Goal: Task Accomplishment & Management: Use online tool/utility

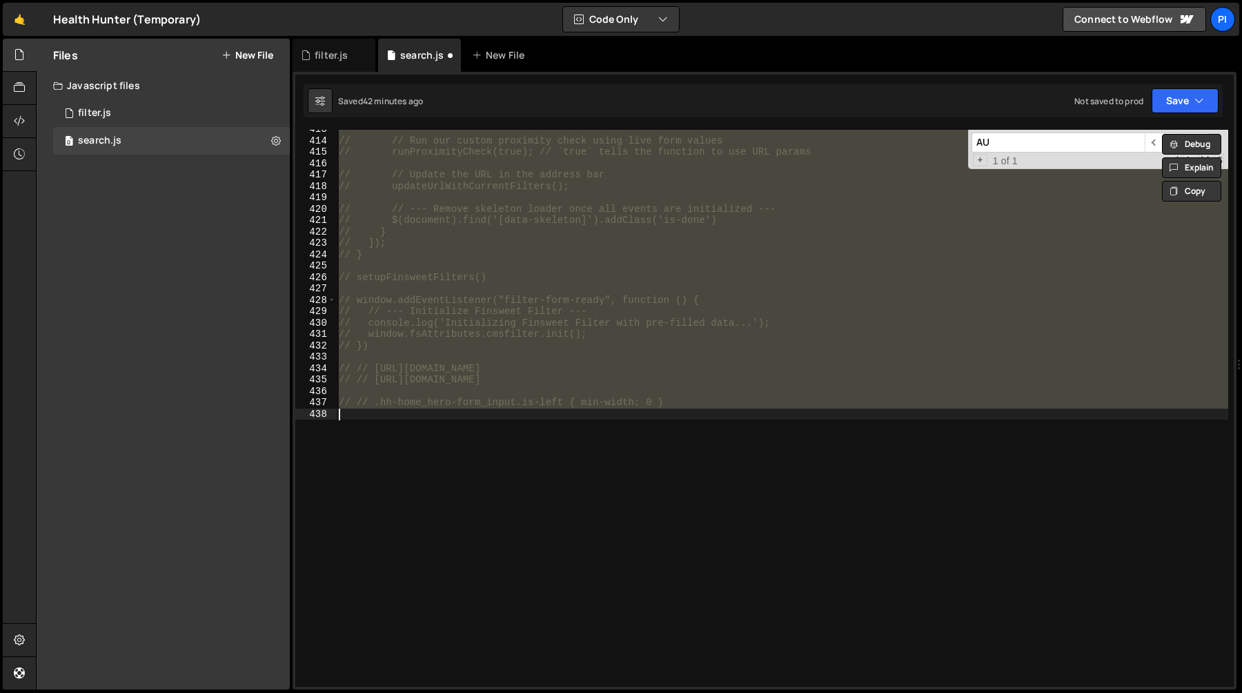
scroll to position [4697, 0]
type textarea "// --- Helper function to trigger click finsweet element ---"
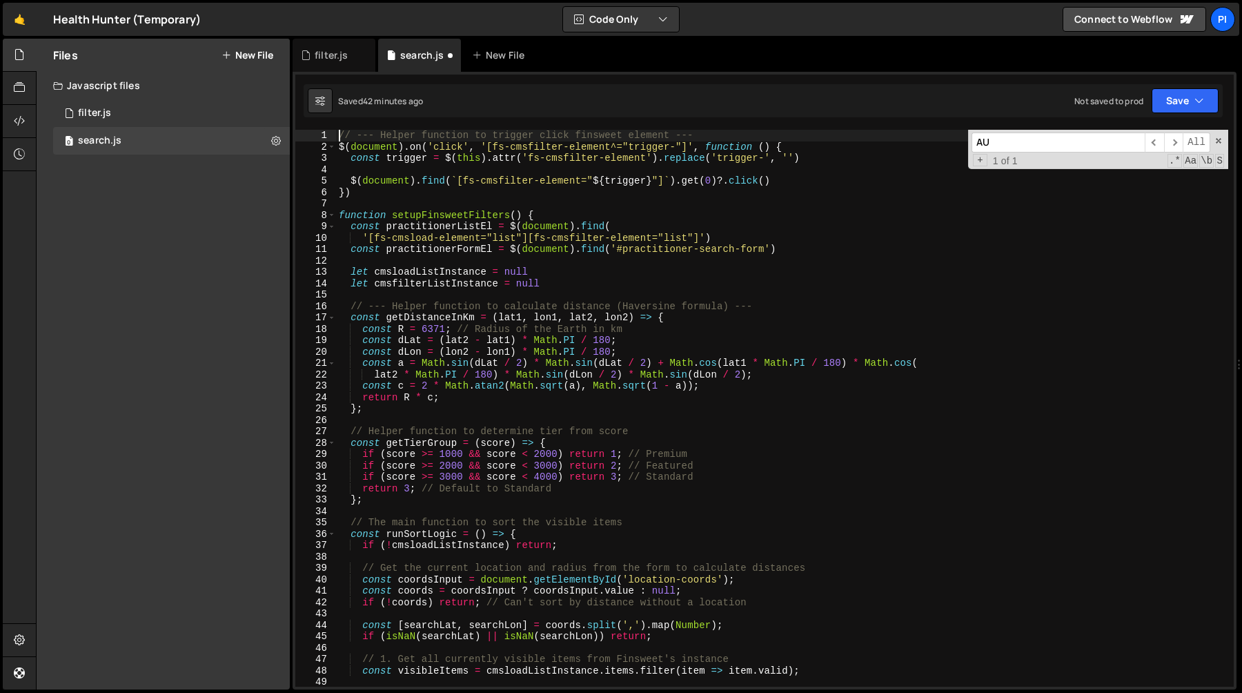
scroll to position [0, 0]
click at [330, 59] on div "filter.js" at bounding box center [331, 55] width 33 height 14
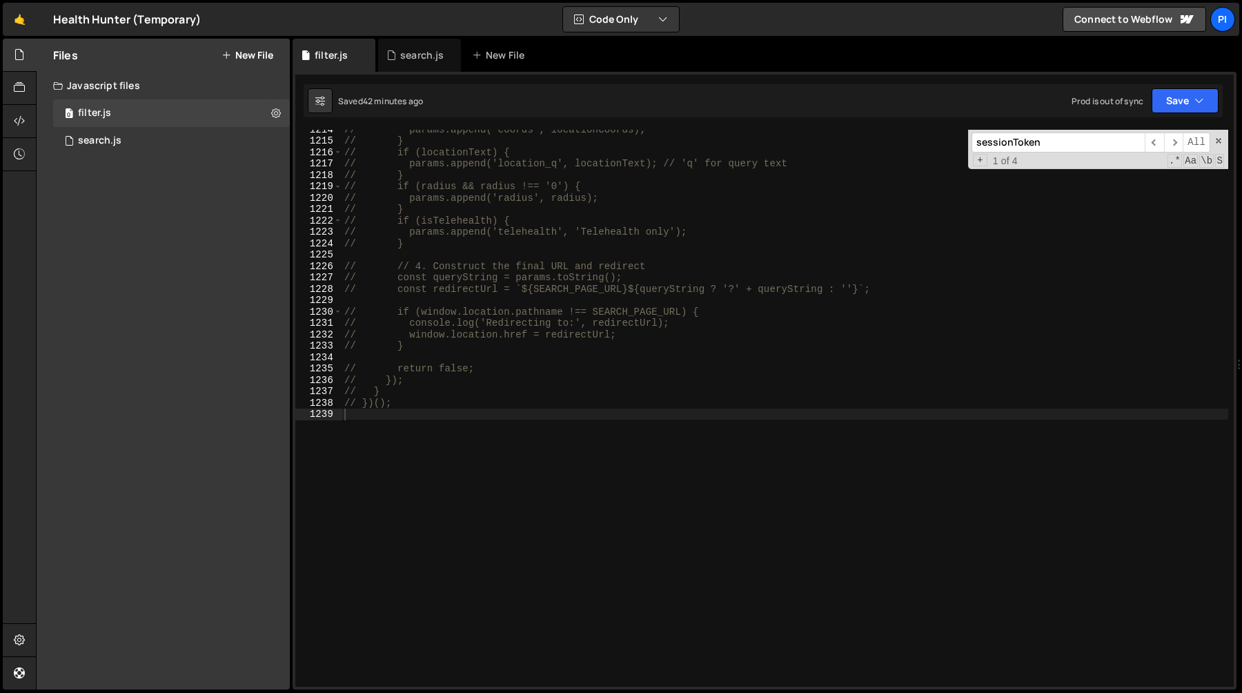
click at [420, 214] on div "// params.append('coords', locationCoords); // } // if (locationText) { // para…" at bounding box center [785, 414] width 887 height 580
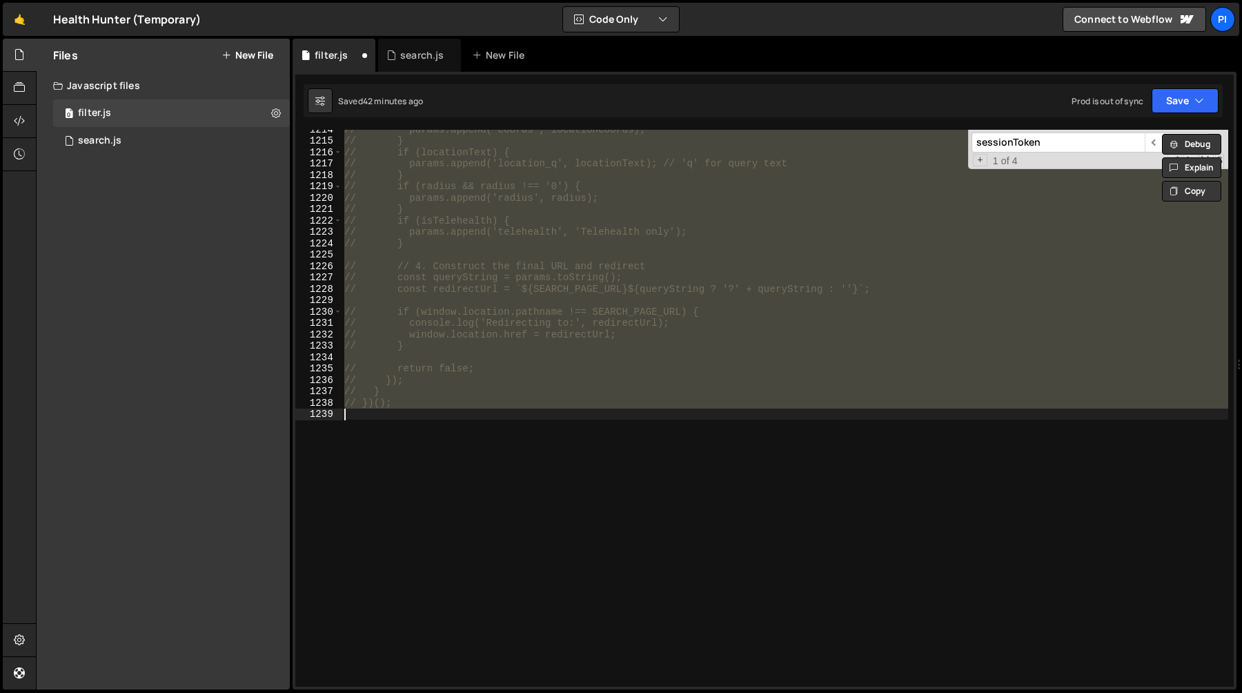
type textarea ";"
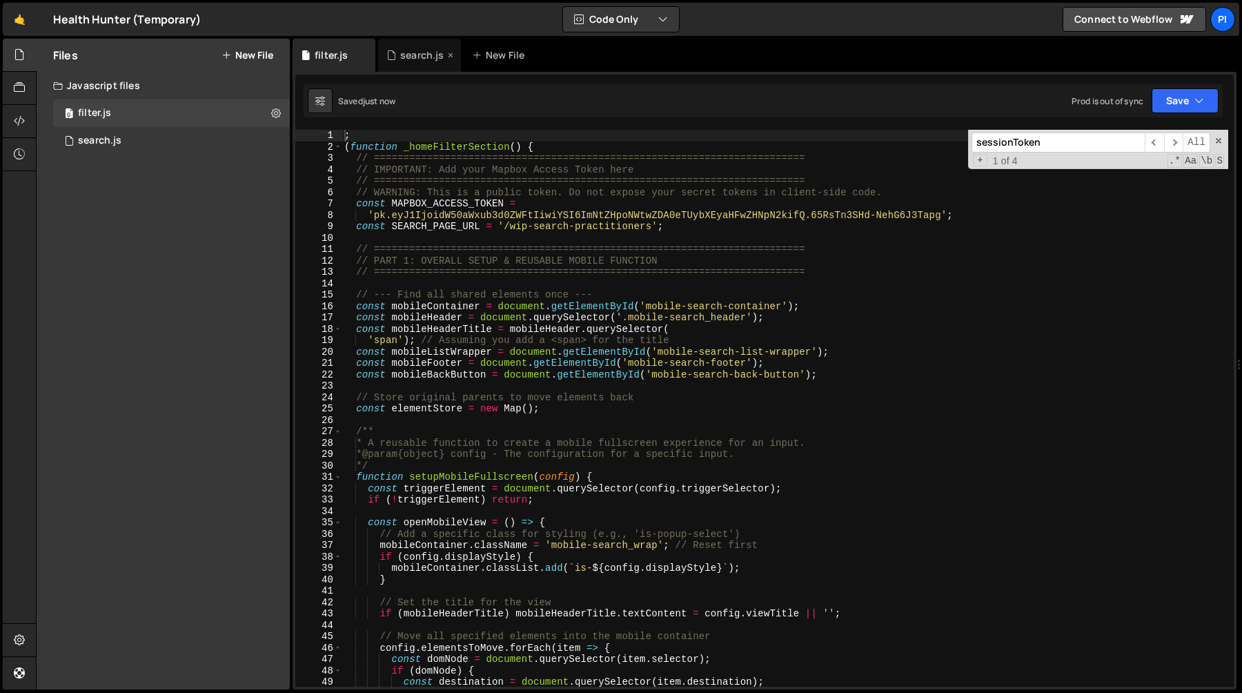
click at [411, 59] on div "search.js" at bounding box center [421, 55] width 43 height 14
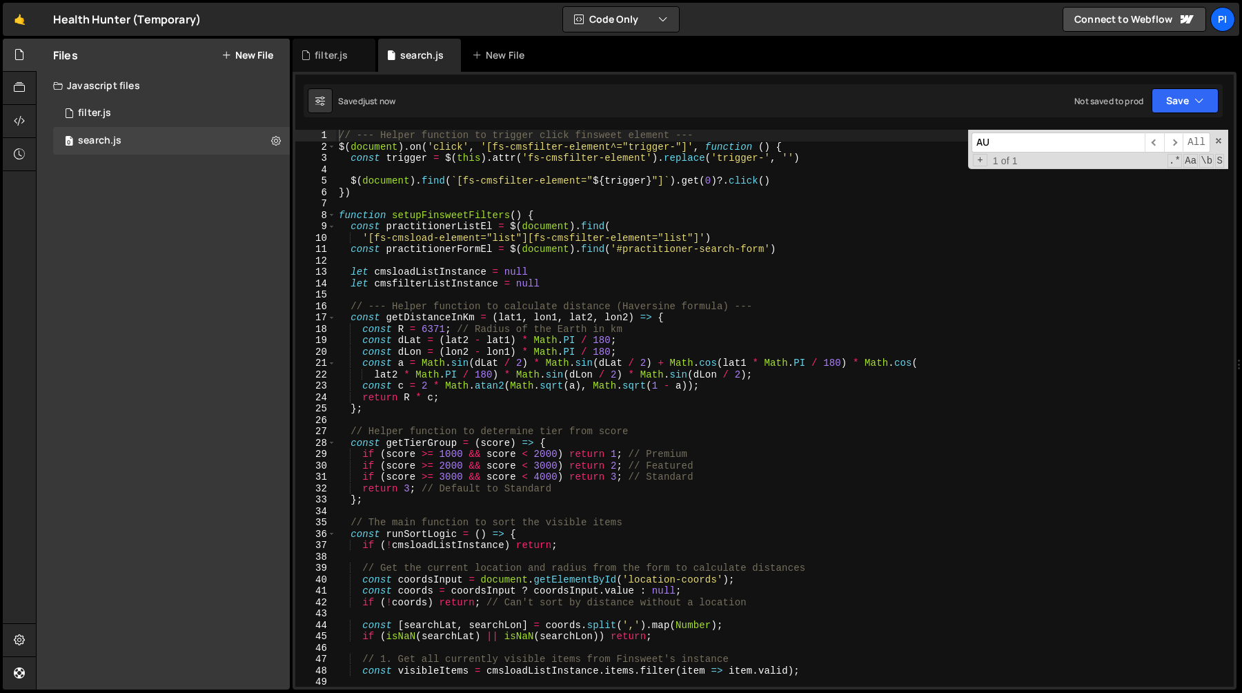
type textarea "const practitionerListEl = $(document).find("
click at [465, 230] on div "// --- Helper function to trigger click finsweet element --- $ ( document ) . o…" at bounding box center [782, 420] width 892 height 580
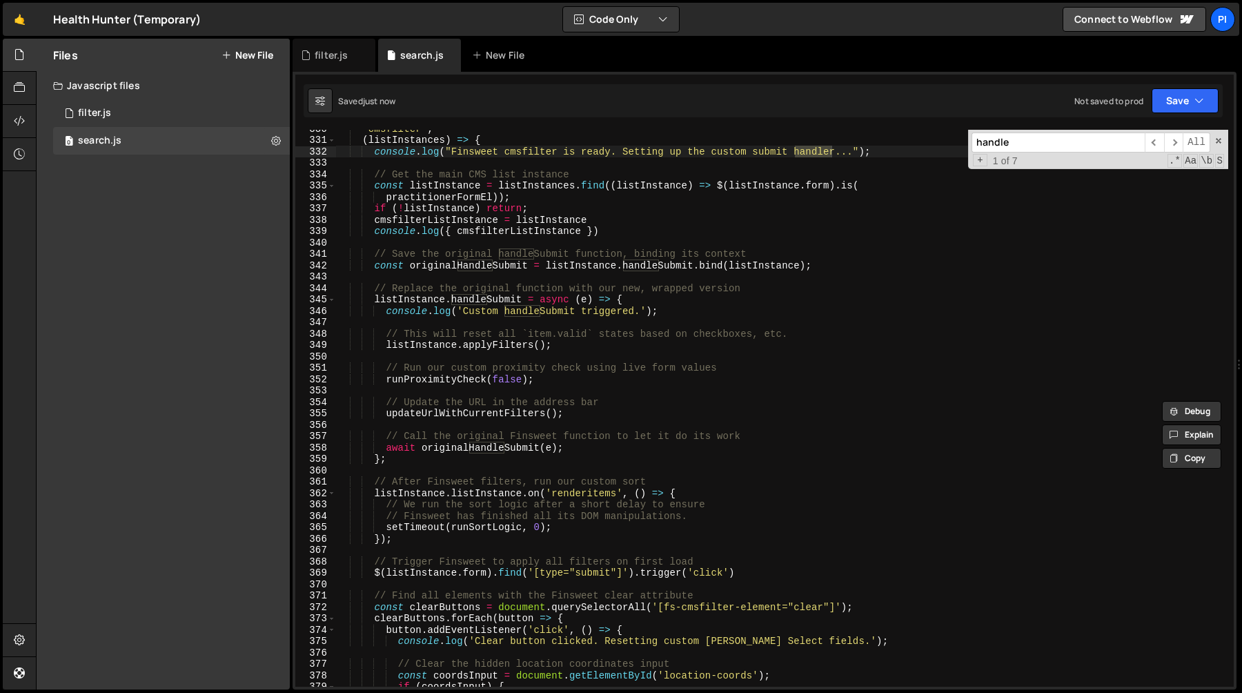
scroll to position [3764, 0]
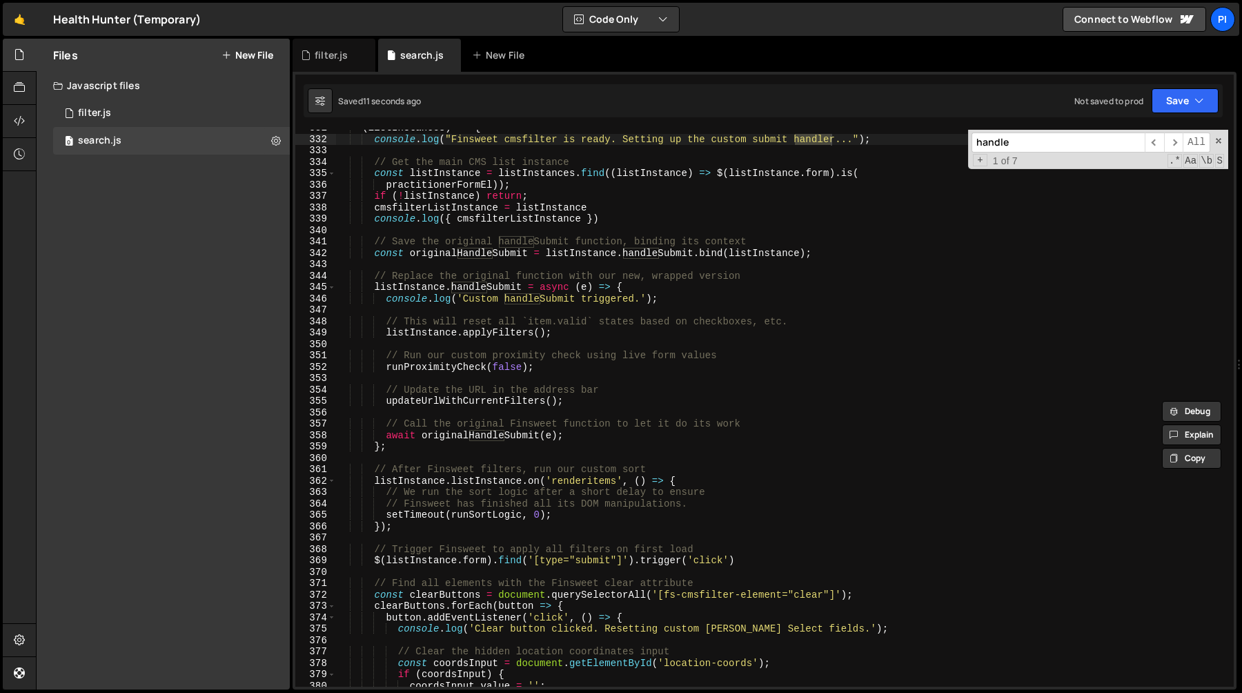
type input "handle"
click at [661, 297] on div "( listInstances ) => { console . log ( "Finsweet cmsfilter is ready. Setting up…" at bounding box center [782, 412] width 892 height 580
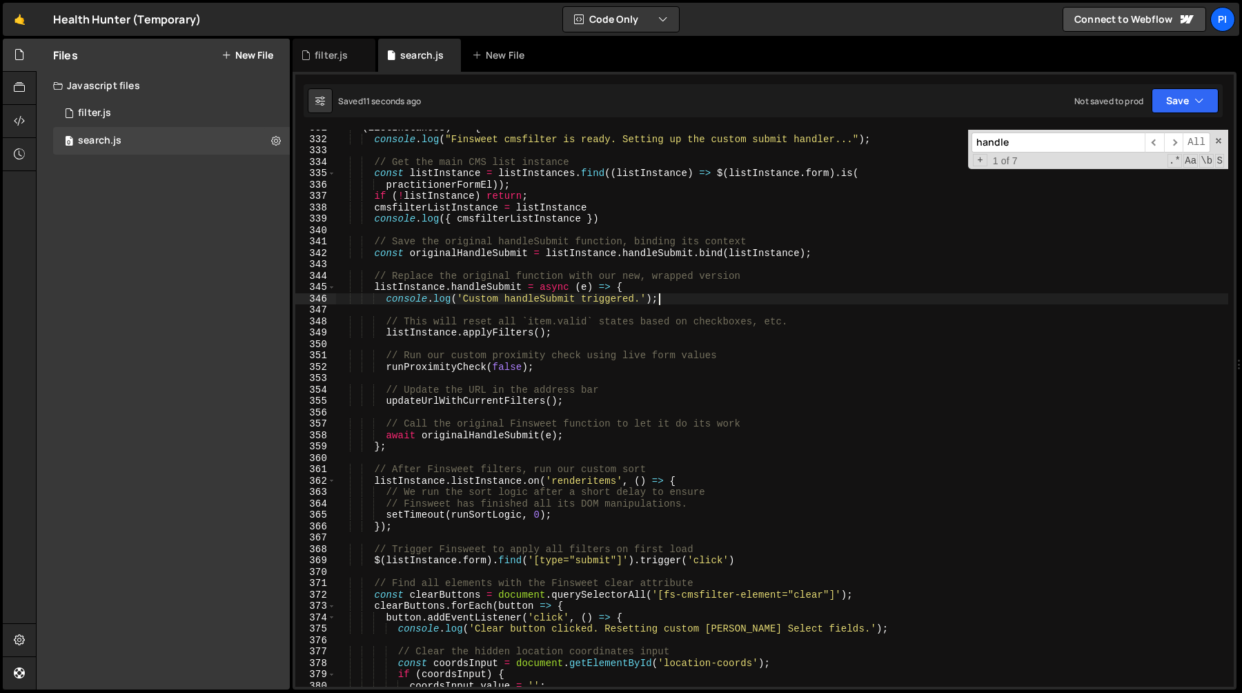
click at [661, 287] on div "( listInstances ) => { console . log ( "Finsweet cmsfilter is ready. Setting up…" at bounding box center [782, 412] width 892 height 580
click at [373, 242] on div "( listInstances ) => { console . log ( "Finsweet cmsfilter is ready. Setting up…" at bounding box center [782, 412] width 892 height 580
click at [415, 453] on div "( listInstances ) => { console . log ( "Finsweet cmsfilter is ready. Setting up…" at bounding box center [782, 412] width 892 height 580
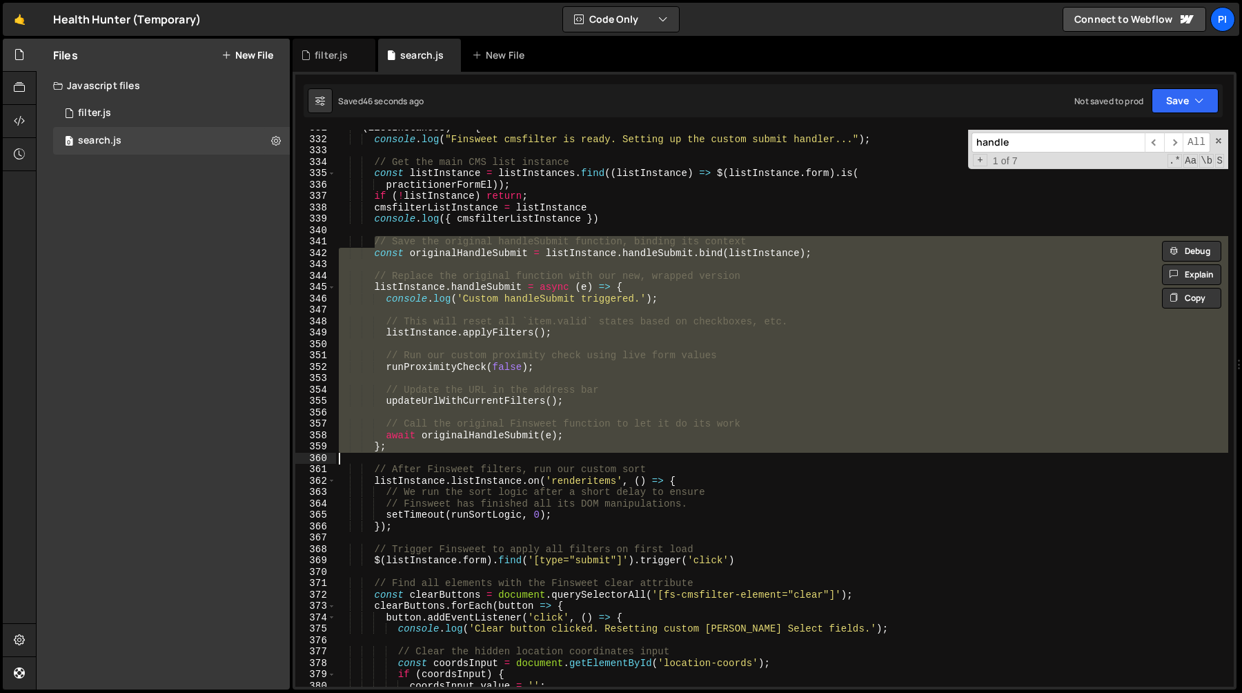
click at [549, 368] on div "( listInstances ) => { console . log ( "Finsweet cmsfilter is ready. Setting up…" at bounding box center [782, 408] width 892 height 557
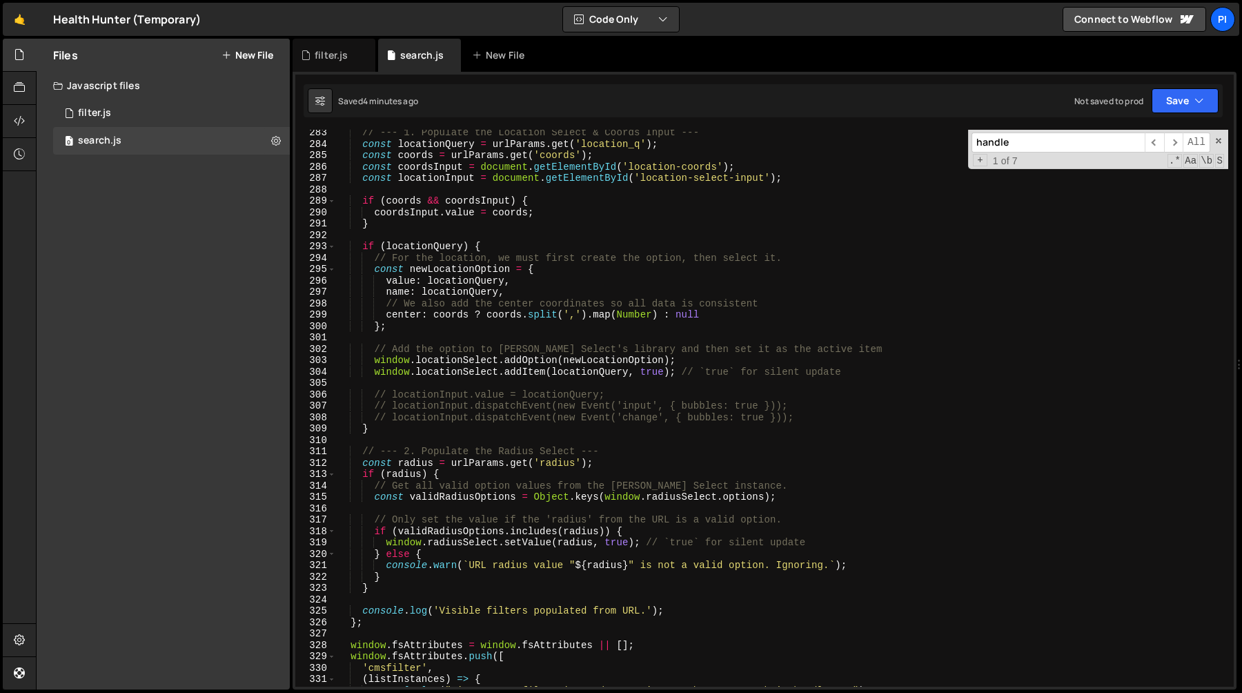
scroll to position [3253, 0]
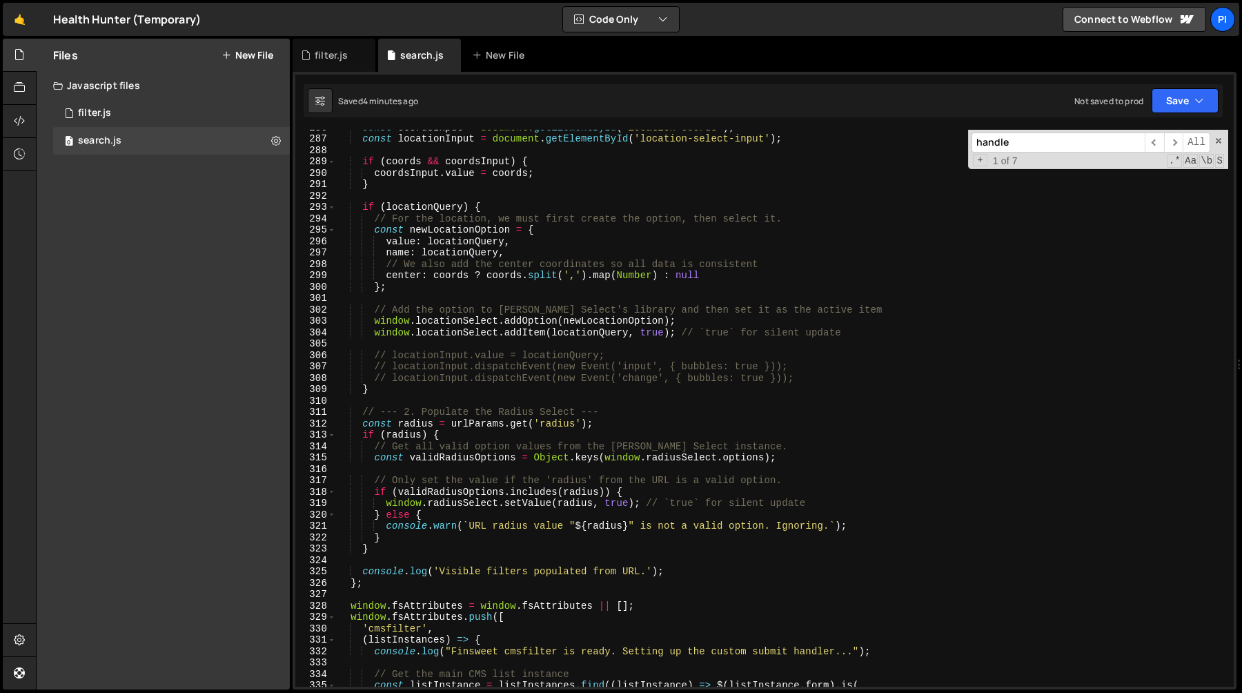
click at [373, 587] on div "const coordsInput = document . getElementById ( 'location-coords' ) ; const loc…" at bounding box center [782, 411] width 892 height 580
type textarea "};"
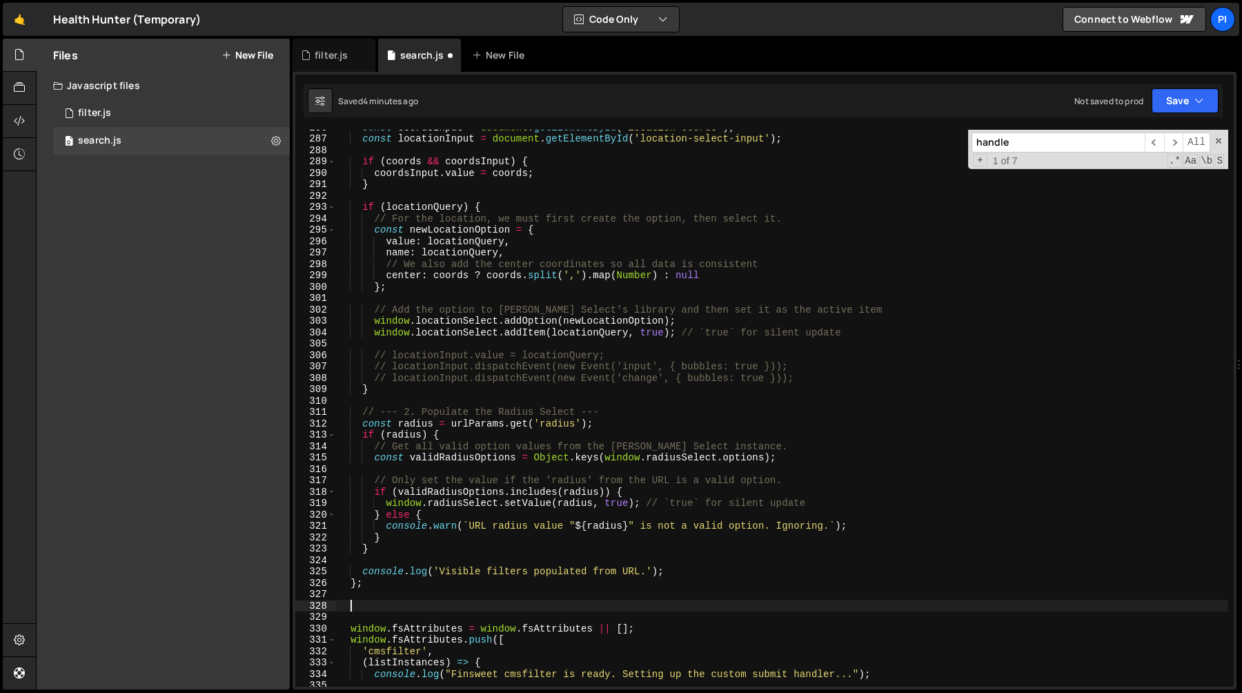
paste textarea "};"
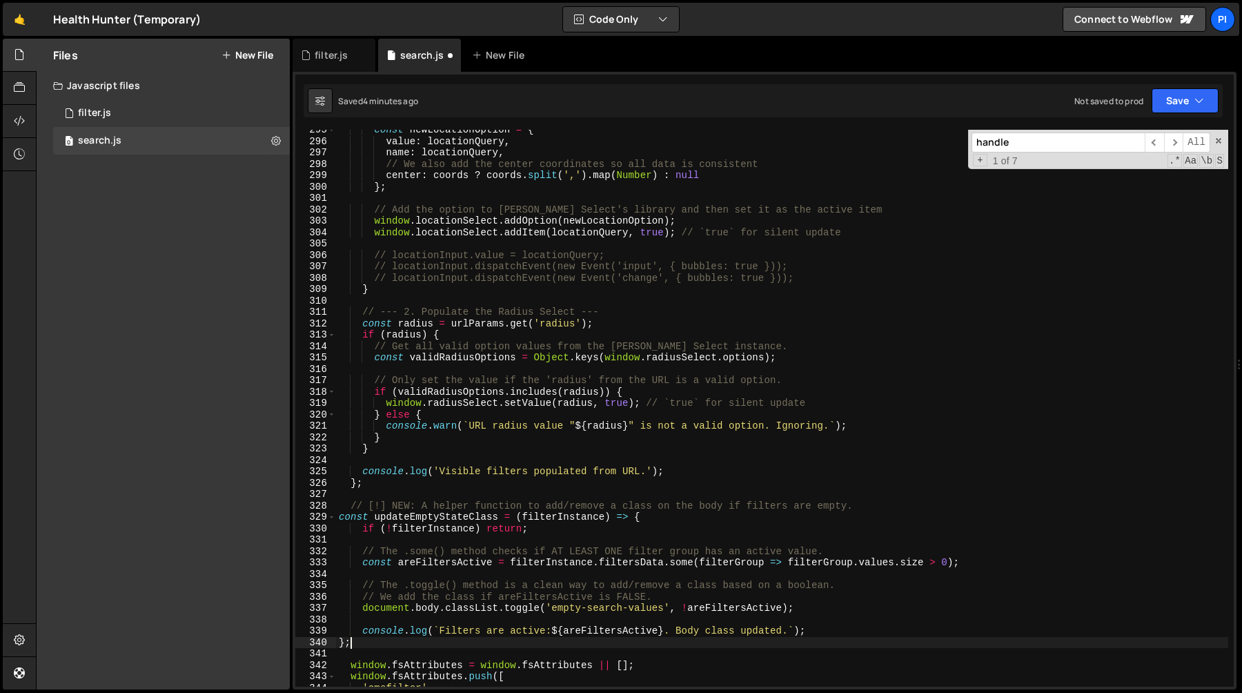
scroll to position [3353, 0]
click at [367, 507] on div "const newLocationOption = { value : locationQuery , name : locationQuery , // W…" at bounding box center [782, 414] width 892 height 580
click at [421, 508] on div "const newLocationOption = { value : locationQuery , name : locationQuery , // W…" at bounding box center [782, 414] width 892 height 580
click at [386, 506] on div "const newLocationOption = { value : locationQuery , name : locationQuery , // W…" at bounding box center [782, 414] width 892 height 580
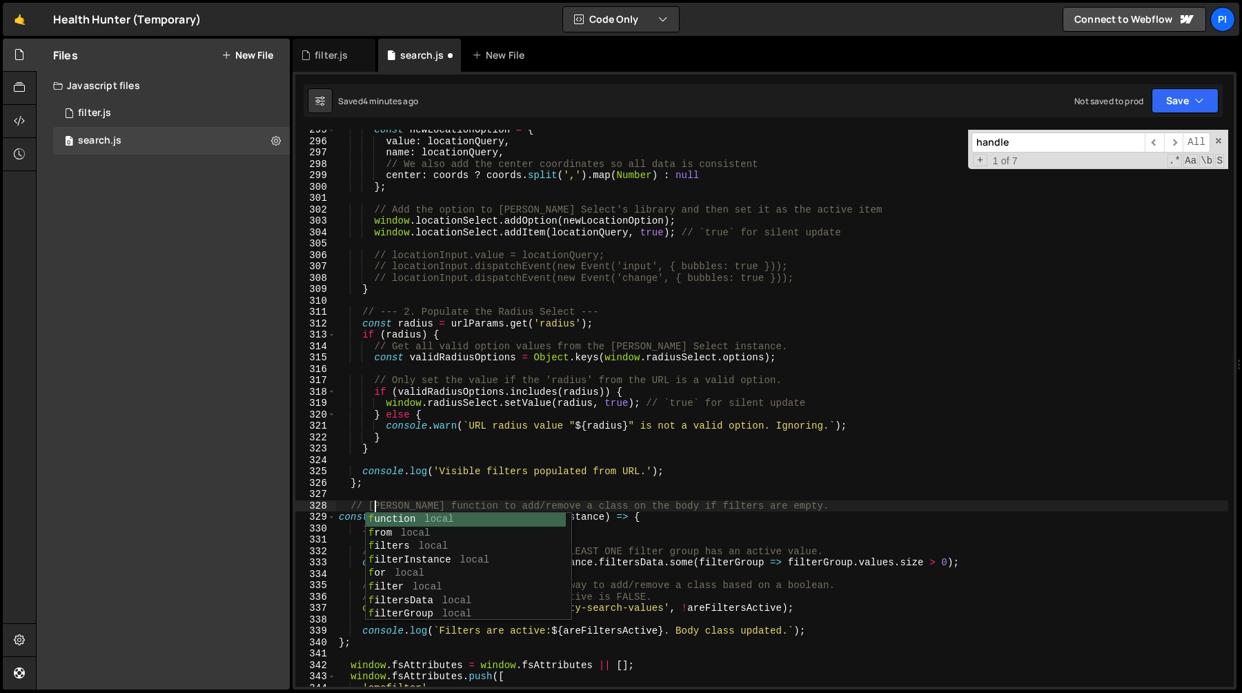
scroll to position [0, 2]
type textarea "// Helper function to add/remove a class on the body if filters are empty."
click at [426, 457] on div "const newLocationOption = { value : locationQuery , name : locationQuery , // W…" at bounding box center [782, 414] width 892 height 580
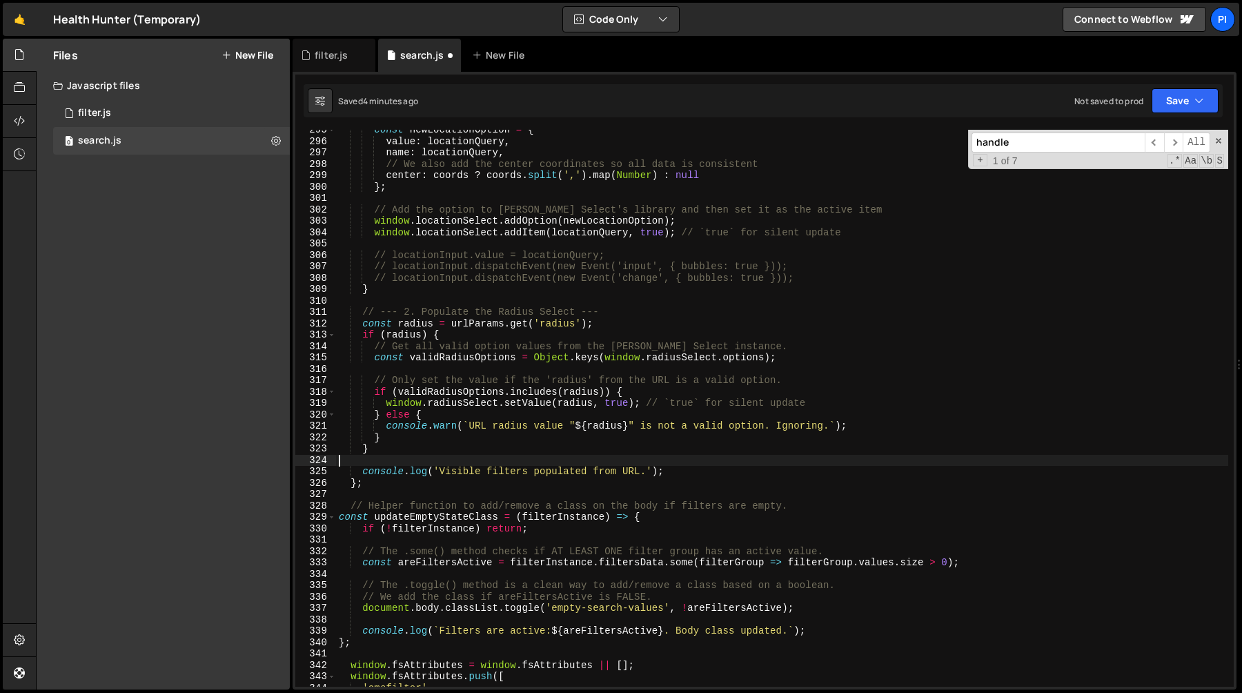
click at [362, 529] on div "const newLocationOption = { value : locationQuery , name : locationQuery , // W…" at bounding box center [782, 414] width 892 height 580
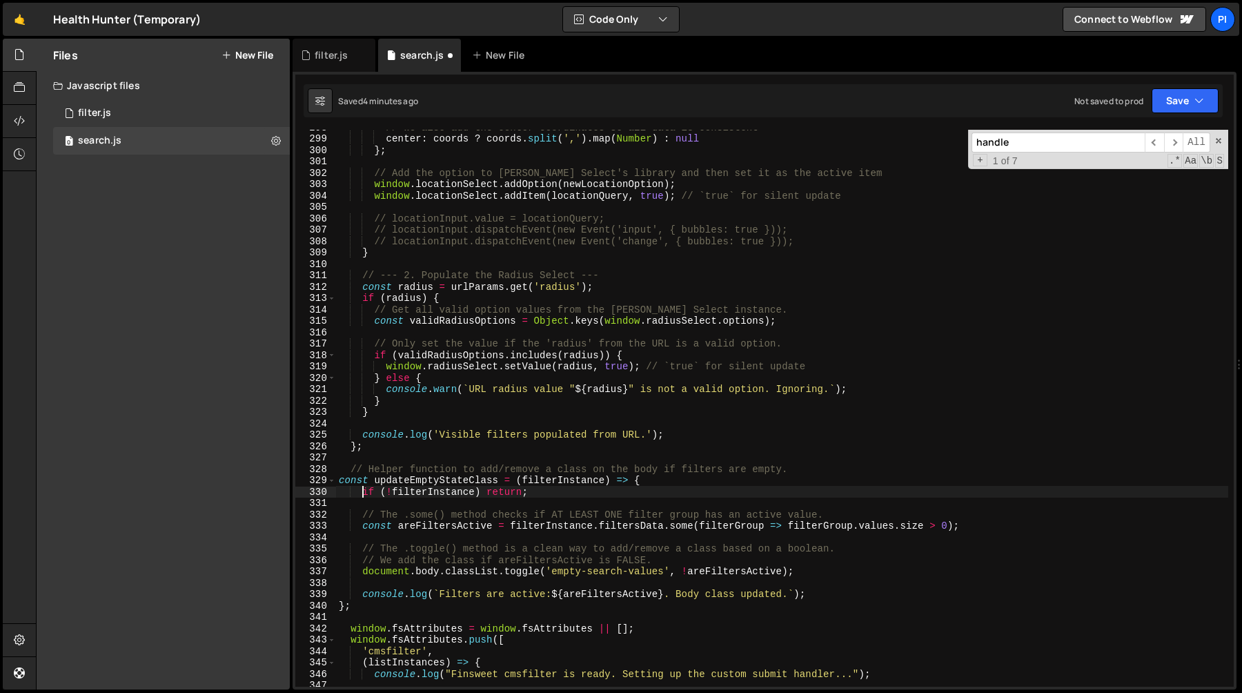
scroll to position [3414, 0]
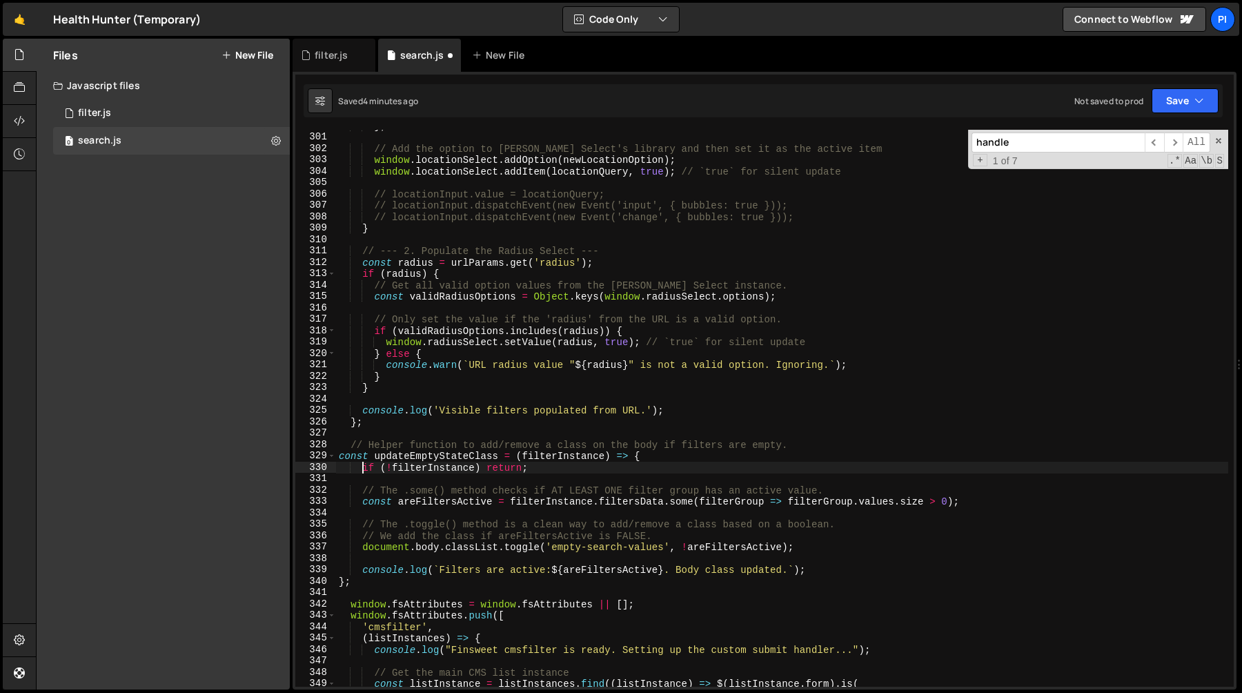
click at [837, 571] on div "} ; // Add the option to Tom Select's library and then set it as the active ite…" at bounding box center [782, 410] width 892 height 580
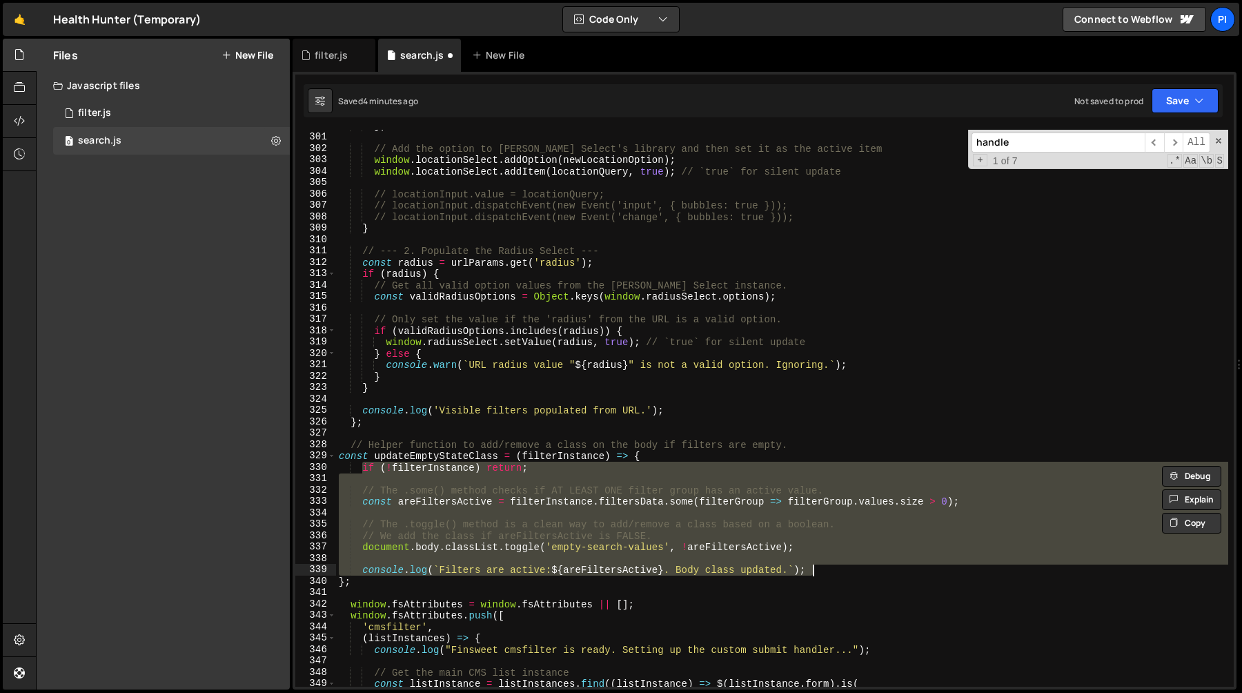
paste textarea "console.log(`Any filters active: ${areAny"
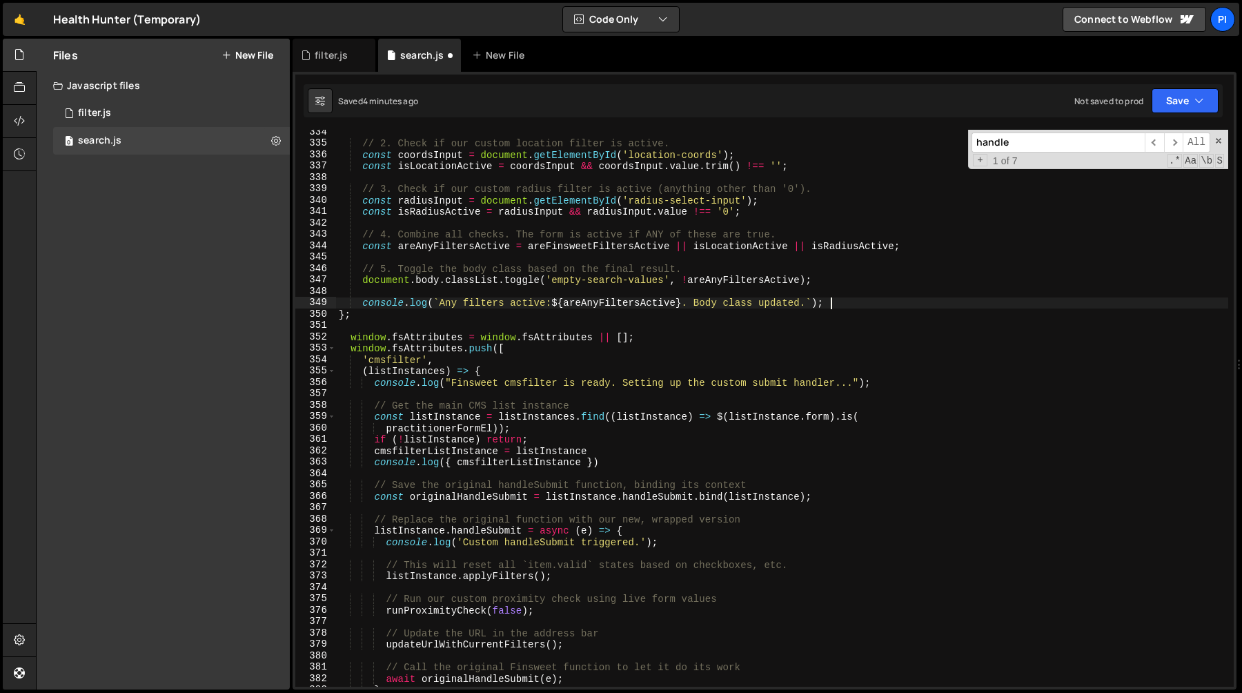
scroll to position [3798, 0]
click at [432, 449] on div "// 2. Check if our custom location filter is active. const coordsInput = docume…" at bounding box center [782, 413] width 892 height 580
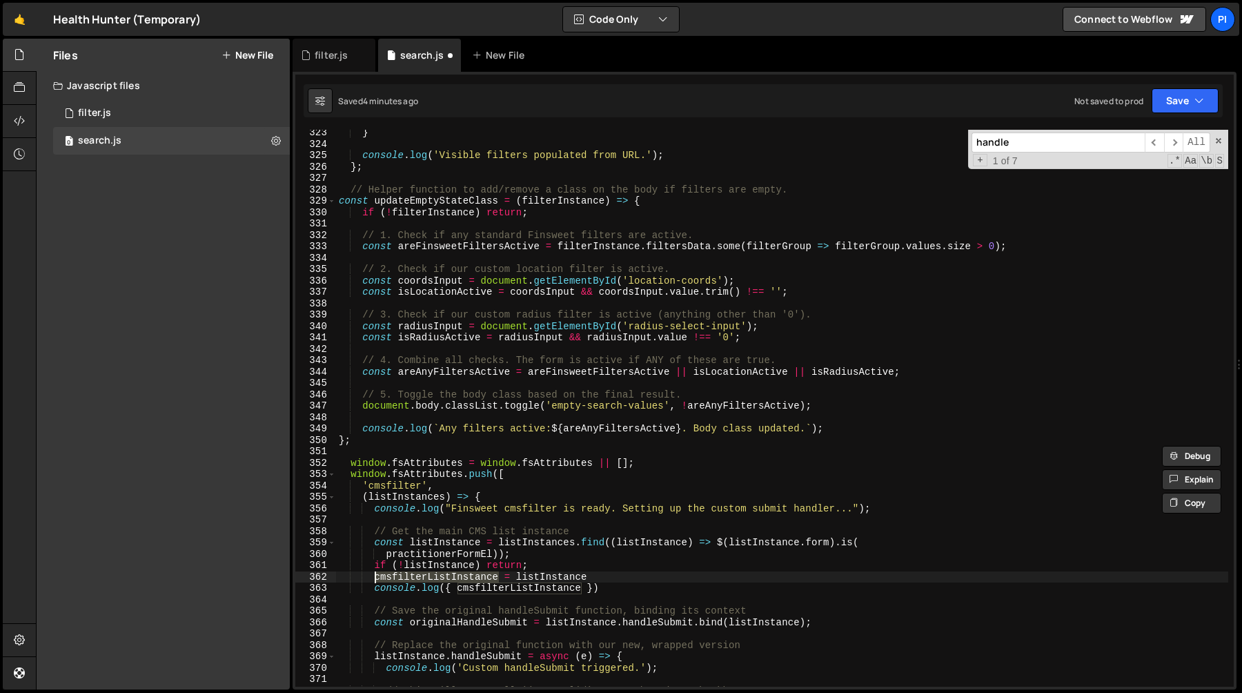
scroll to position [3657, 0]
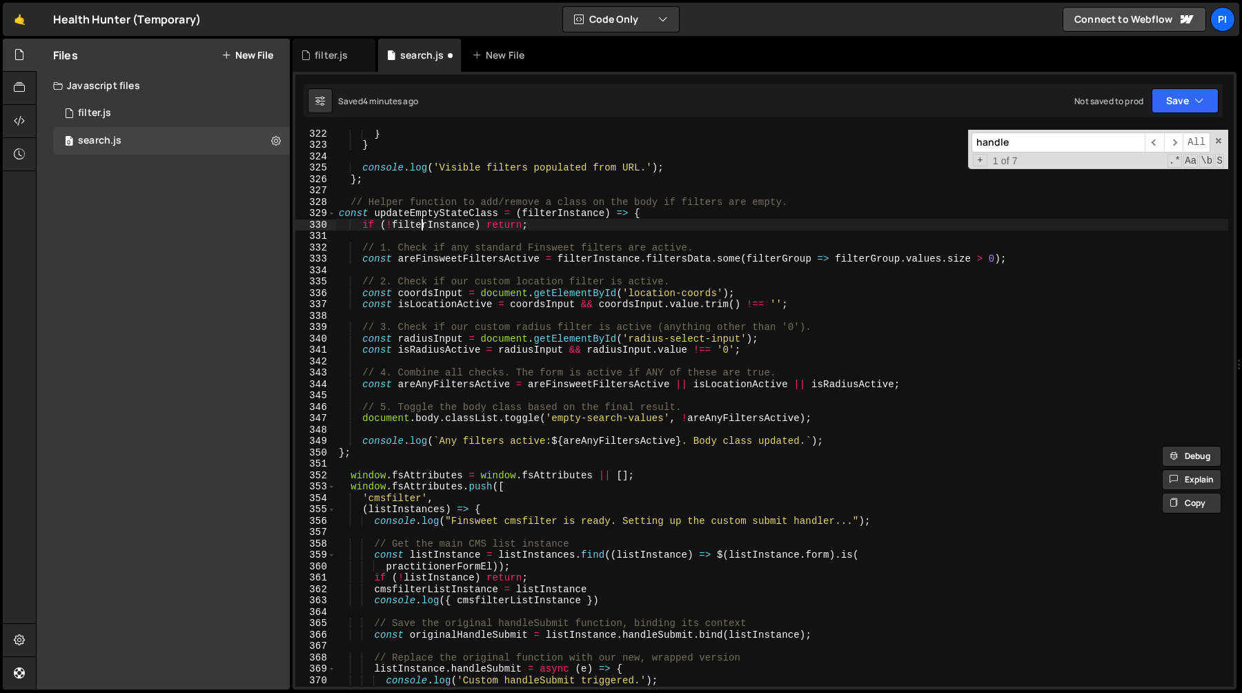
click at [420, 227] on div "} } console . log ( 'Visible filters populated from URL.' ) ; } ; // Helper fun…" at bounding box center [782, 418] width 892 height 580
paste textarea "cmsfilterList"
click at [609, 259] on div "} } console . log ( 'Visible filters populated from URL.' ) ; } ; // Helper fun…" at bounding box center [782, 418] width 892 height 580
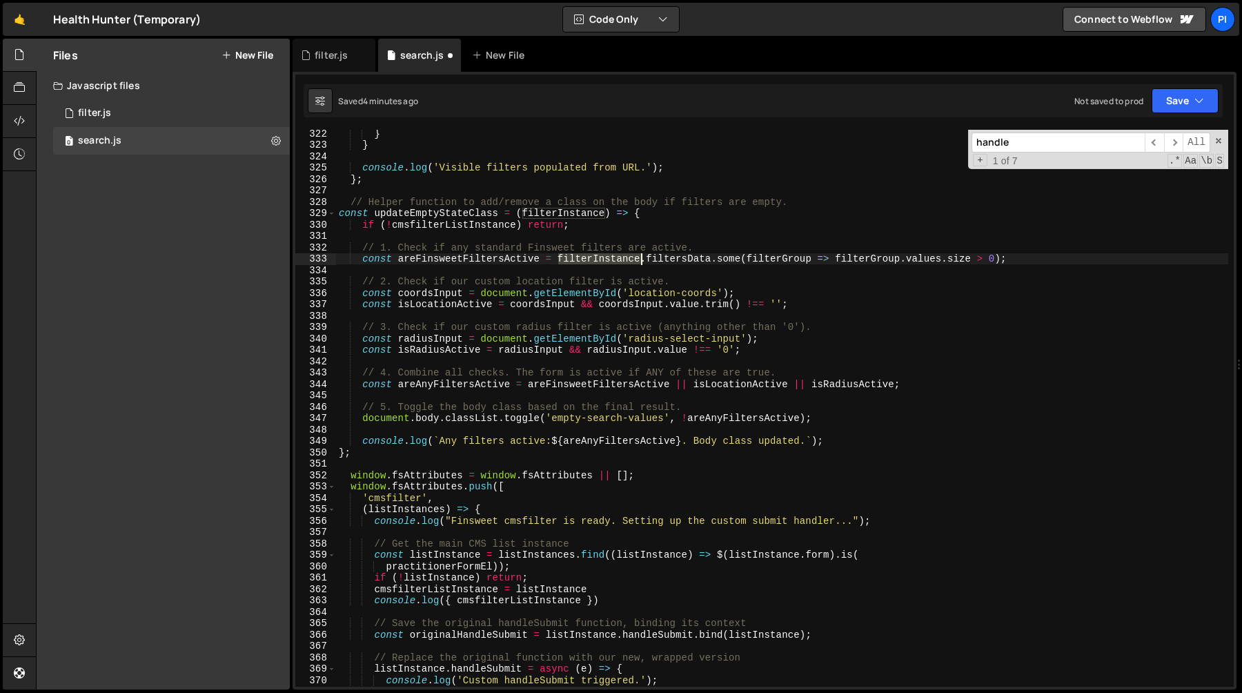
click at [609, 259] on div "} } console . log ( 'Visible filters populated from URL.' ) ; } ; // Helper fun…" at bounding box center [782, 418] width 892 height 580
paste textarea "cmsfilterList"
click at [567, 212] on div "} } console . log ( 'Visible filters populated from URL.' ) ; } ; // Helper fun…" at bounding box center [782, 418] width 892 height 580
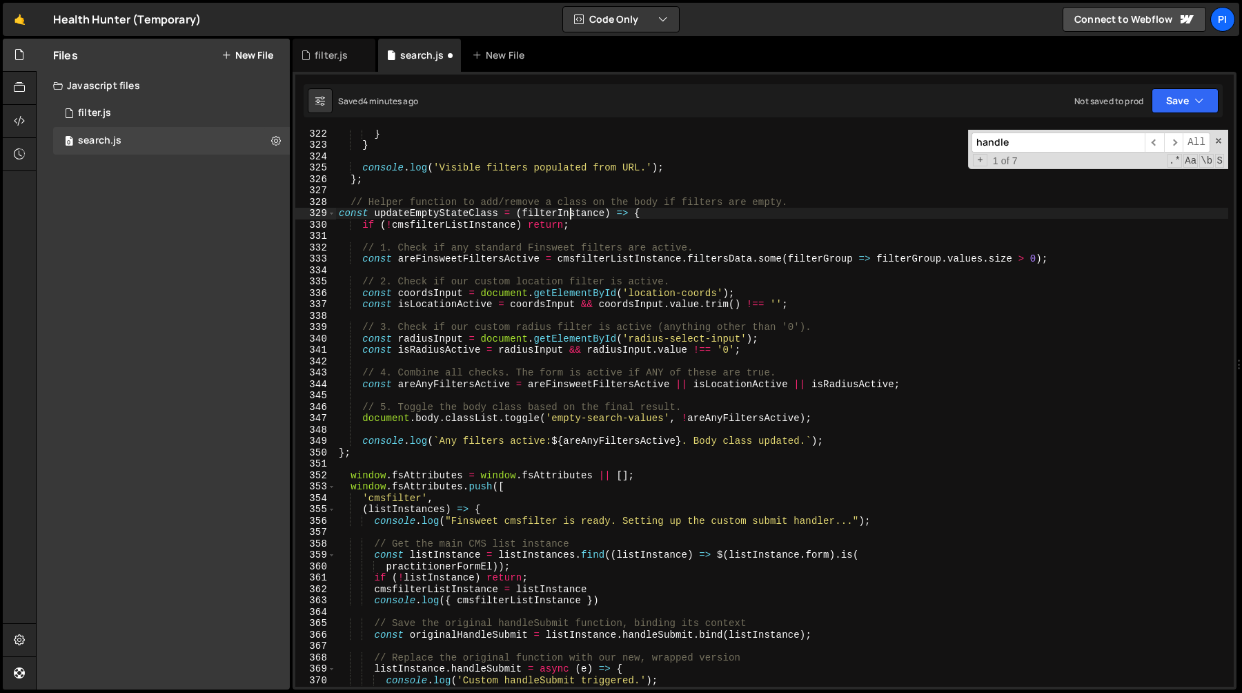
click at [567, 212] on div "} } console . log ( 'Visible filters populated from URL.' ) ; } ; // Helper fun…" at bounding box center [782, 418] width 892 height 580
paste textarea "cmsfilterList"
type textarea "const updateEmptyStateClass = (cmsfilterListInstance) => {"
click at [600, 232] on div "} } console . log ( 'Visible filters populated from URL.' ) ; } ; // Helper fun…" at bounding box center [782, 418] width 892 height 580
click at [594, 262] on div "} } console . log ( 'Visible filters populated from URL.' ) ; } ; // Helper fun…" at bounding box center [782, 418] width 892 height 580
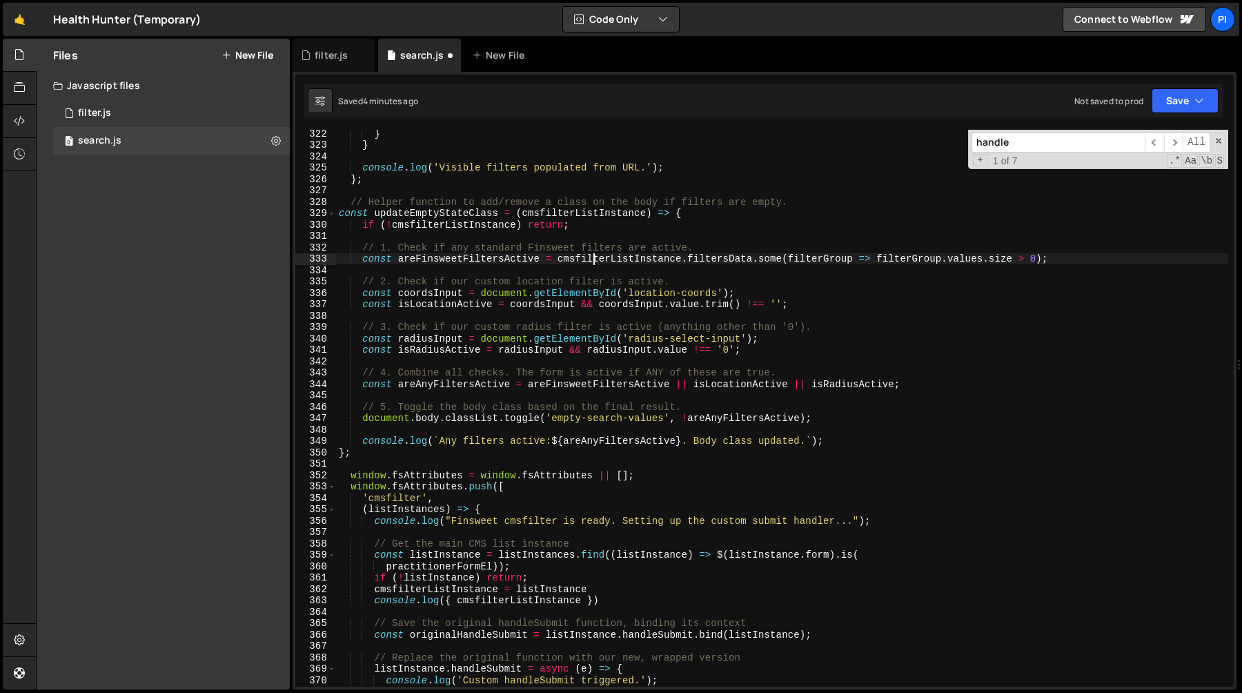
click at [594, 262] on div "} } console . log ( 'Visible filters populated from URL.' ) ; } ; // Helper fun…" at bounding box center [782, 418] width 892 height 580
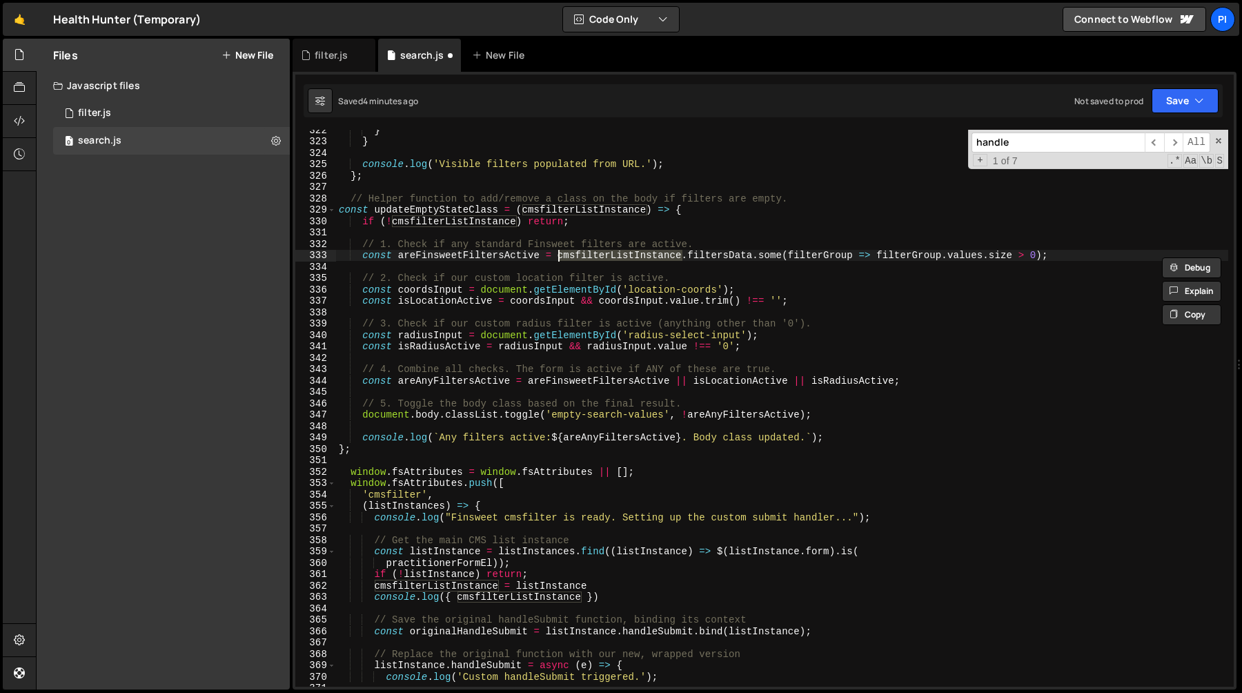
scroll to position [3670, 0]
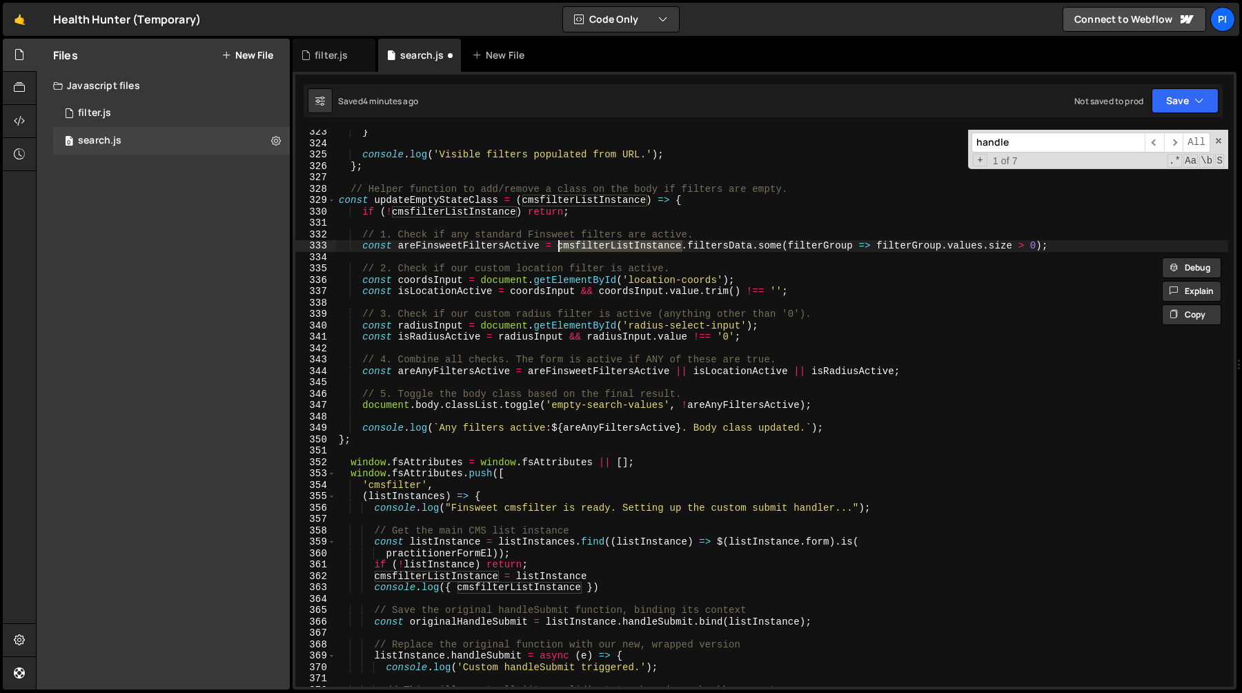
click at [671, 368] on div "} console . log ( 'Visible filters populated from URL.' ) ; } ; // Helper funct…" at bounding box center [782, 416] width 892 height 580
type textarea "const areAnyFiltersActive = areFinsweetFiltersActive || isLocationActive || isR…"
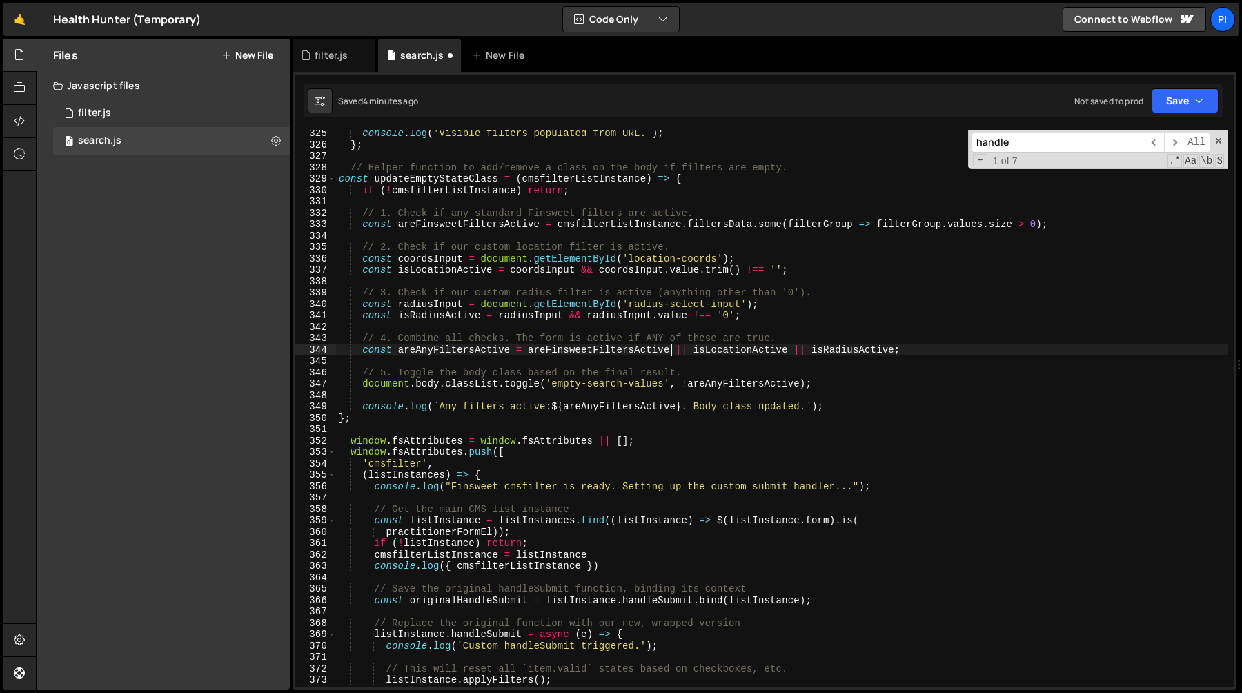
scroll to position [3691, 0]
click at [771, 345] on div "console . log ( 'Visible filters populated from URL.' ) ; } ; // Helper functio…" at bounding box center [782, 418] width 892 height 580
click at [848, 353] on div "console . log ( 'Visible filters populated from URL.' ) ; } ; // Helper functio…" at bounding box center [782, 418] width 892 height 580
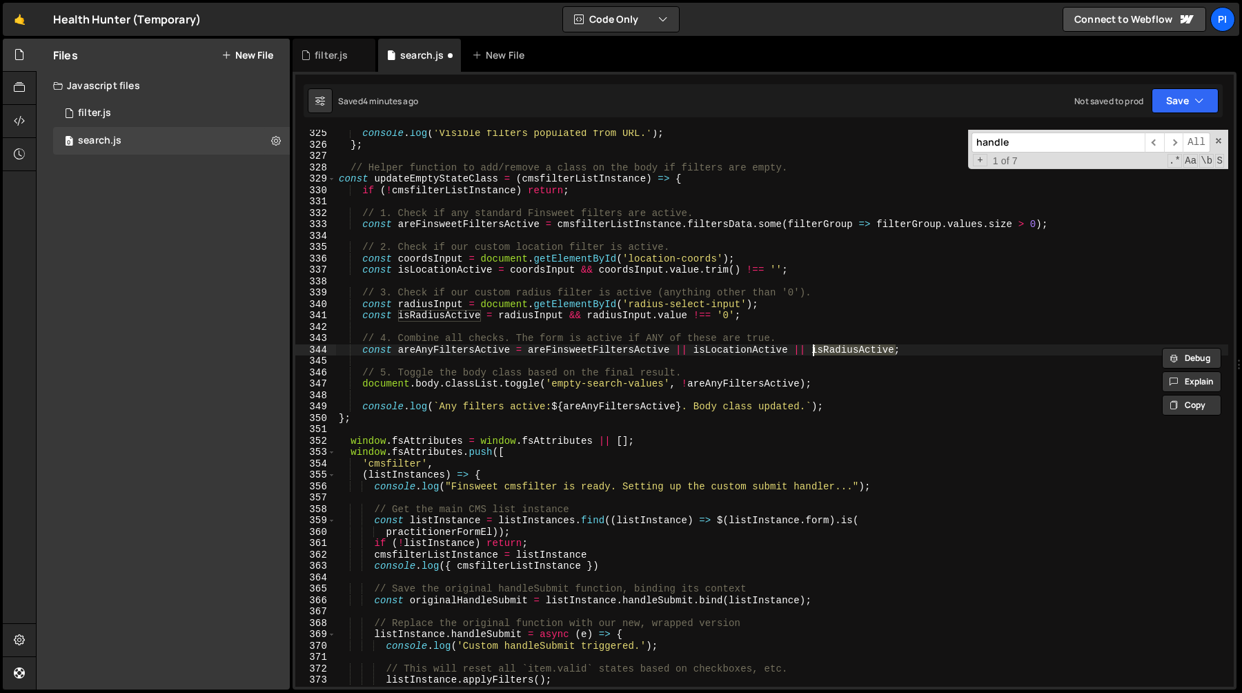
click at [725, 351] on div "console . log ( 'Visible filters populated from URL.' ) ; } ; // Helper functio…" at bounding box center [782, 418] width 892 height 580
click at [449, 393] on div "console . log ( 'Visible filters populated from URL.' ) ; } ; // Helper functio…" at bounding box center [782, 418] width 892 height 580
click at [502, 387] on div "console . log ( 'Visible filters populated from URL.' ) ; } ; // Helper functio…" at bounding box center [782, 418] width 892 height 580
click at [540, 410] on div "console . log ( 'Visible filters populated from URL.' ) ; } ; // Helper functio…" at bounding box center [782, 418] width 892 height 580
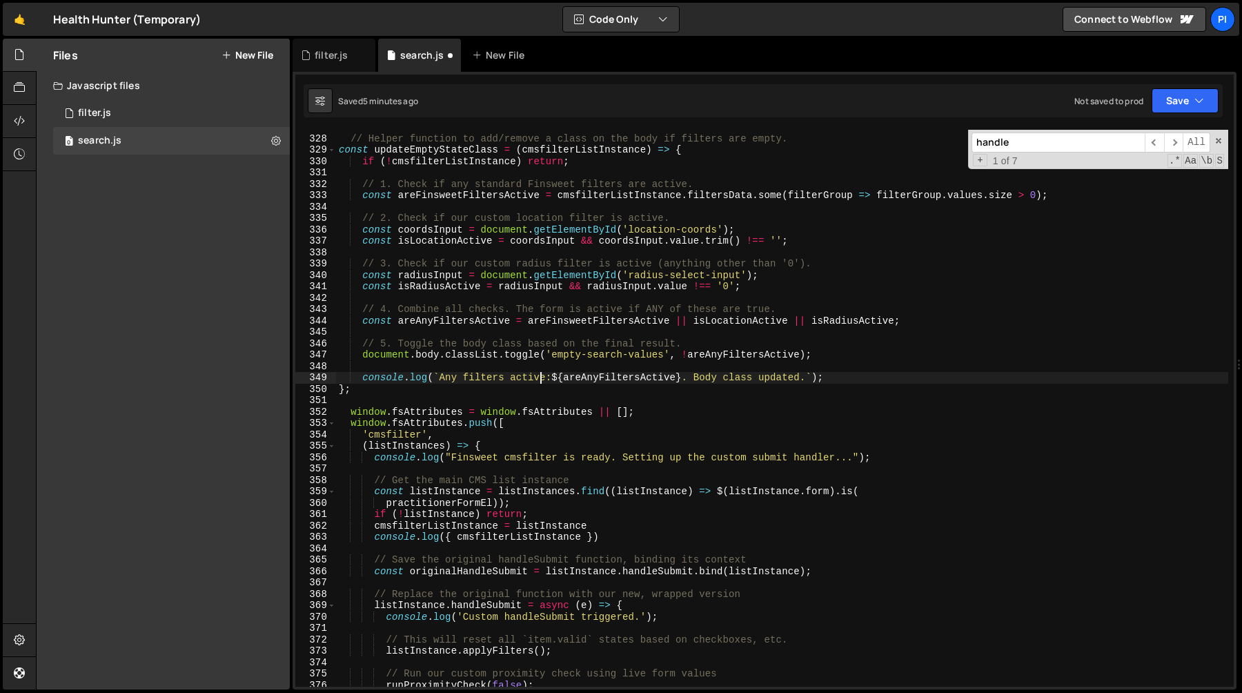
scroll to position [3734, 0]
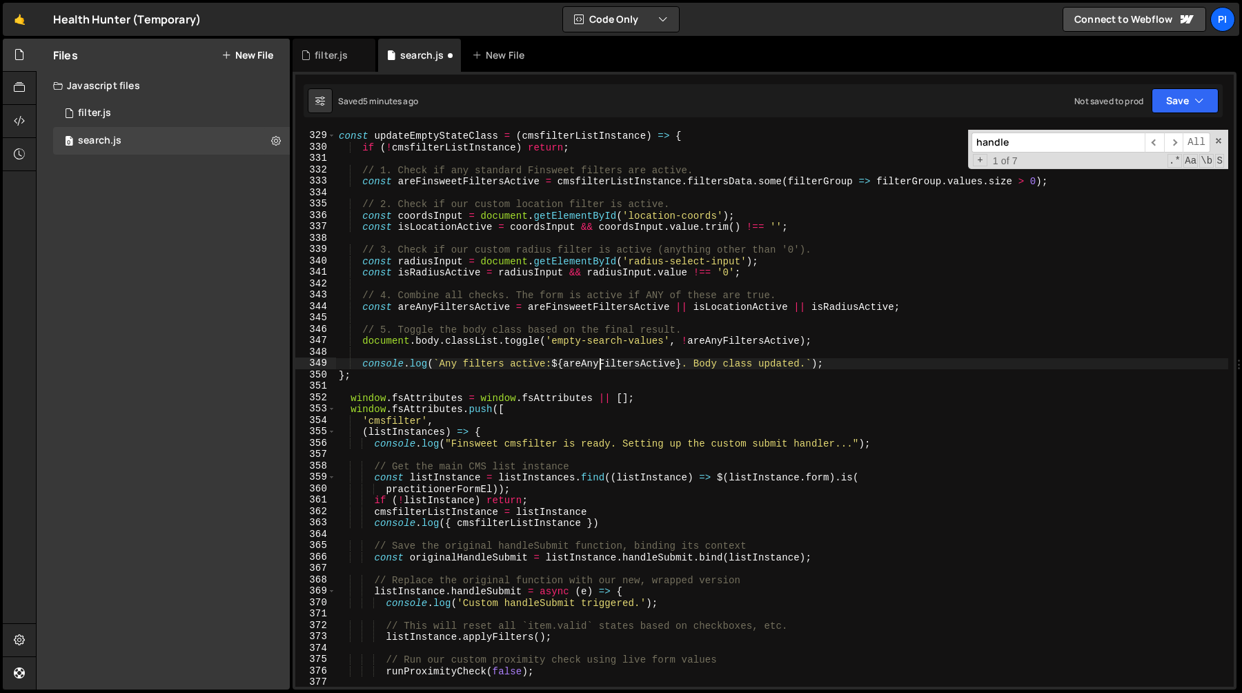
click at [600, 363] on div "// Helper function to add/remove a class on the body if filters are empty. cons…" at bounding box center [782, 409] width 892 height 580
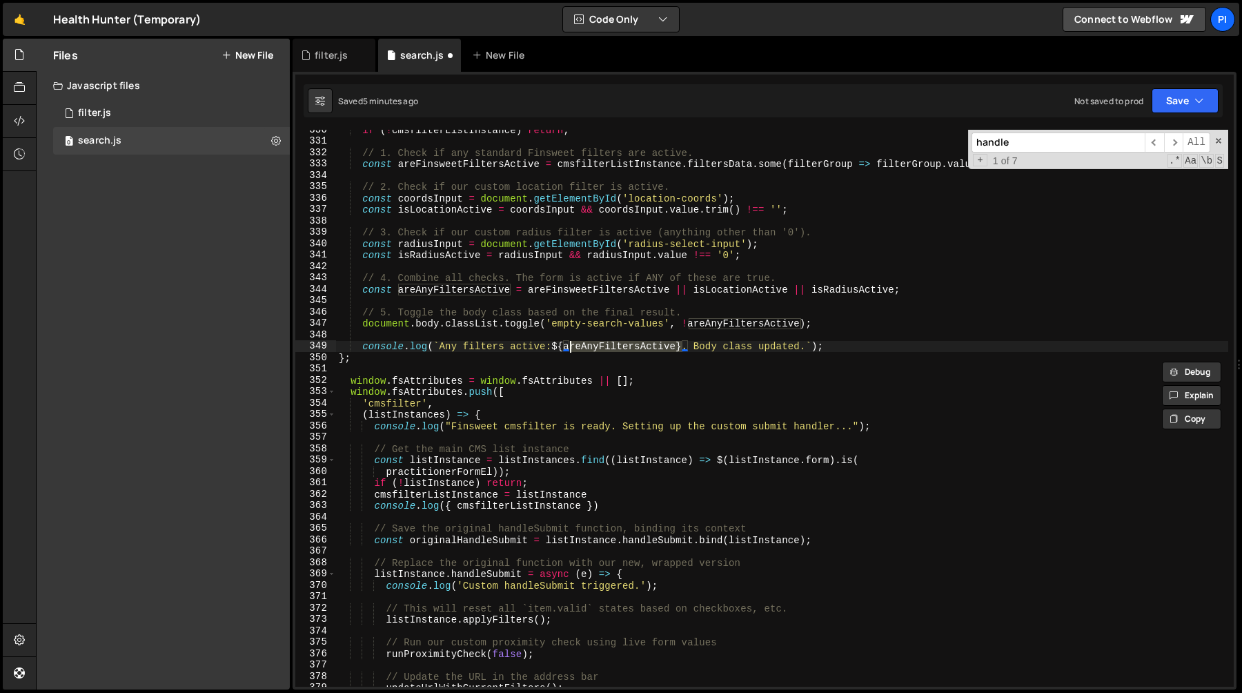
scroll to position [3756, 0]
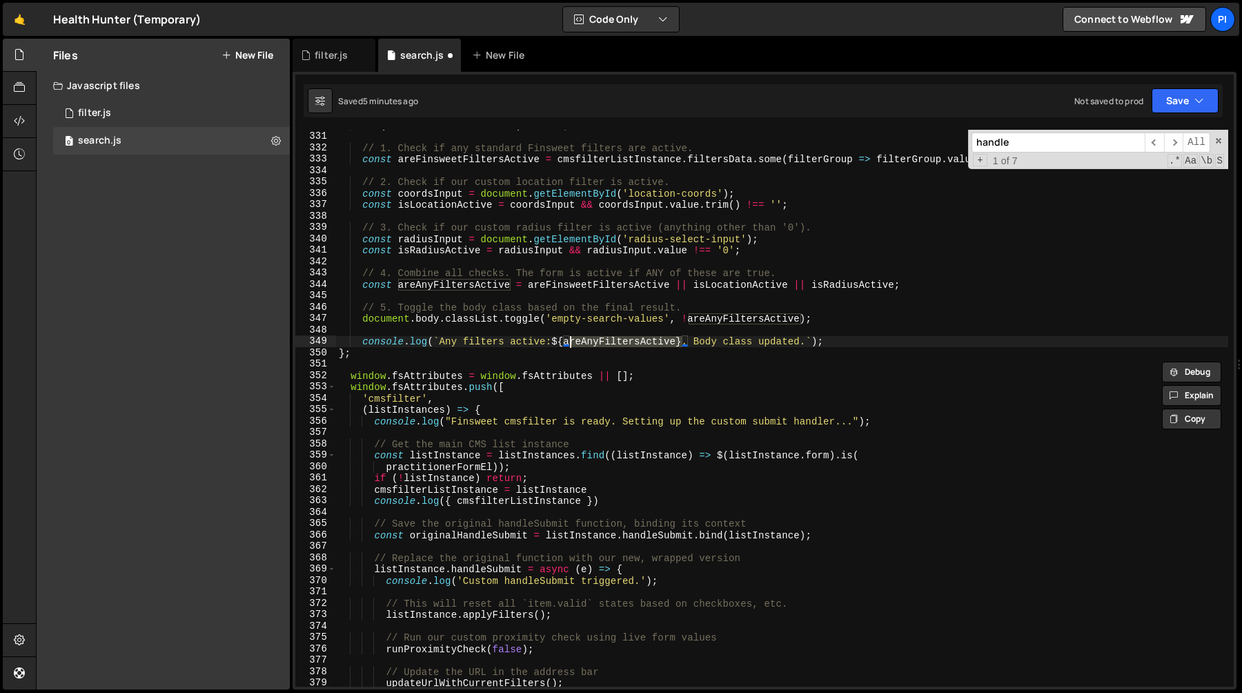
click at [405, 355] on div "if ( ! cmsfilterListInstance ) return ; // 1. Check if any standard Finsweet fi…" at bounding box center [782, 409] width 892 height 580
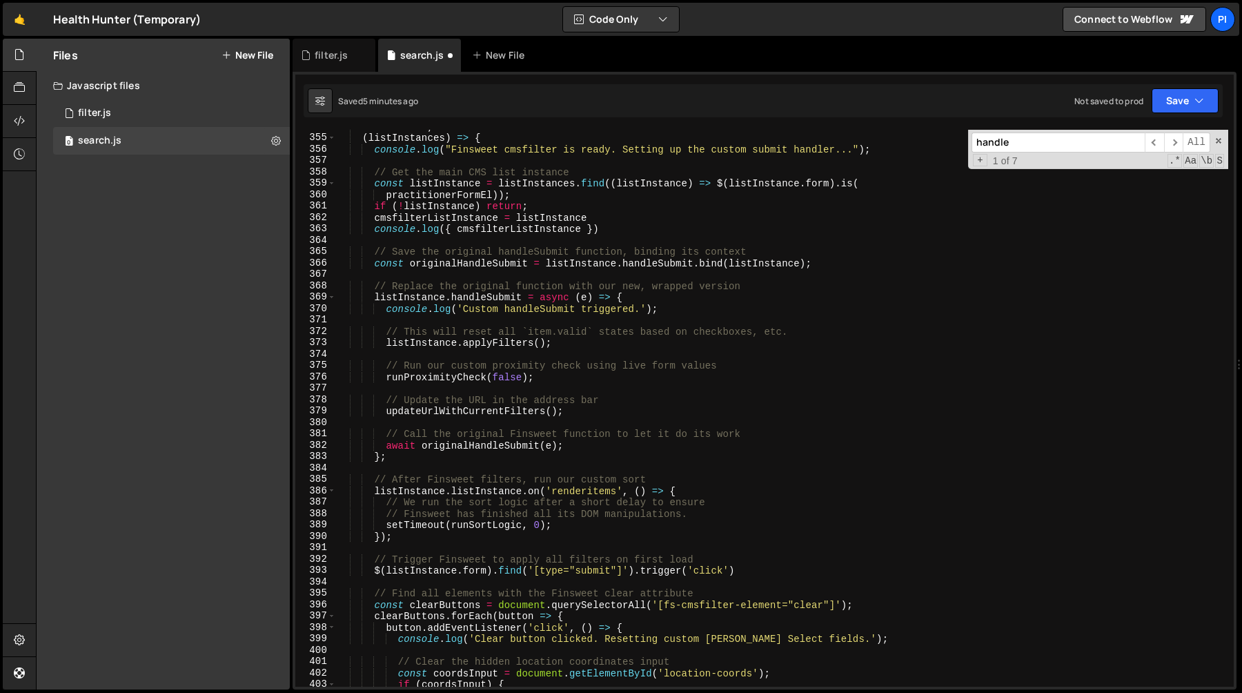
scroll to position [4198, 0]
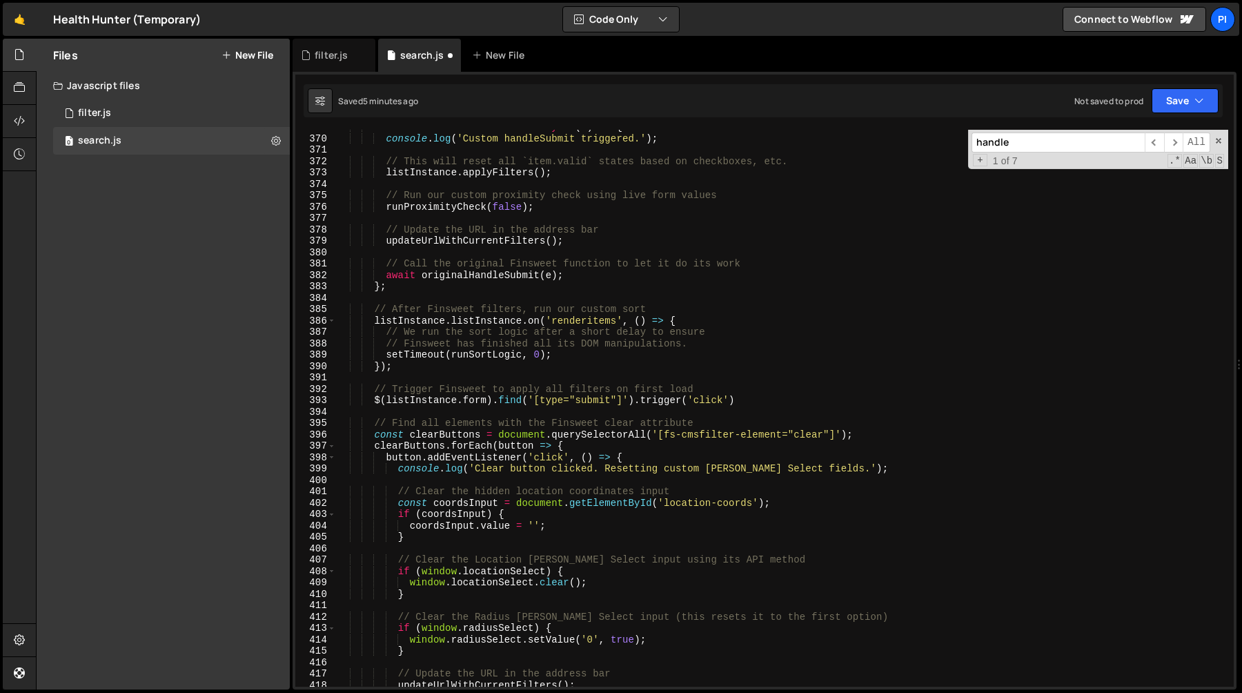
click at [575, 356] on div "listInstance . handleSubmit = async ( e ) => { console . log ( 'Custom handleSu…" at bounding box center [782, 411] width 892 height 580
type textarea "setTimeout(runSortLogic, 0);"
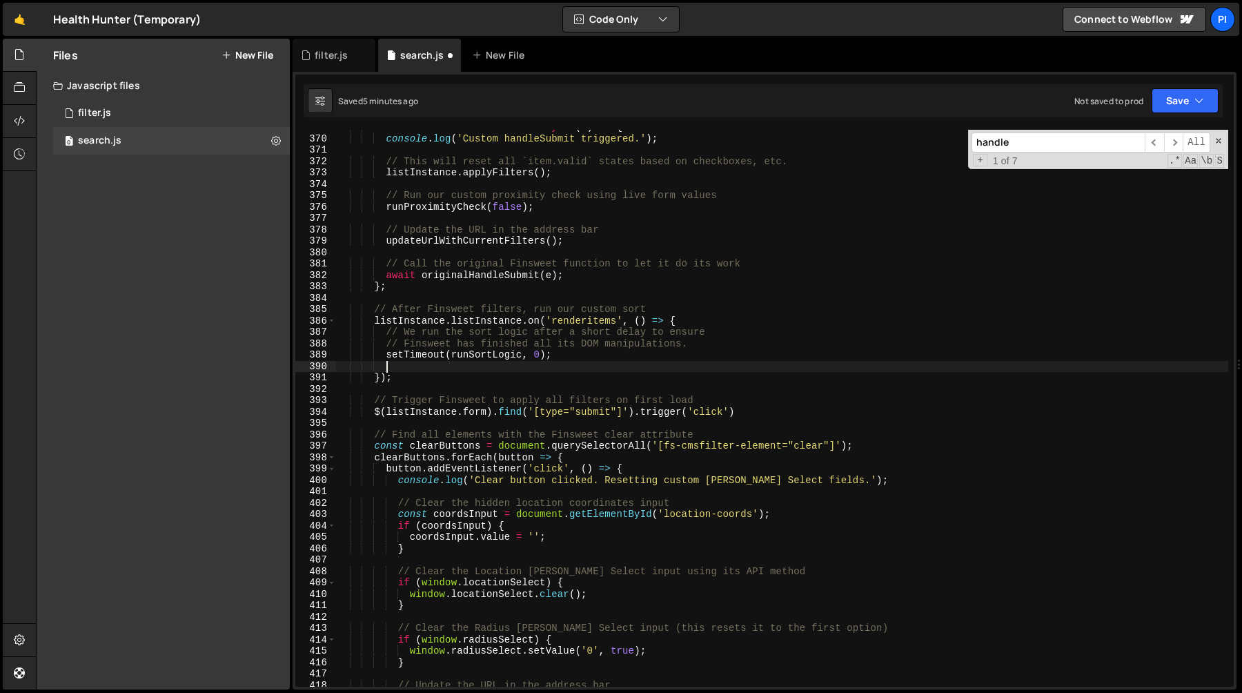
scroll to position [0, 2]
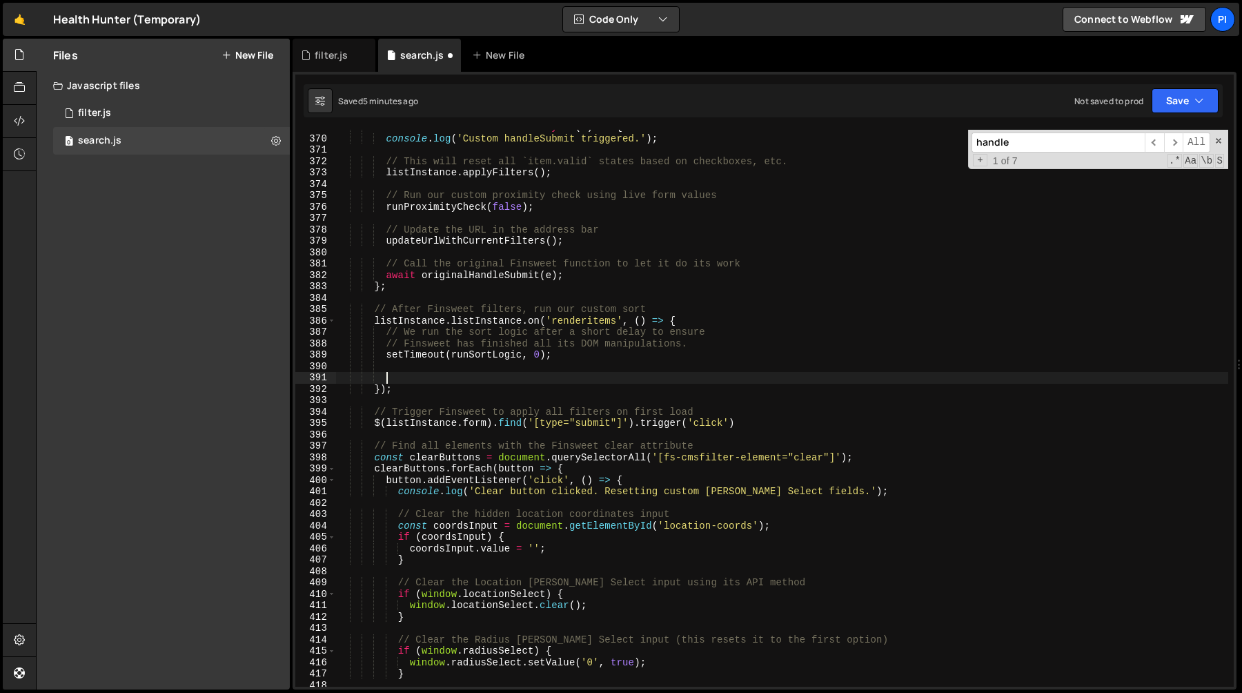
paste textarea "updateEmptyStateClass(filterInstance);"
type textarea "updateEmptyStateClass(filterInstance);"
click at [545, 375] on div "listInstance . handleSubmit = async ( e ) => { console . log ( 'Custom handleSu…" at bounding box center [782, 411] width 892 height 580
click at [540, 371] on div "listInstance . handleSubmit = async ( e ) => { console . log ( 'Custom handleSu…" at bounding box center [782, 411] width 892 height 580
paste textarea "After any filter change, check if the form is empty."
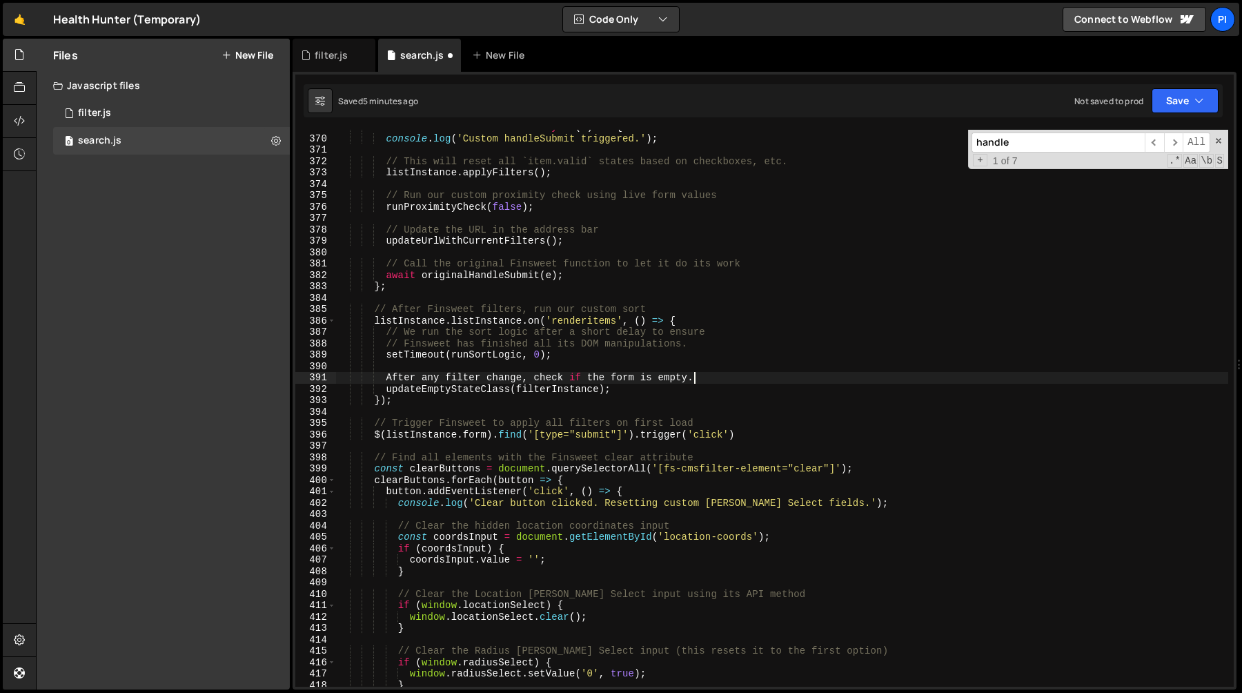
click at [384, 377] on div "listInstance . handleSubmit = async ( e ) => { console . log ( 'Custom handleSu…" at bounding box center [782, 411] width 892 height 580
click at [678, 391] on div "listInstance . handleSubmit = async ( e ) => { console . log ( 'Custom handleSu…" at bounding box center [782, 411] width 892 height 580
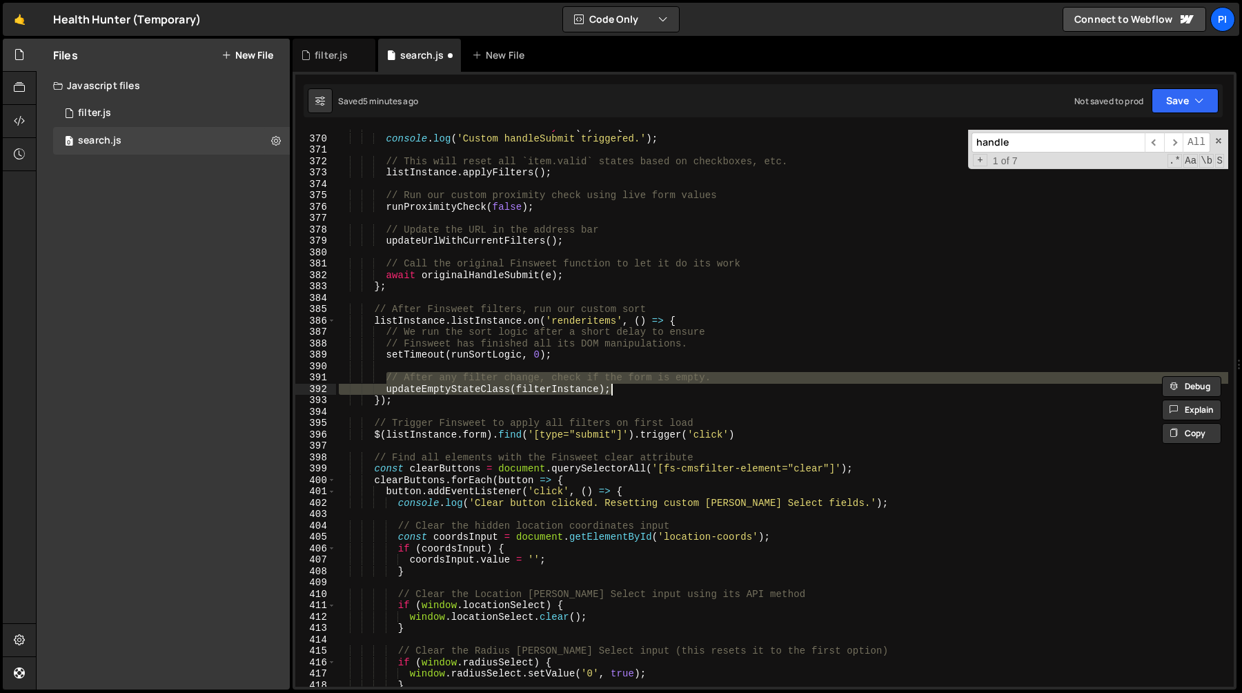
click at [542, 402] on div "listInstance . handleSubmit = async ( e ) => { console . log ( 'Custom handleSu…" at bounding box center [782, 411] width 892 height 580
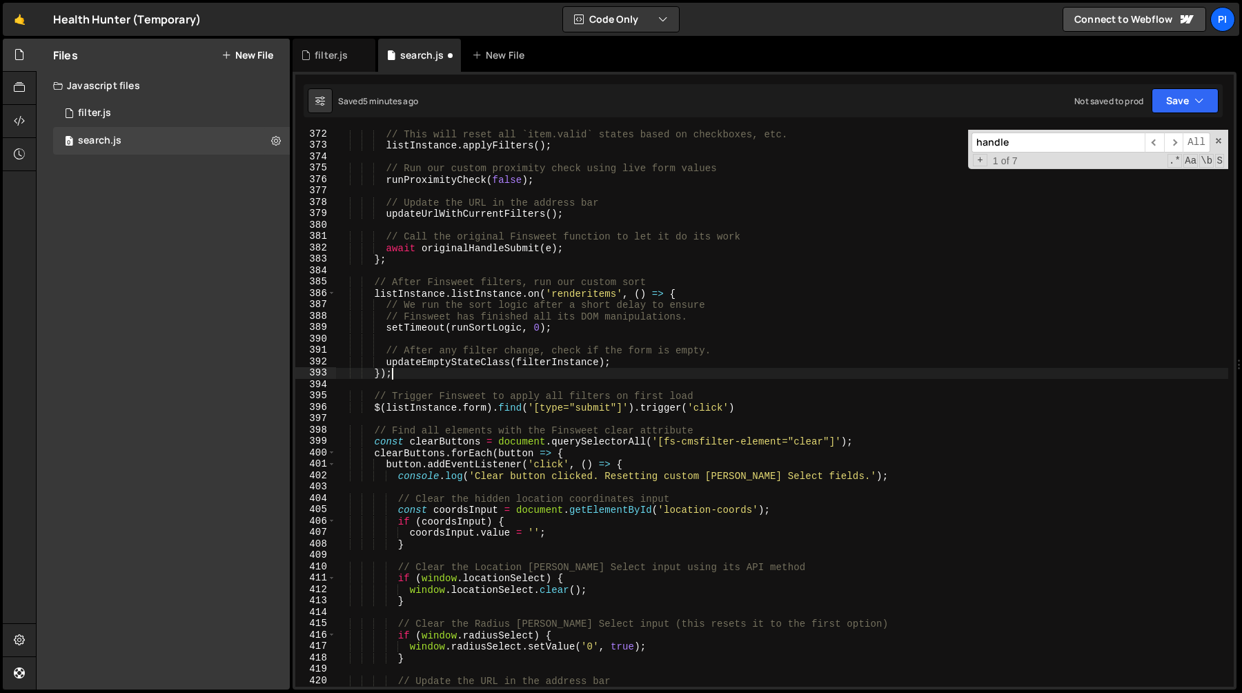
scroll to position [4226, 0]
type textarea "});"
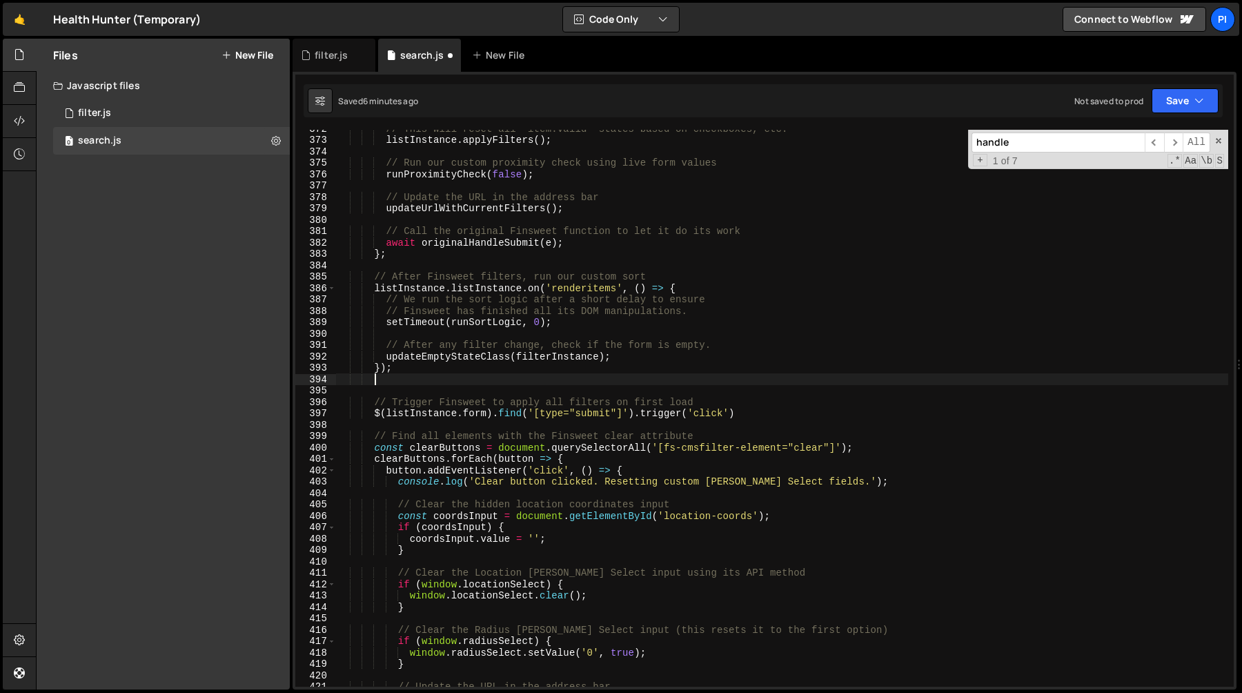
scroll to position [0, 1]
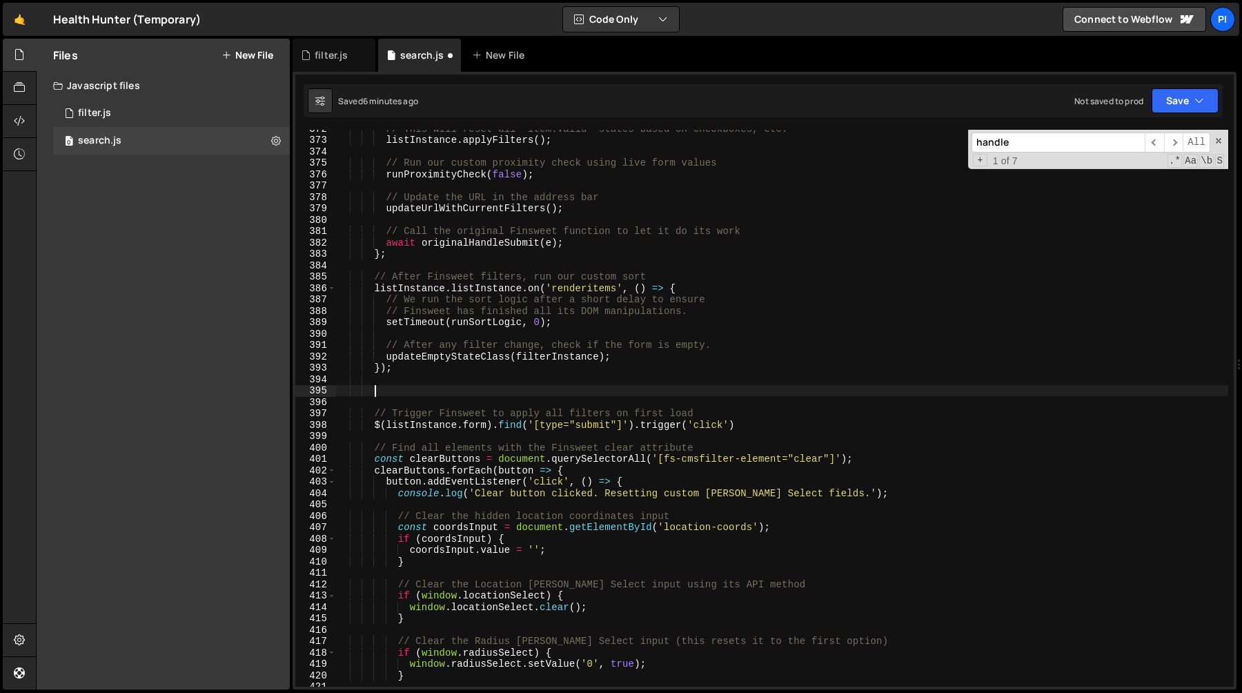
paste textarea "updateEmptyStateClass(filterInstance);"
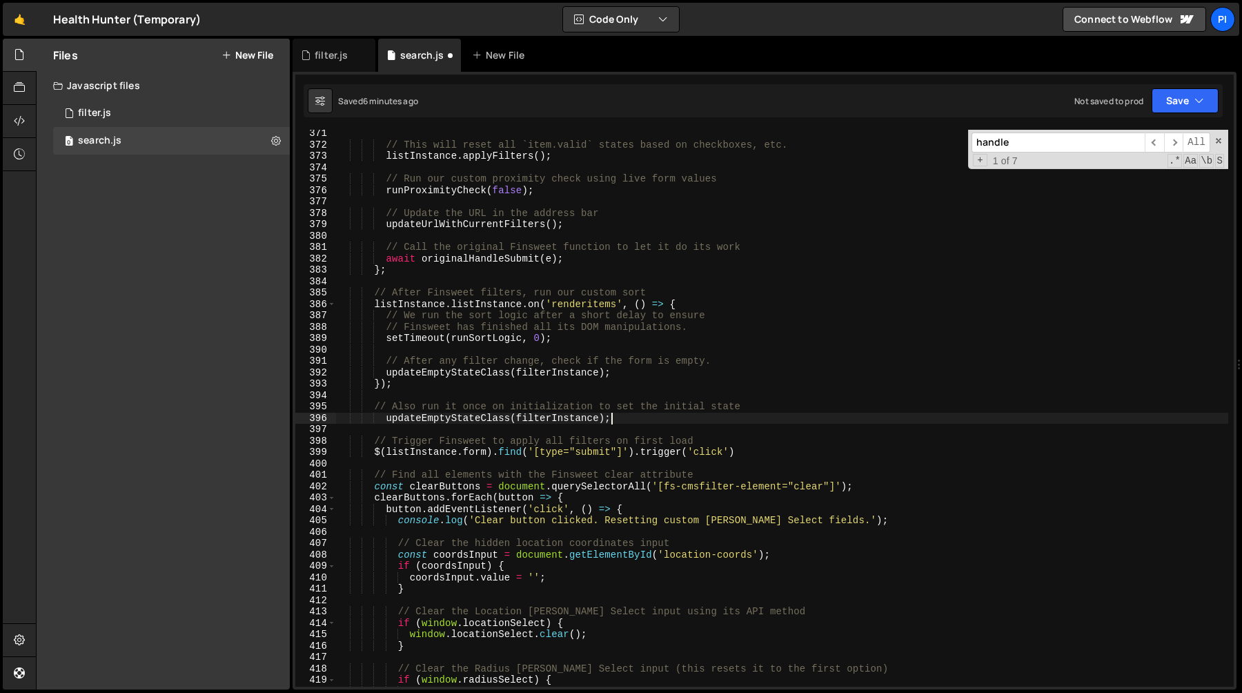
scroll to position [4214, 0]
click at [423, 339] on div "// This will reset all `item.valid` states based on checkboxes, etc. listInstan…" at bounding box center [782, 418] width 892 height 580
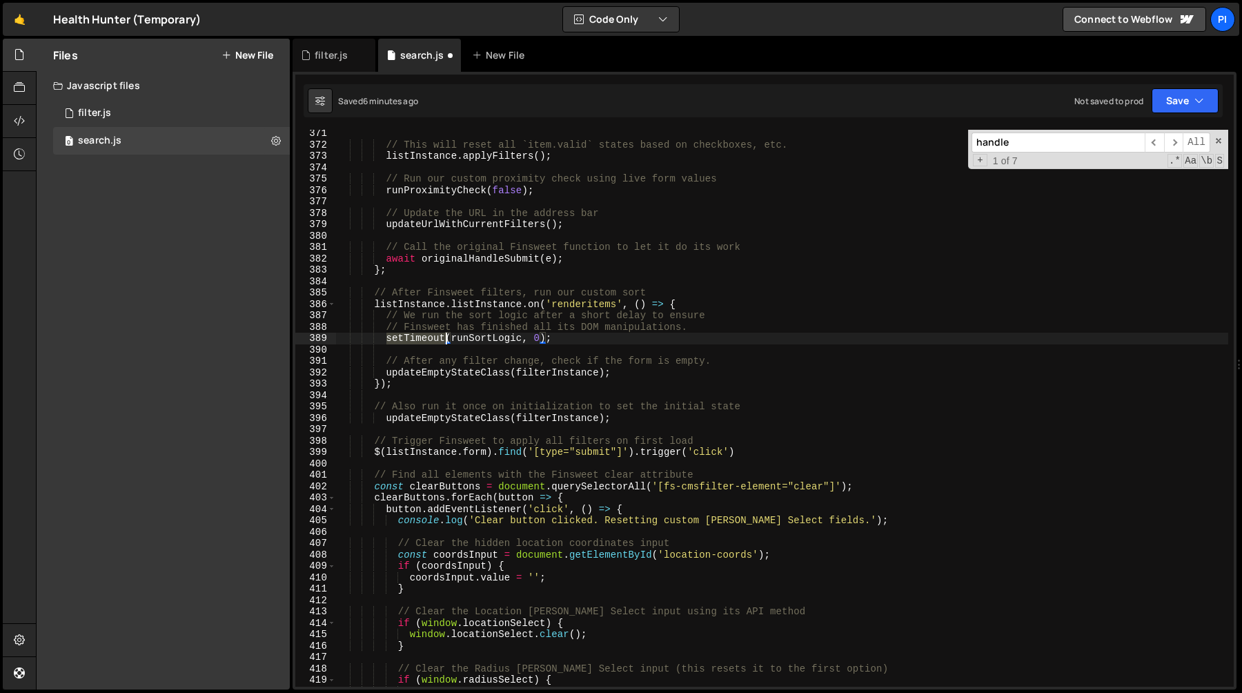
click at [423, 339] on div "// This will reset all `item.valid` states based on checkboxes, etc. listInstan…" at bounding box center [782, 418] width 892 height 580
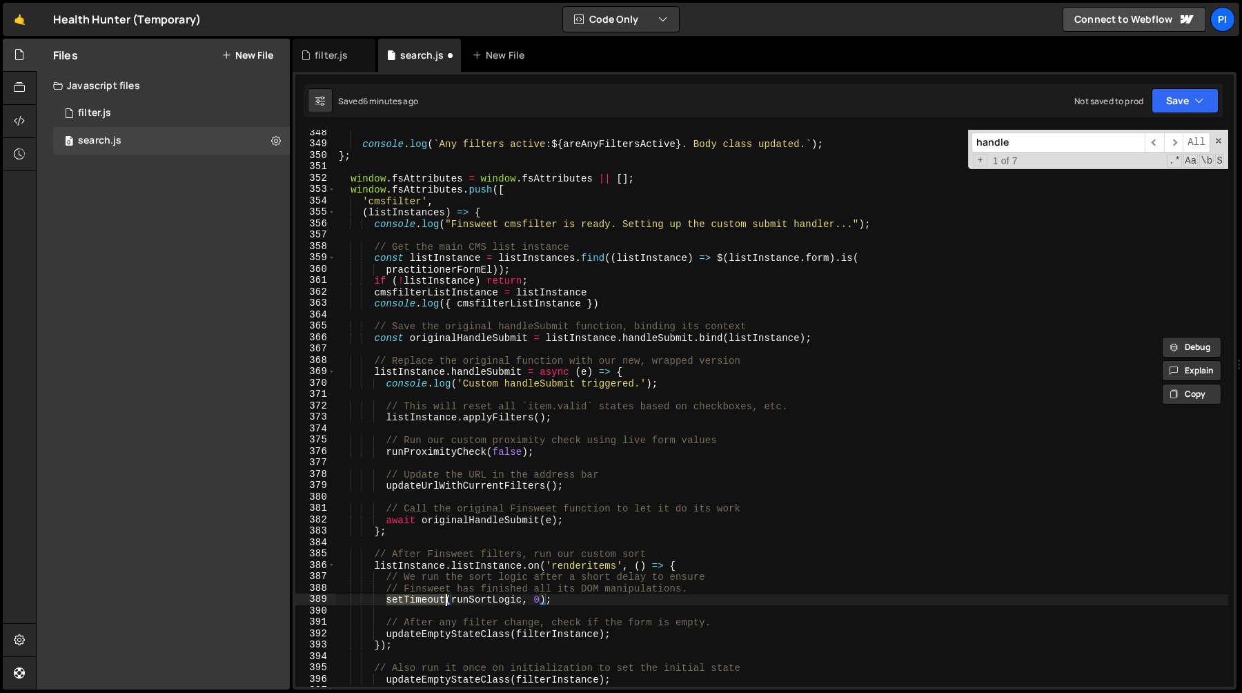
scroll to position [3937, 0]
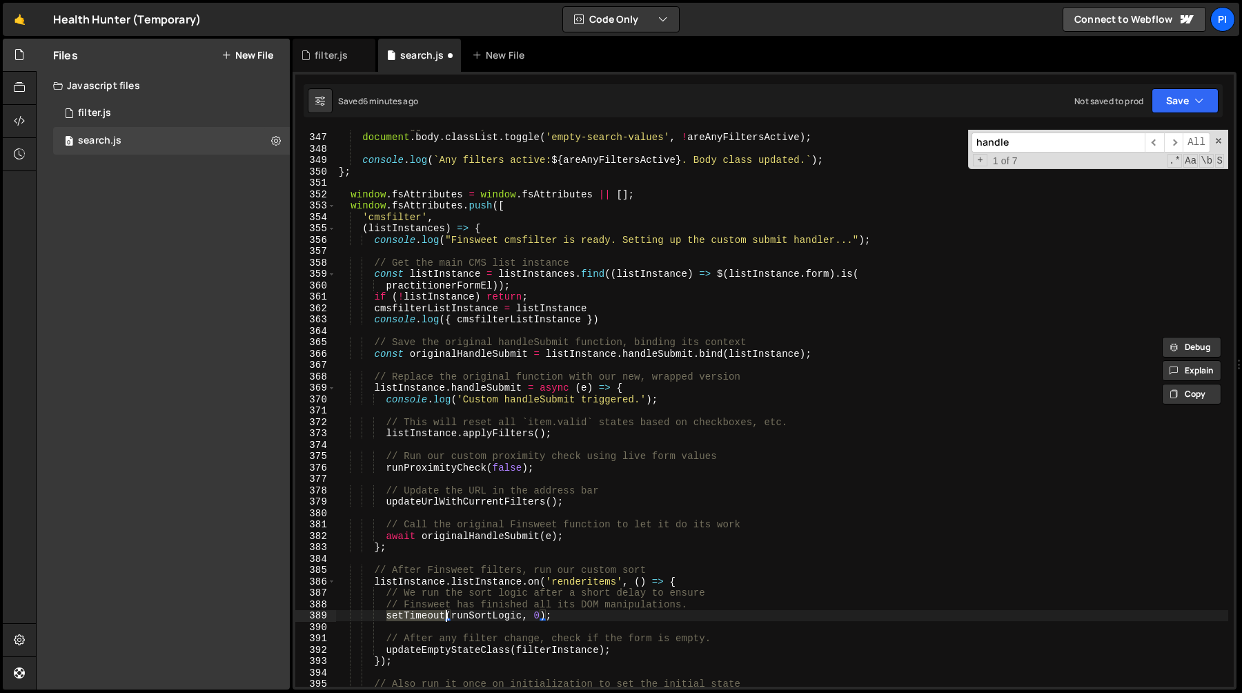
click at [422, 313] on div "// 5. Toggle the body class based on the final result. document . body . classL…" at bounding box center [782, 410] width 892 height 580
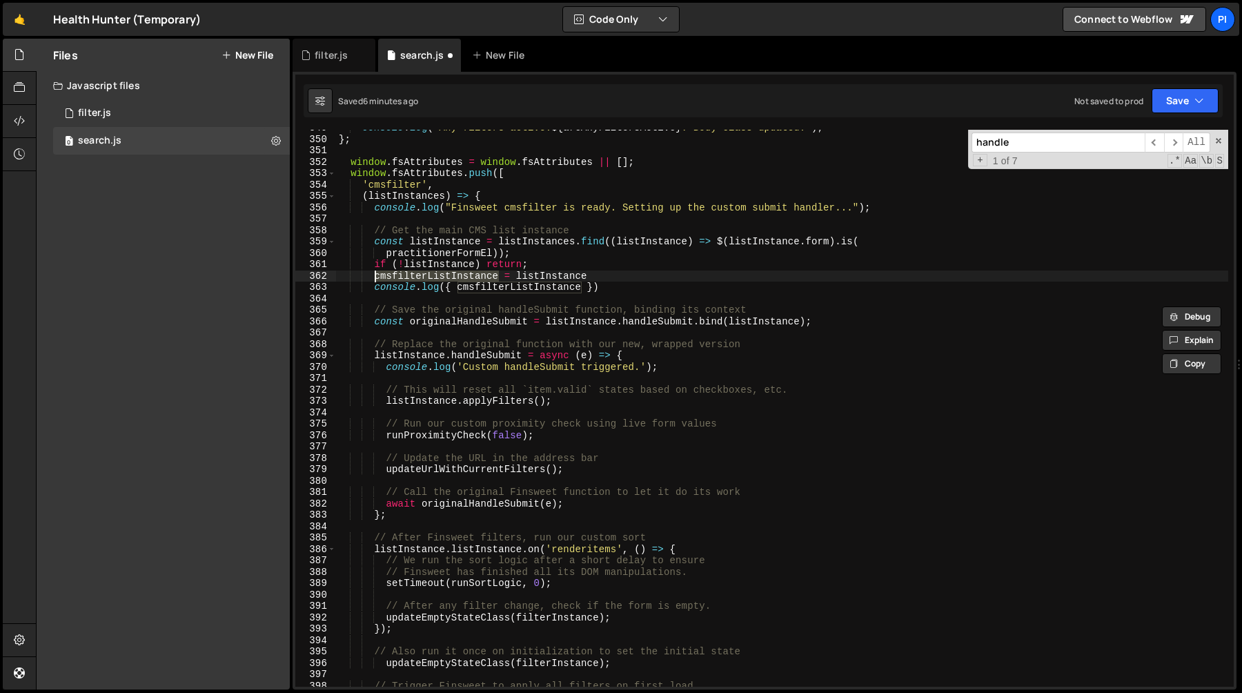
scroll to position [4082, 0]
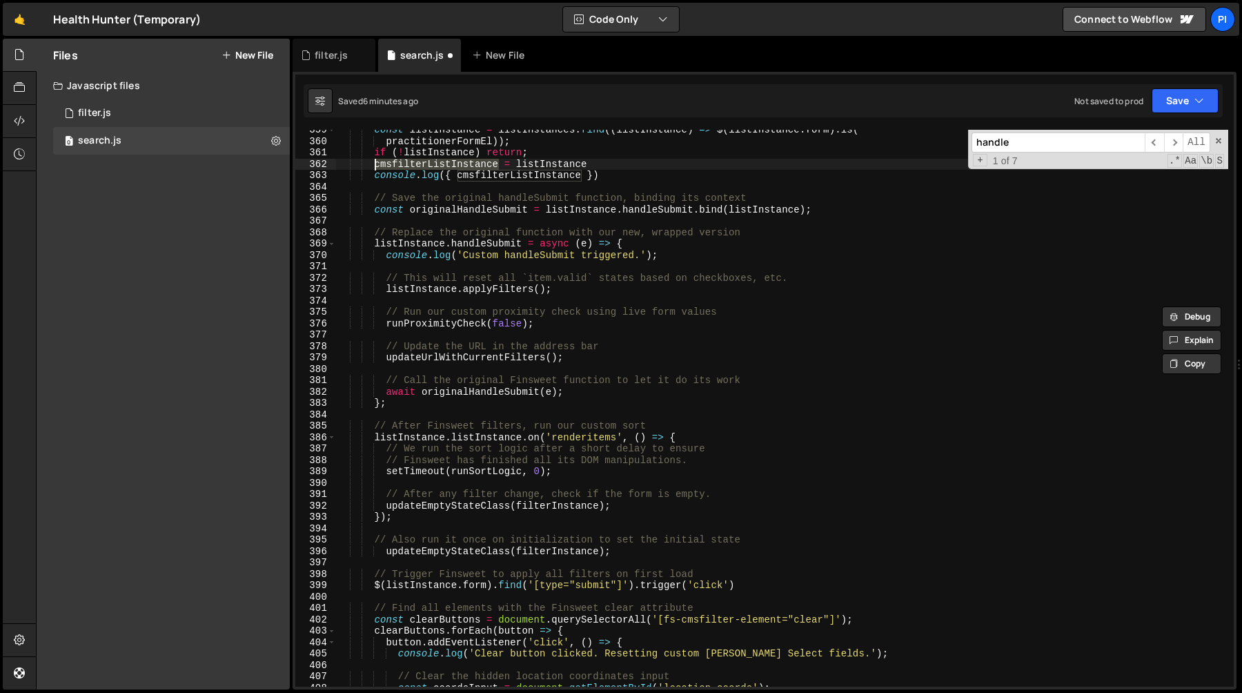
click at [559, 511] on div "const listInstance = listInstances . find (( listInstance ) => $ ( listInstance…" at bounding box center [782, 414] width 892 height 580
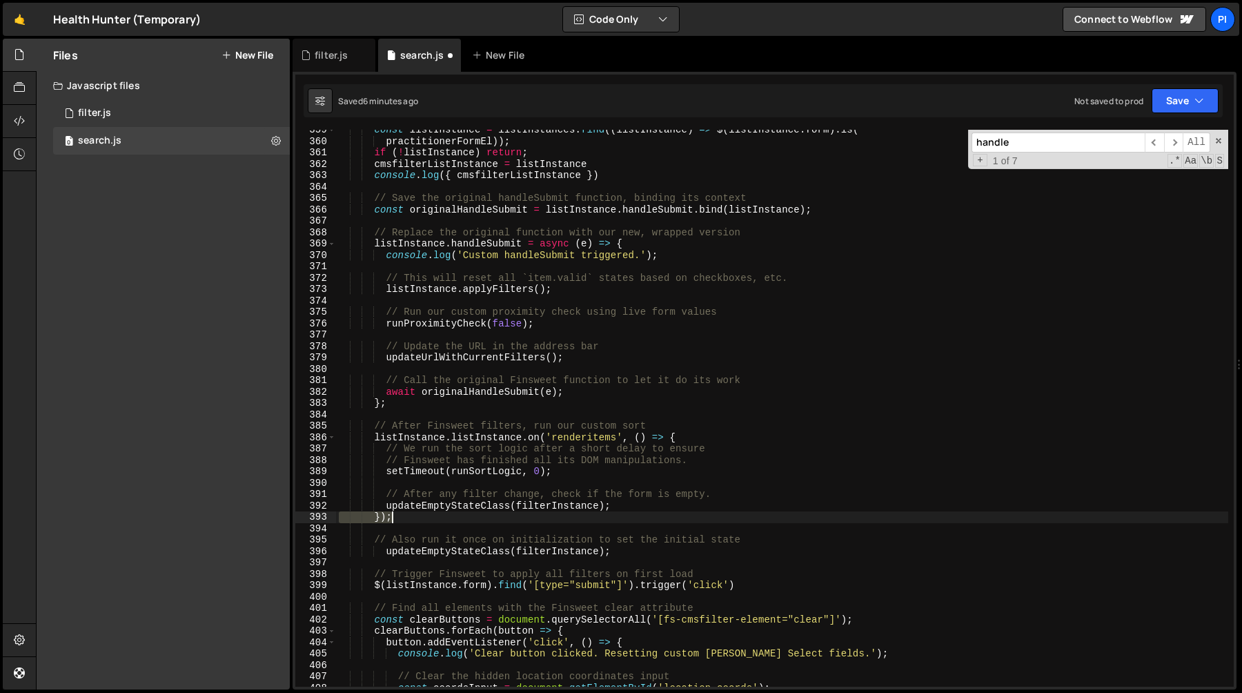
click at [559, 511] on div "const listInstance = listInstances . find (( listInstance ) => $ ( listInstance…" at bounding box center [782, 414] width 892 height 580
click at [553, 508] on div "const listInstance = listInstances . find (( listInstance ) => $ ( listInstance…" at bounding box center [782, 414] width 892 height 580
paste textarea "cmsfilterList"
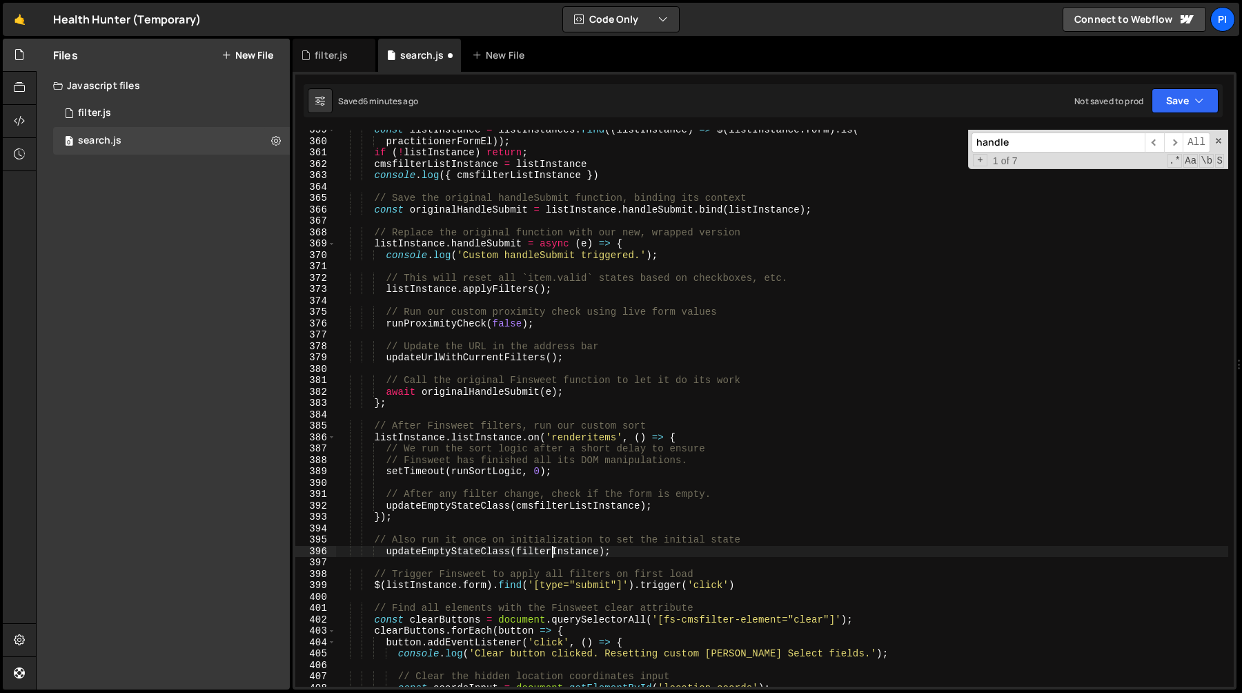
click at [551, 550] on div "const listInstance = listInstances . find (( listInstance ) => $ ( listInstance…" at bounding box center [782, 414] width 892 height 580
paste textarea "cmsfilterList"
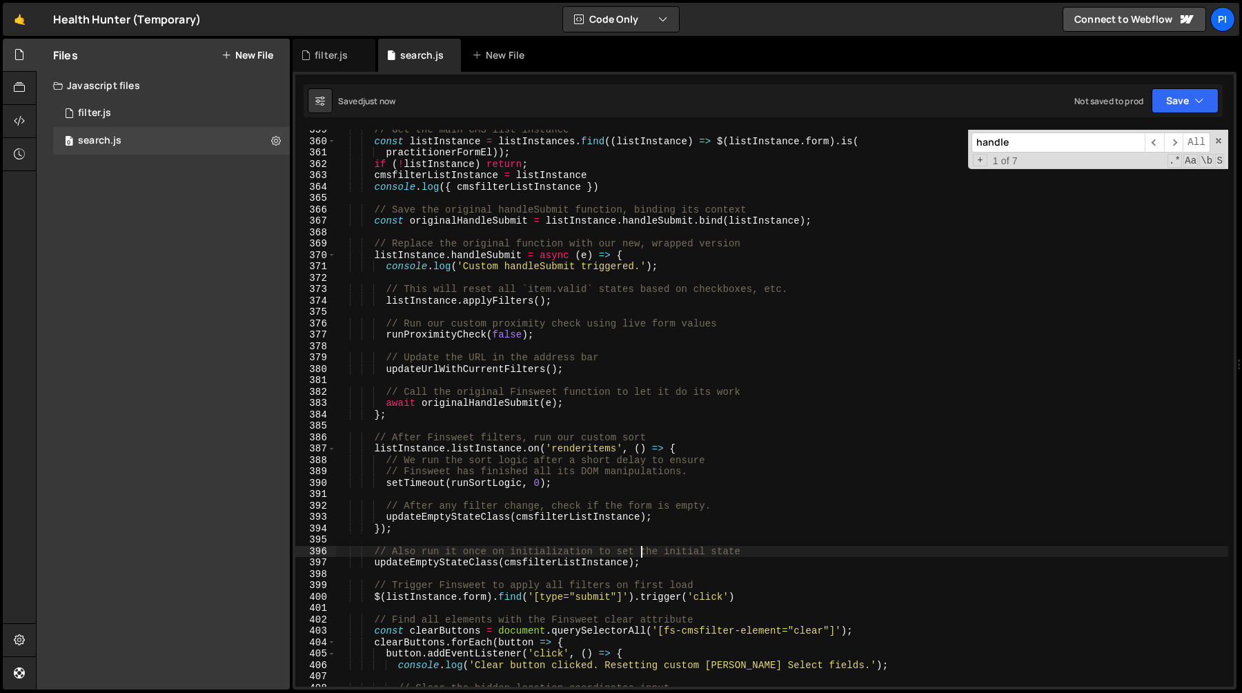
type textarea "// Also run it once on initialization to set the initial state"
click at [442, 498] on div "// Get the main CMS list instance const listInstance = listInstances . find (( …" at bounding box center [782, 414] width 892 height 580
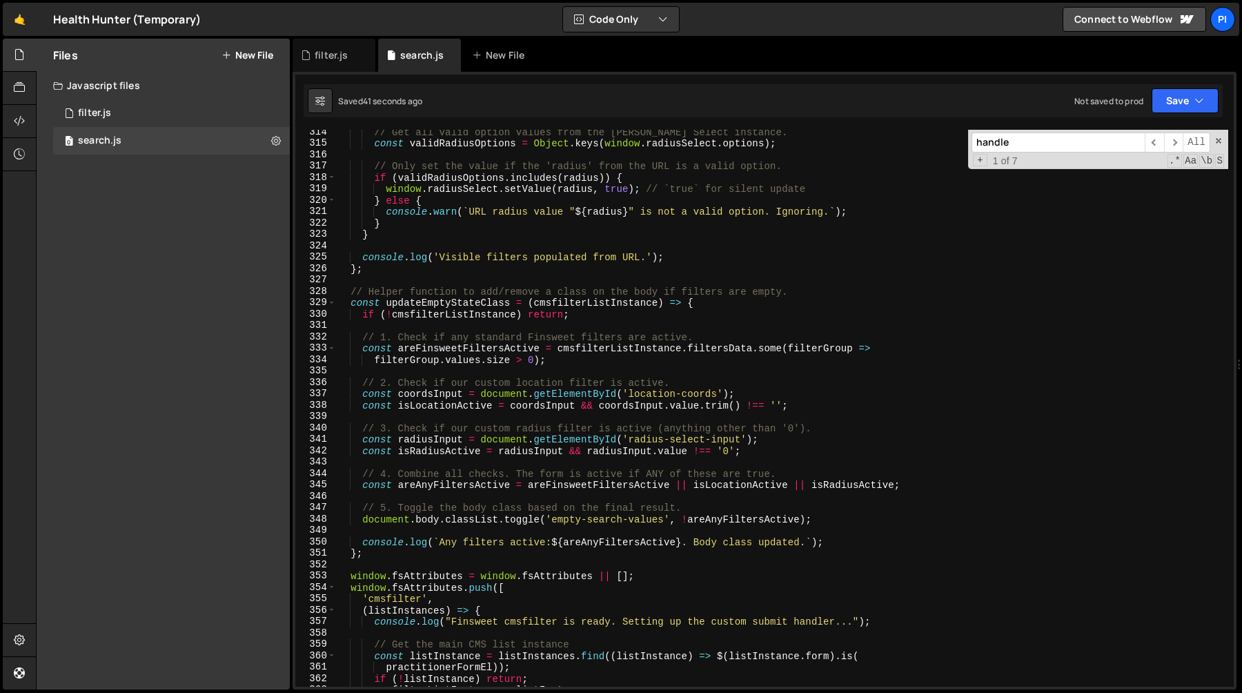
scroll to position [3567, 0]
click at [428, 443] on div "// Get all valid option values from the Tom Select instance. const validRadiusO…" at bounding box center [782, 416] width 892 height 580
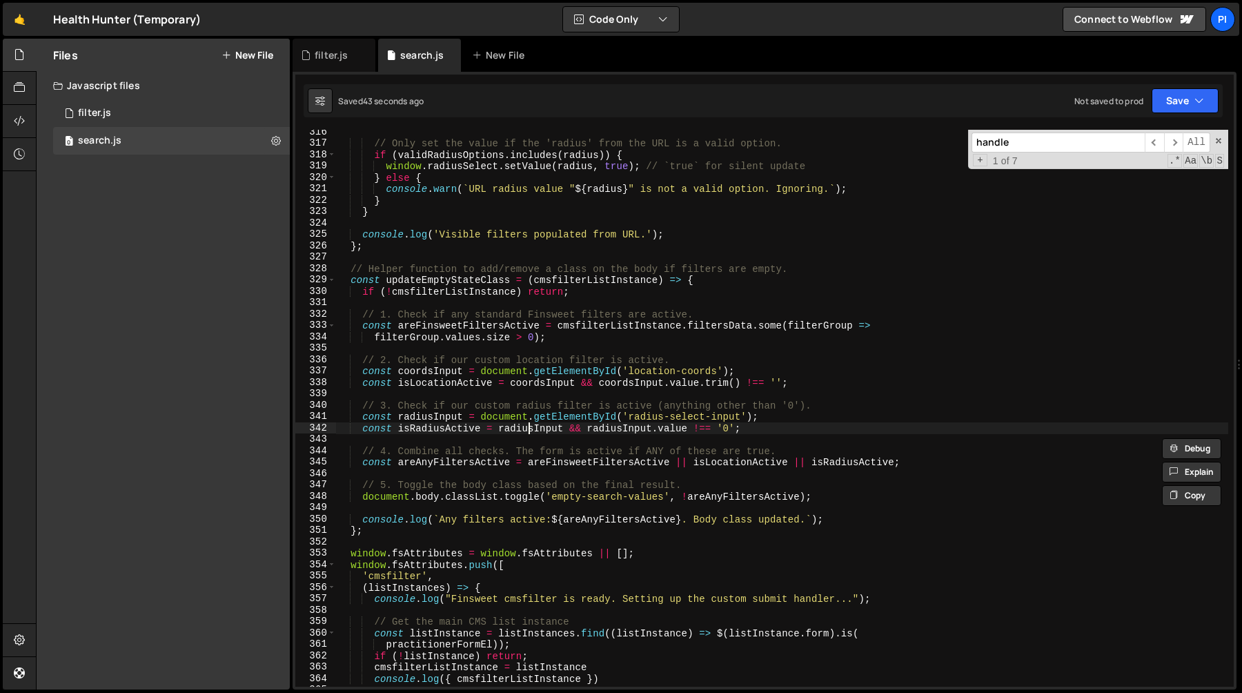
click at [527, 429] on div "// Only set the value if the 'radius' from the URL is a valid option. if ( vali…" at bounding box center [782, 416] width 892 height 580
click at [625, 429] on div "// Only set the value if the 'radius' from the URL is a valid option. if ( vali…" at bounding box center [782, 416] width 892 height 580
click at [647, 415] on div "// Only set the value if the 'radius' from the URL is a valid option. if ( vali…" at bounding box center [782, 416] width 892 height 580
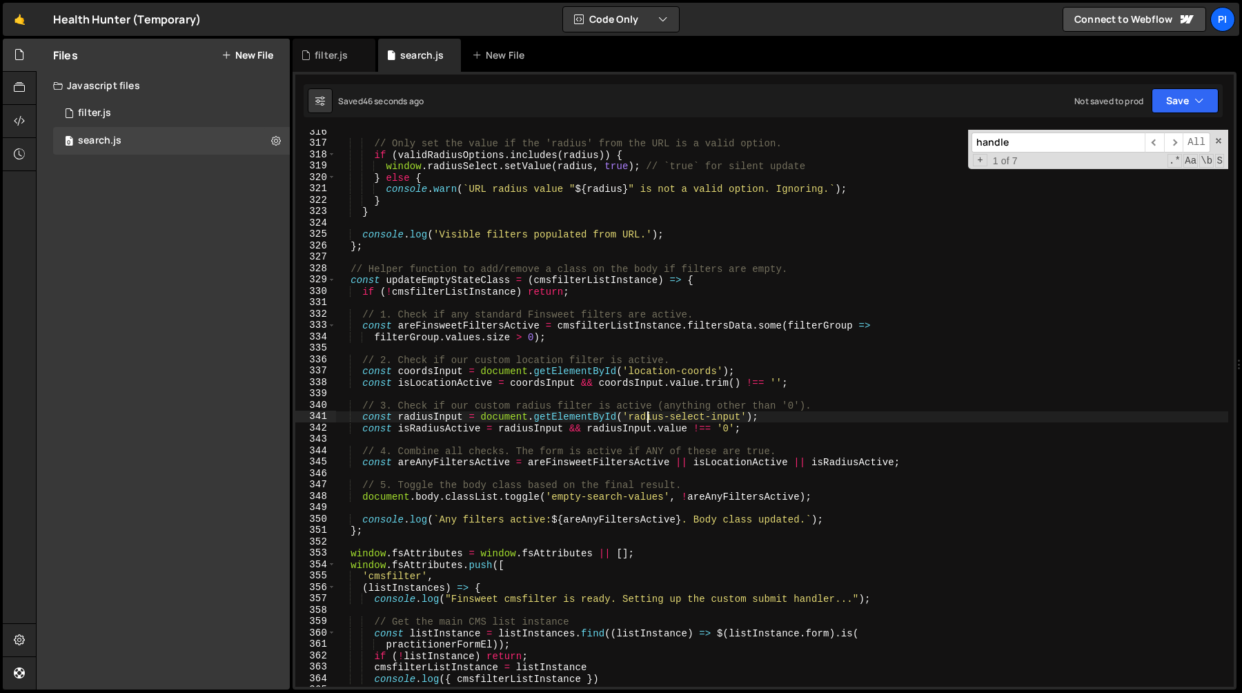
click at [647, 415] on div "// Only set the value if the 'radius' from the URL is a valid option. if ( vali…" at bounding box center [782, 416] width 892 height 580
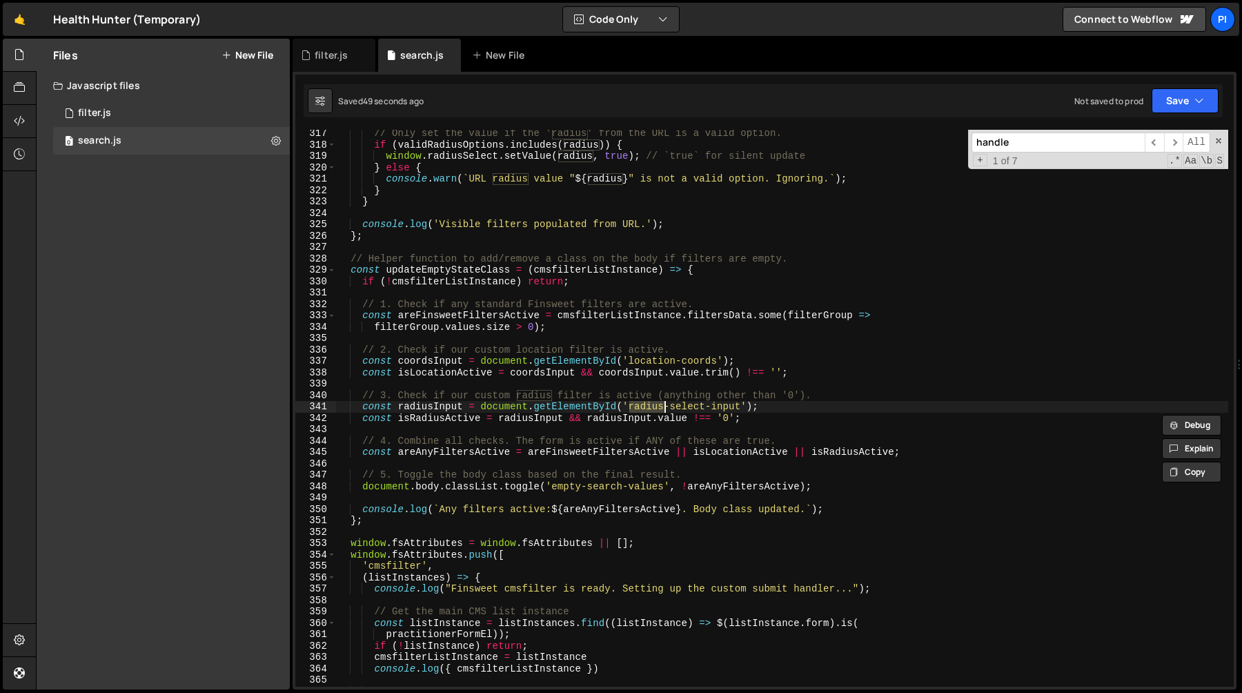
scroll to position [3605, 0]
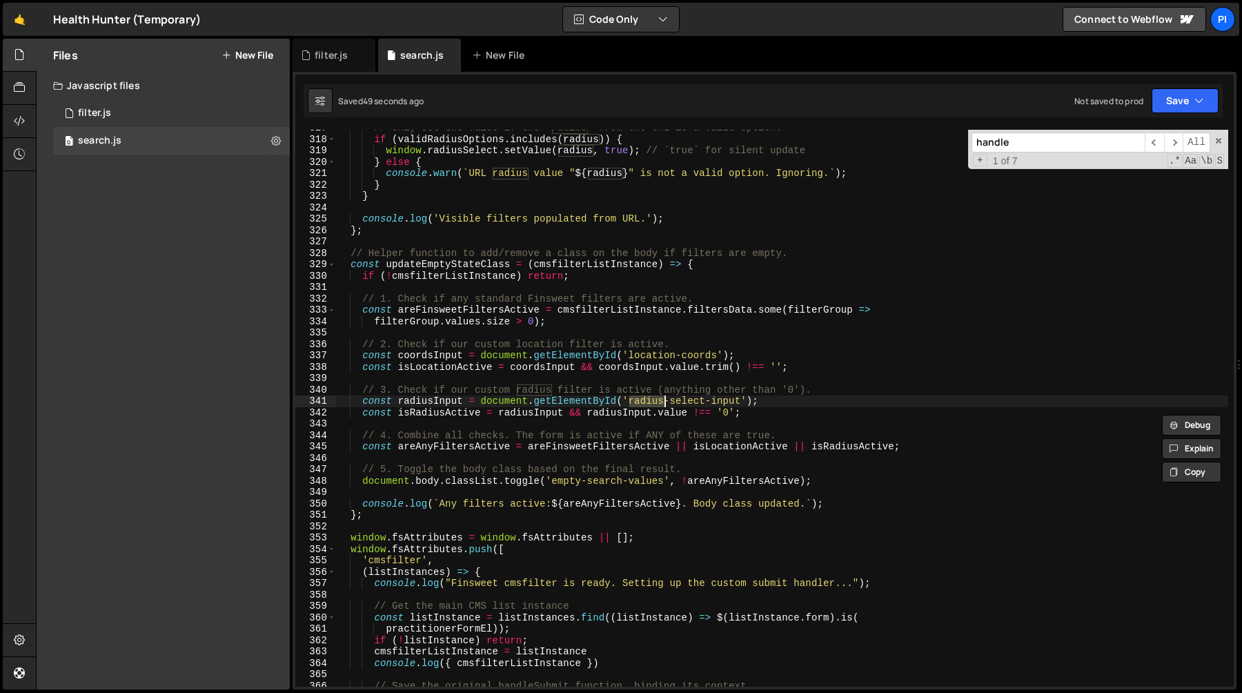
click at [771, 446] on div "// Only set the value if the 'radius' from the URL is a valid option. if ( vali…" at bounding box center [782, 412] width 892 height 580
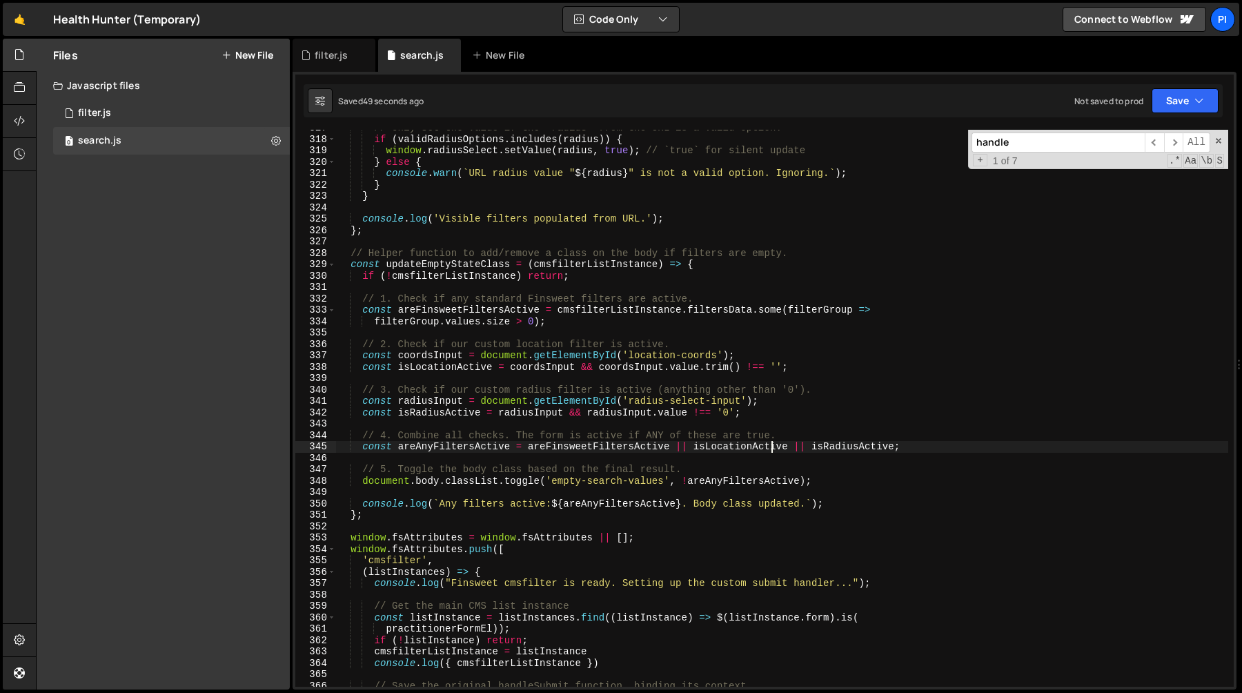
click at [771, 446] on div "// Only set the value if the 'radius' from the URL is a valid option. if ( vali…" at bounding box center [782, 412] width 892 height 580
click at [836, 449] on div "// Only set the value if the 'radius' from the URL is a valid option. if ( vali…" at bounding box center [782, 412] width 892 height 580
click at [765, 411] on div "// Only set the value if the 'radius' from the URL is a valid option. if ( vali…" at bounding box center [782, 412] width 892 height 580
click at [463, 218] on div "// Only set the value if the 'radius' from the URL is a valid option. if ( vali…" at bounding box center [782, 412] width 892 height 580
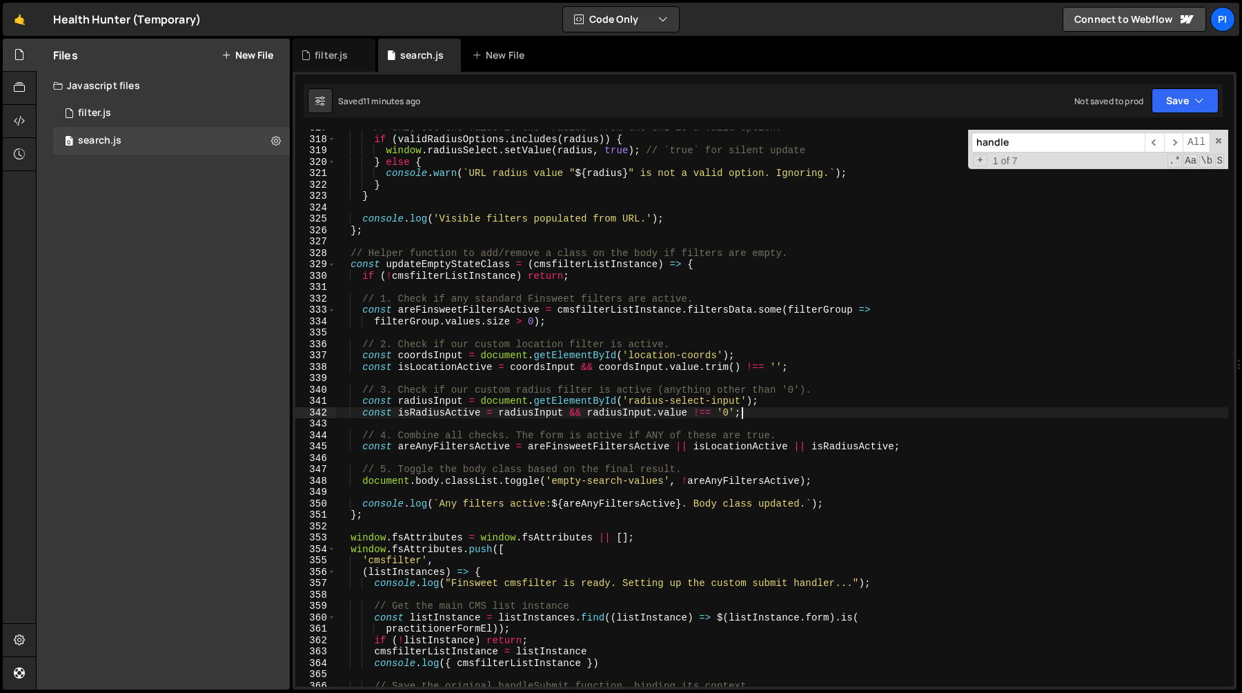
type textarea "console.log('Visible filters populated from URL.');"
click at [330, 53] on div "filter.js" at bounding box center [331, 55] width 33 height 14
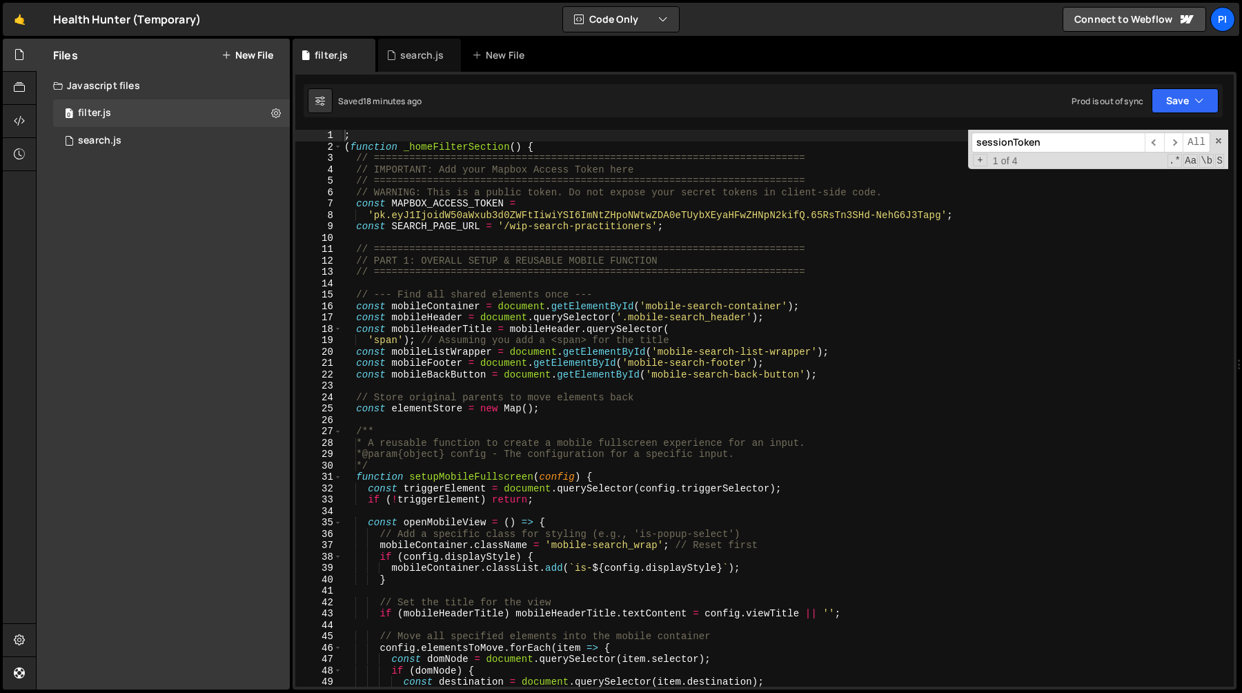
type textarea "// WARNING: This is a public token. Do not expose your secret tokens in client-…"
click at [392, 192] on div "; ( function _homeFilterSection ( ) { // ======================================…" at bounding box center [785, 420] width 887 height 580
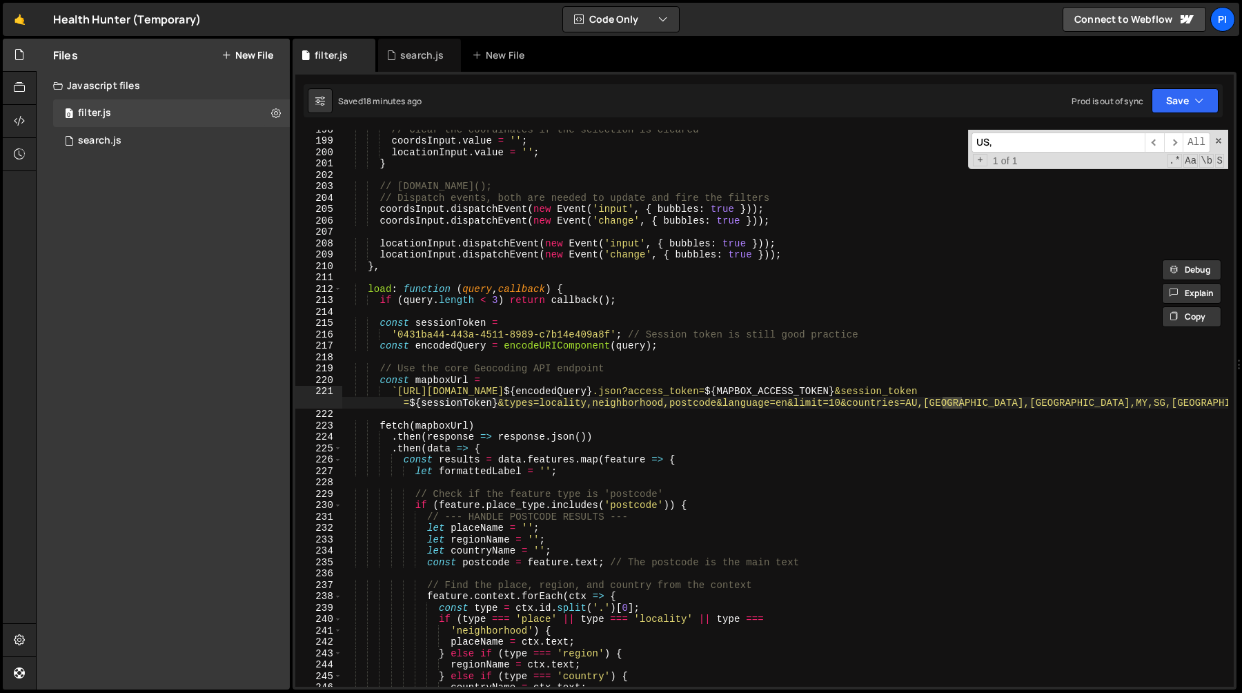
scroll to position [2249, 0]
type input "US,"
click at [1000, 404] on div "// Clear the coordinates if the selection is cleared coordsInput . value = '' ;…" at bounding box center [785, 414] width 887 height 580
click at [1010, 406] on div "// Clear the coordinates if the selection is cleared coordsInput . value = '' ;…" at bounding box center [785, 414] width 887 height 580
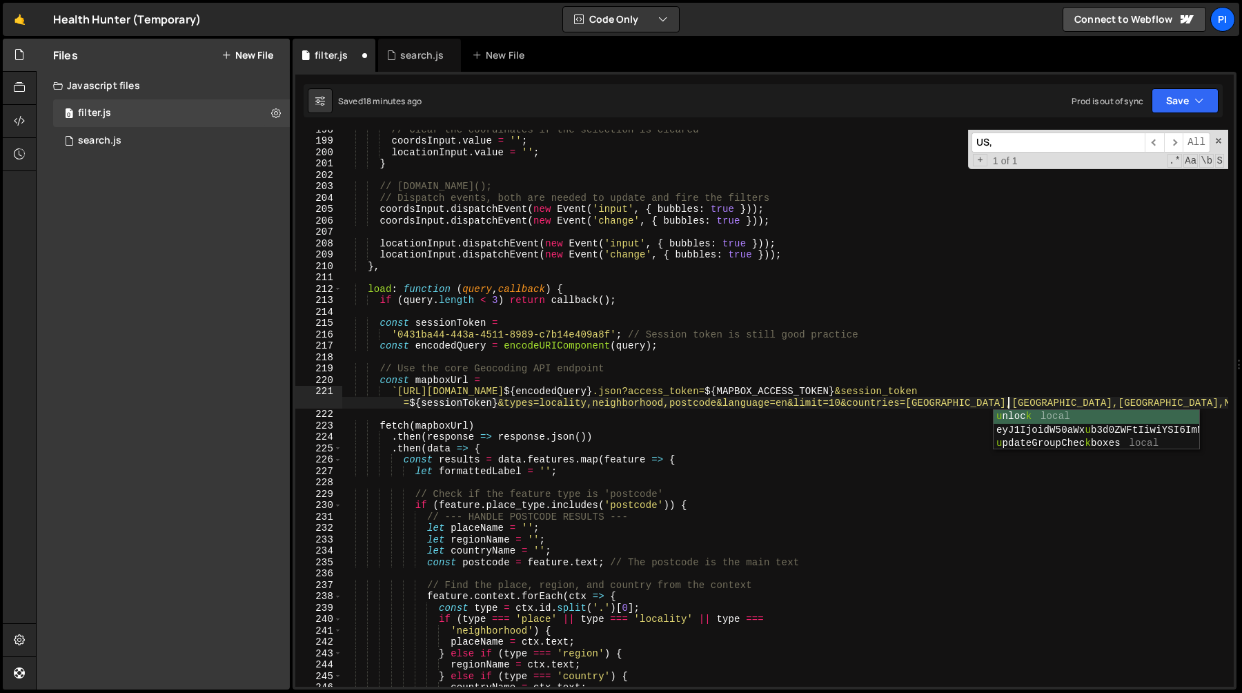
click at [1013, 372] on div "// Clear the coordinates if the selection is cleared coordsInput . value = '' ;…" at bounding box center [785, 414] width 887 height 580
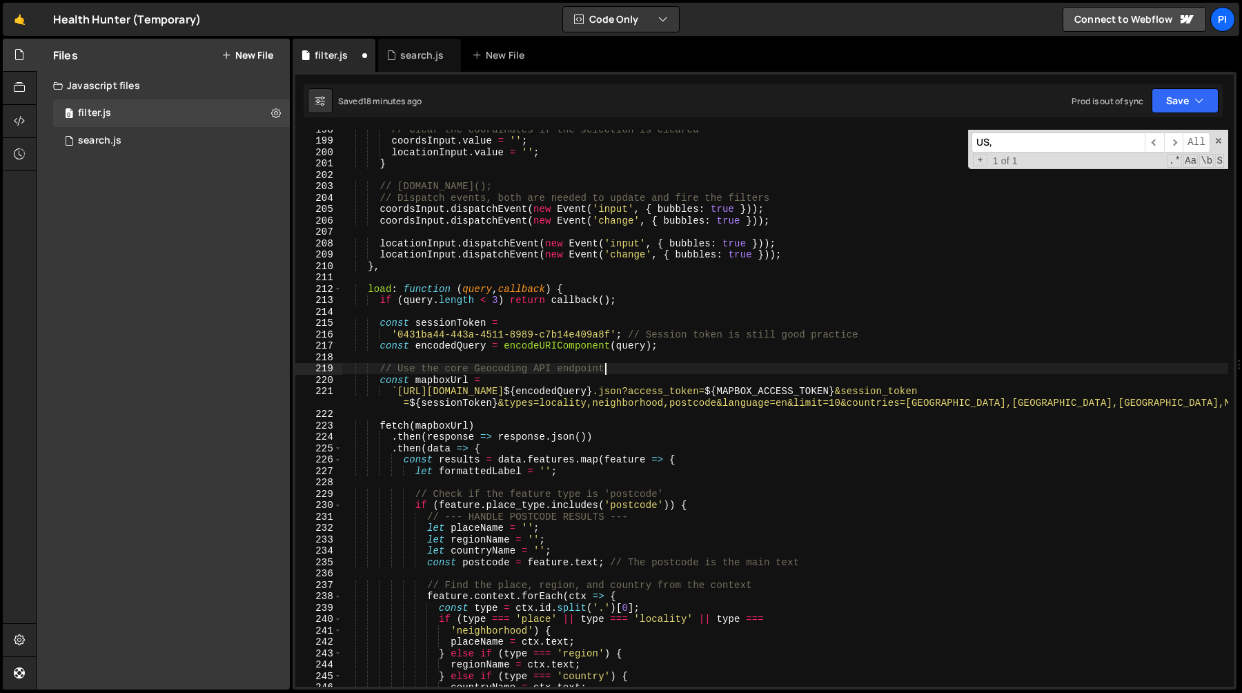
click at [931, 404] on div "// Clear the coordinates if the selection is cleared coordsInput . value = '' ;…" at bounding box center [785, 414] width 887 height 580
click at [881, 407] on div "// Clear the coordinates if the selection is cleared coordsInput . value = '' ;…" at bounding box center [785, 414] width 887 height 580
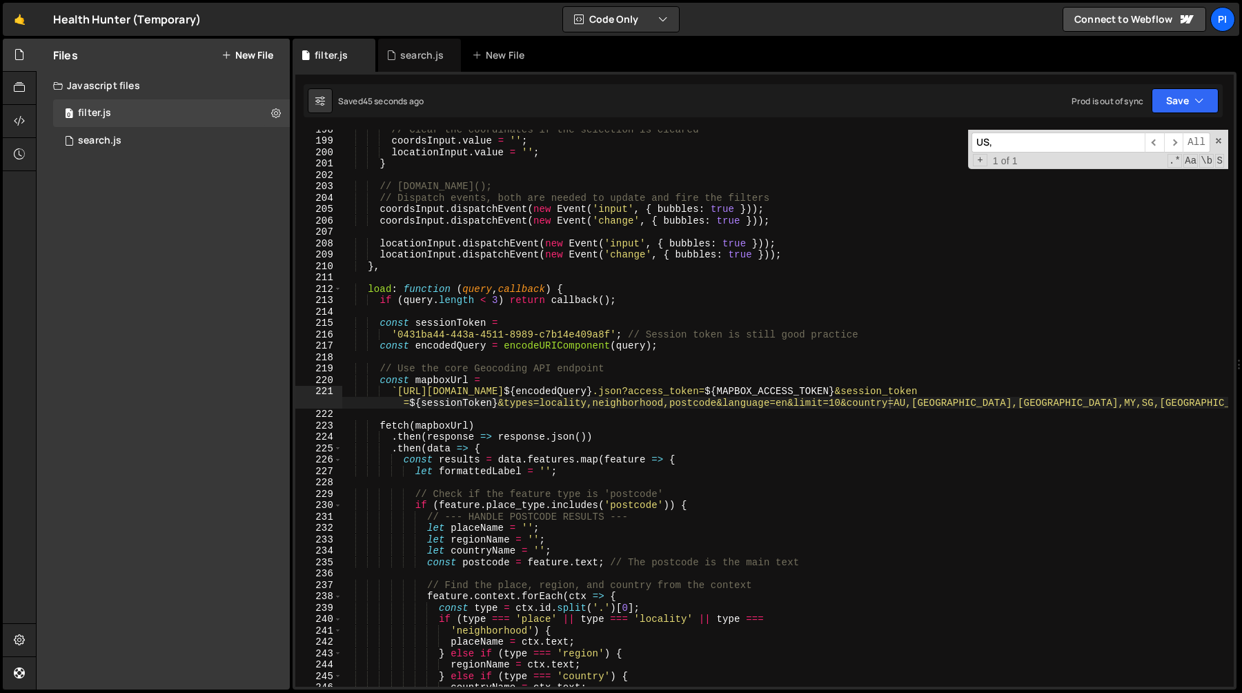
click at [898, 402] on div "// Clear the coordinates if the selection is cleared coordsInput . value = '' ;…" at bounding box center [785, 414] width 887 height 580
click at [1052, 404] on div "// Clear the coordinates if the selection is cleared coordsInput . value = '' ;…" at bounding box center [785, 414] width 887 height 580
click at [905, 403] on div "// Clear the coordinates if the selection is cleared coordsInput . value = '' ;…" at bounding box center [785, 408] width 887 height 557
click at [896, 403] on div "// Clear the coordinates if the selection is cleared coordsInput . value = '' ;…" at bounding box center [785, 414] width 887 height 580
click at [1047, 402] on div "// Clear the coordinates if the selection is cleared coordsInput . value = '' ;…" at bounding box center [785, 414] width 887 height 580
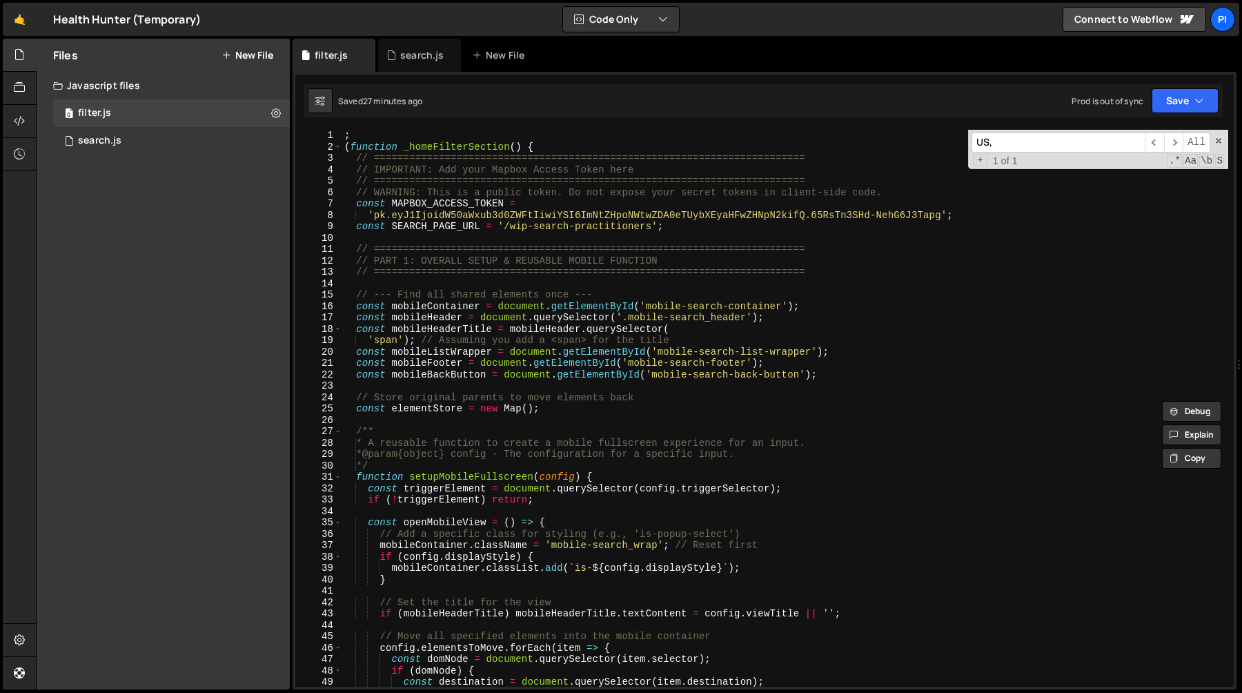
scroll to position [0, 0]
click at [691, 229] on div "; ( function _homeFilterSection ( ) { // ======================================…" at bounding box center [785, 420] width 887 height 580
type textarea "const SEARCH_PAGE_URL = '/wip-search-practitioners';"
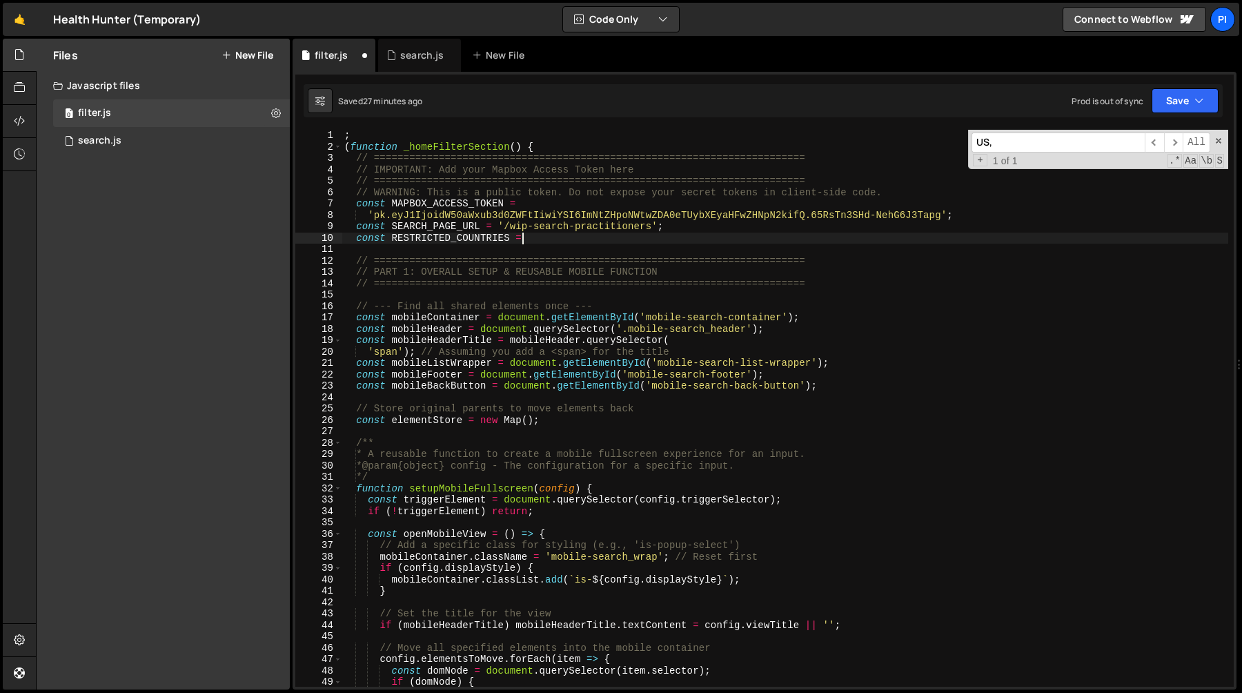
scroll to position [0, 12]
paste textarea "AU,NZ,US,MY,SG,UK,HK,CN,AE"
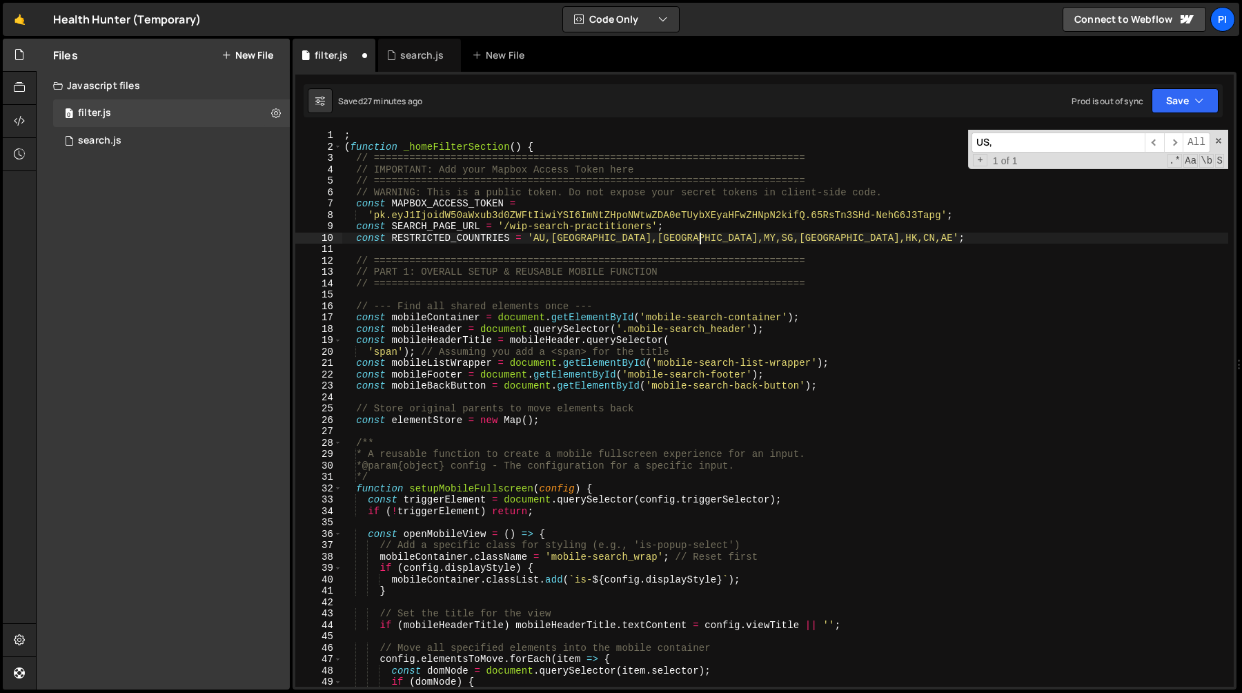
click at [391, 237] on div "; ( function _homeFilterSection ( ) { // ======================================…" at bounding box center [785, 420] width 887 height 580
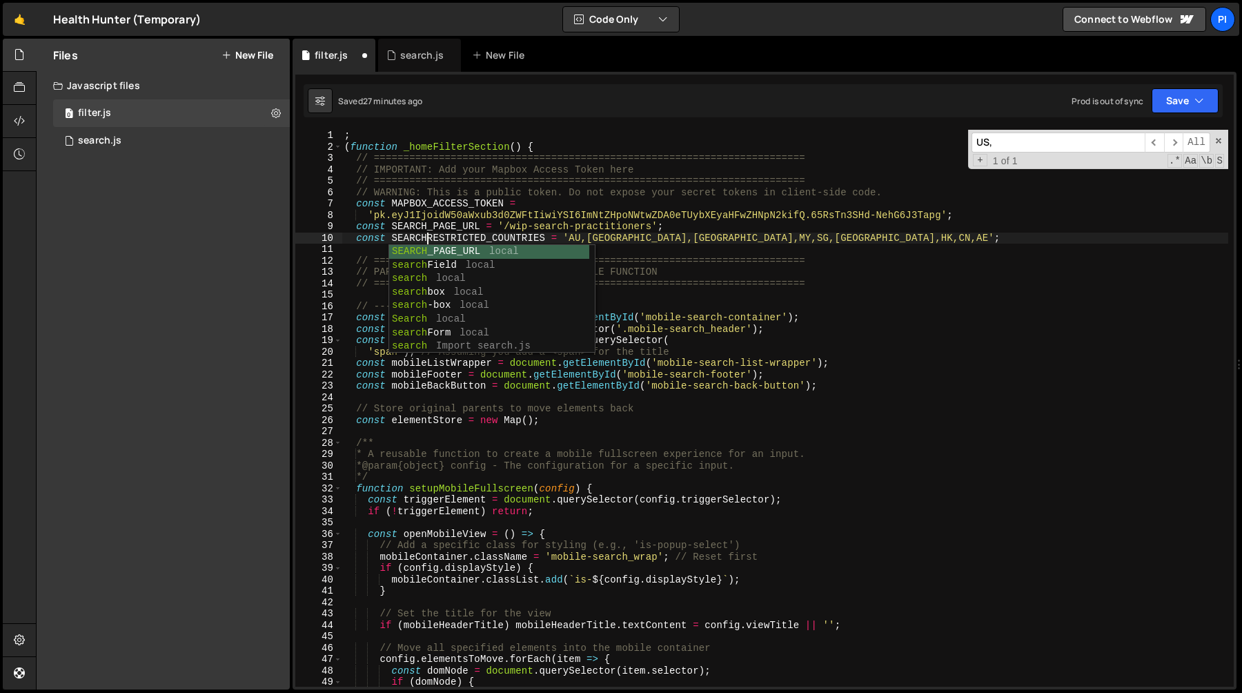
scroll to position [0, 6]
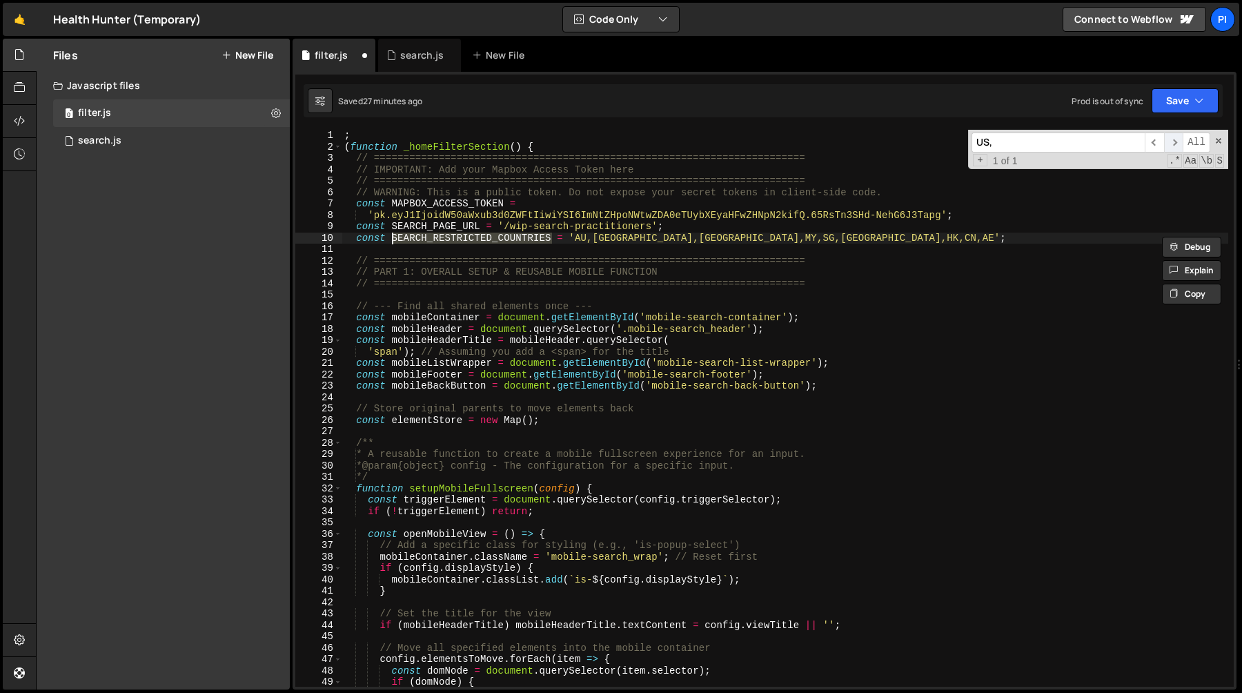
click at [1179, 137] on span "​" at bounding box center [1173, 142] width 19 height 20
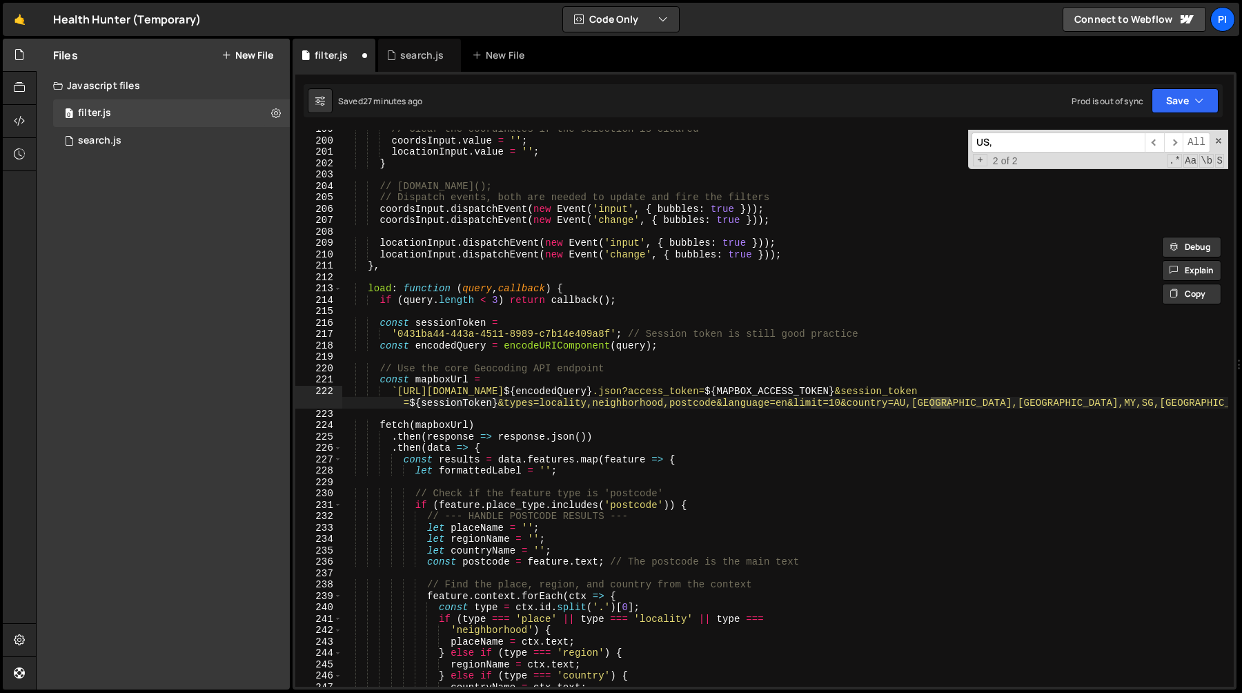
click at [842, 403] on div "// Clear the coordinates if the selection is cleared coordsInput . value = '' ;…" at bounding box center [785, 414] width 887 height 580
paste textarea "SEARCH_RESTRICTED_COUNTRIES"
paste textarea "&country=AU,NZ,US,MY,SG,UK,HK,CN,AE`"
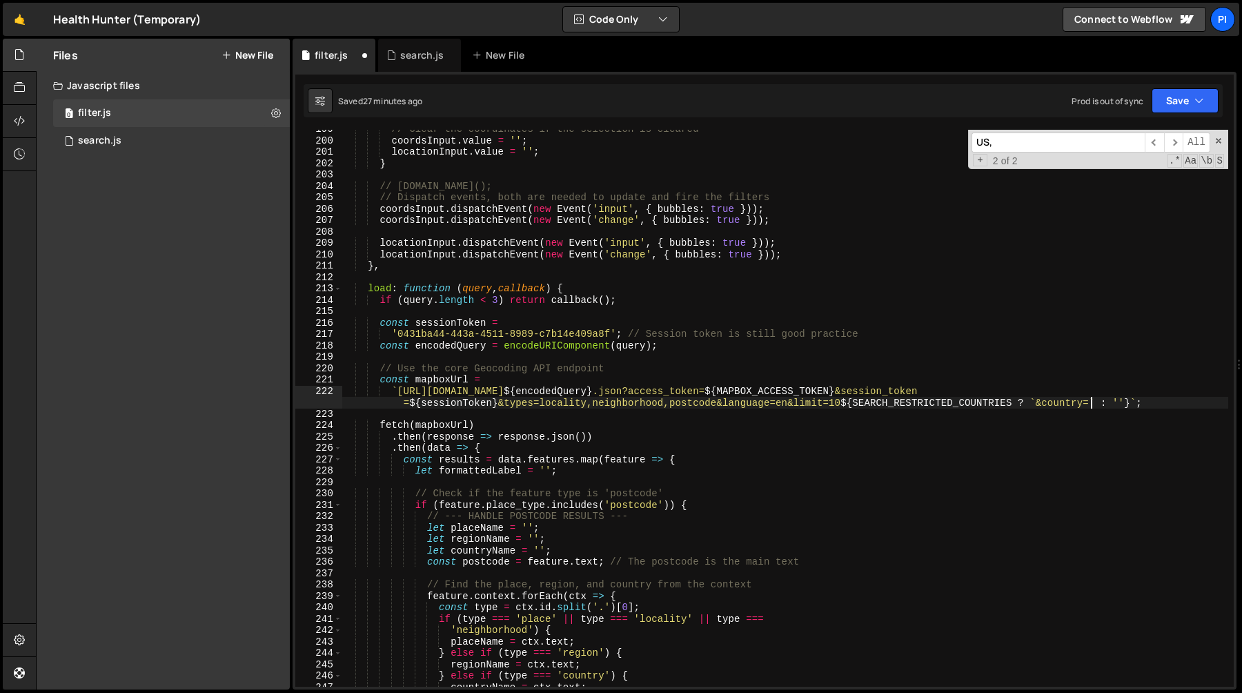
click at [899, 400] on div "// Clear the coordinates if the selection is cleared coordsInput . value = '' ;…" at bounding box center [785, 414] width 887 height 580
click at [1092, 404] on div "// Clear the coordinates if the selection is cleared coordsInput . value = '' ;…" at bounding box center [785, 414] width 887 height 580
paste textarea "SEARCH_RESTRICTED_COUNTRIES"
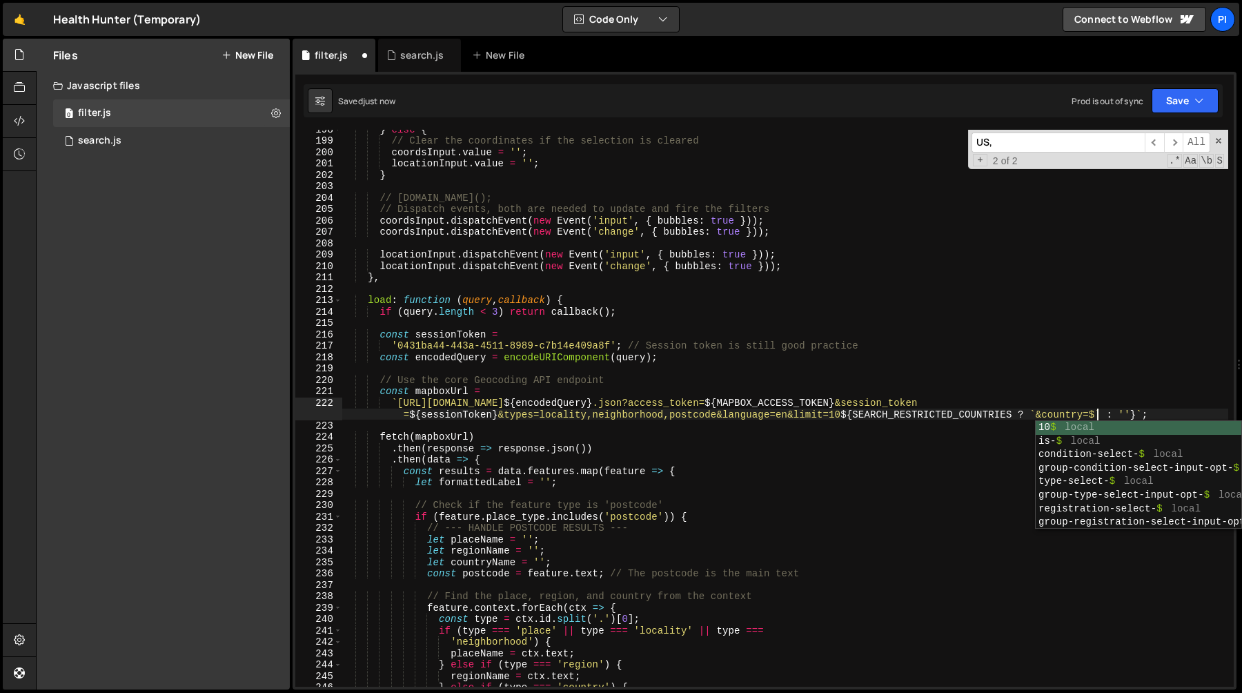
scroll to position [0, 103]
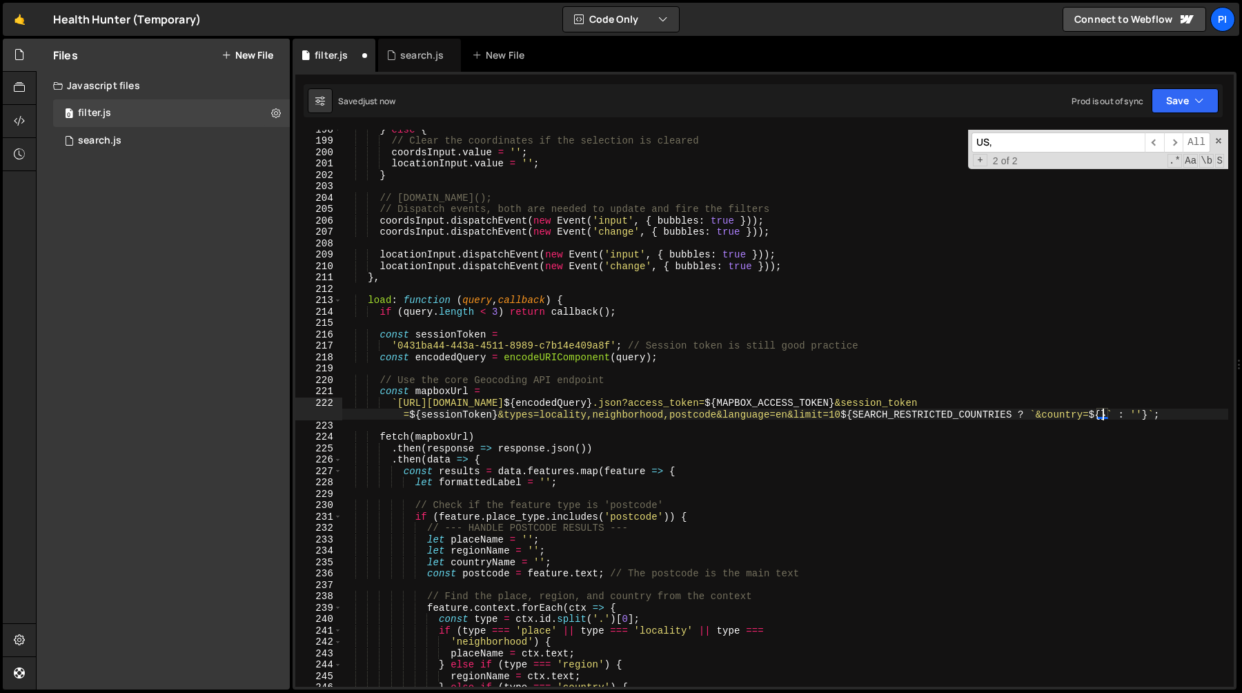
paste textarea "SEARCH_RESTRICTED_COUNTRIES"
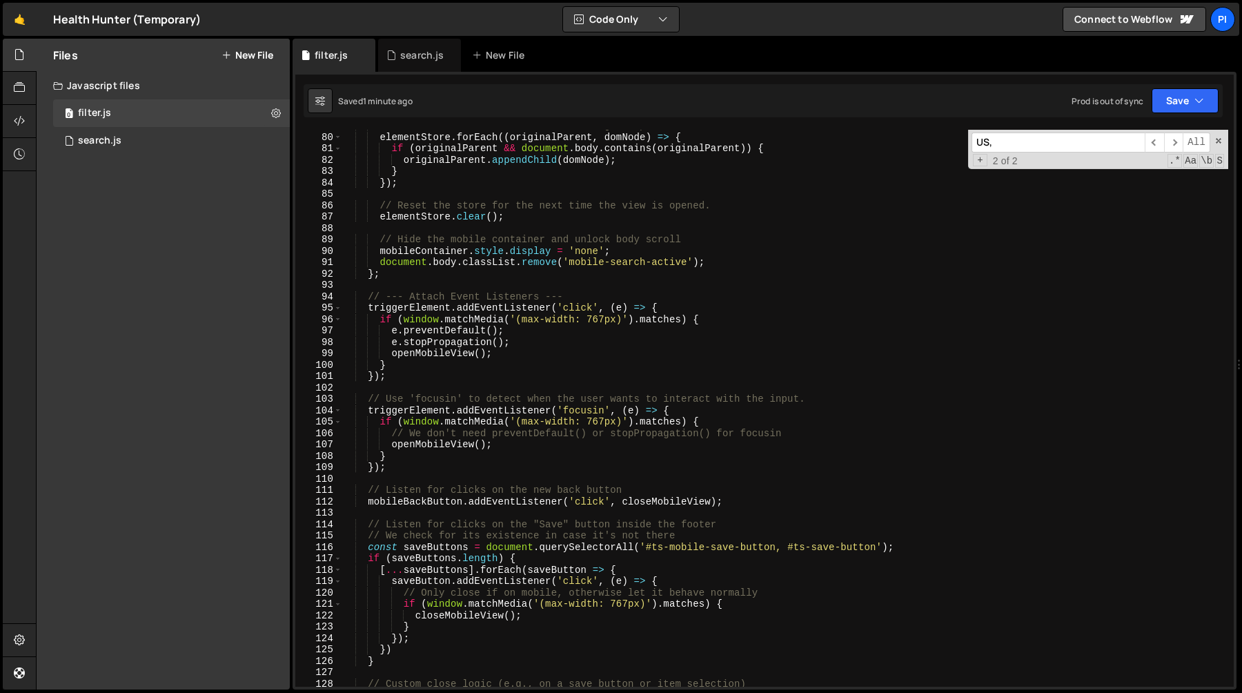
scroll to position [0, 0]
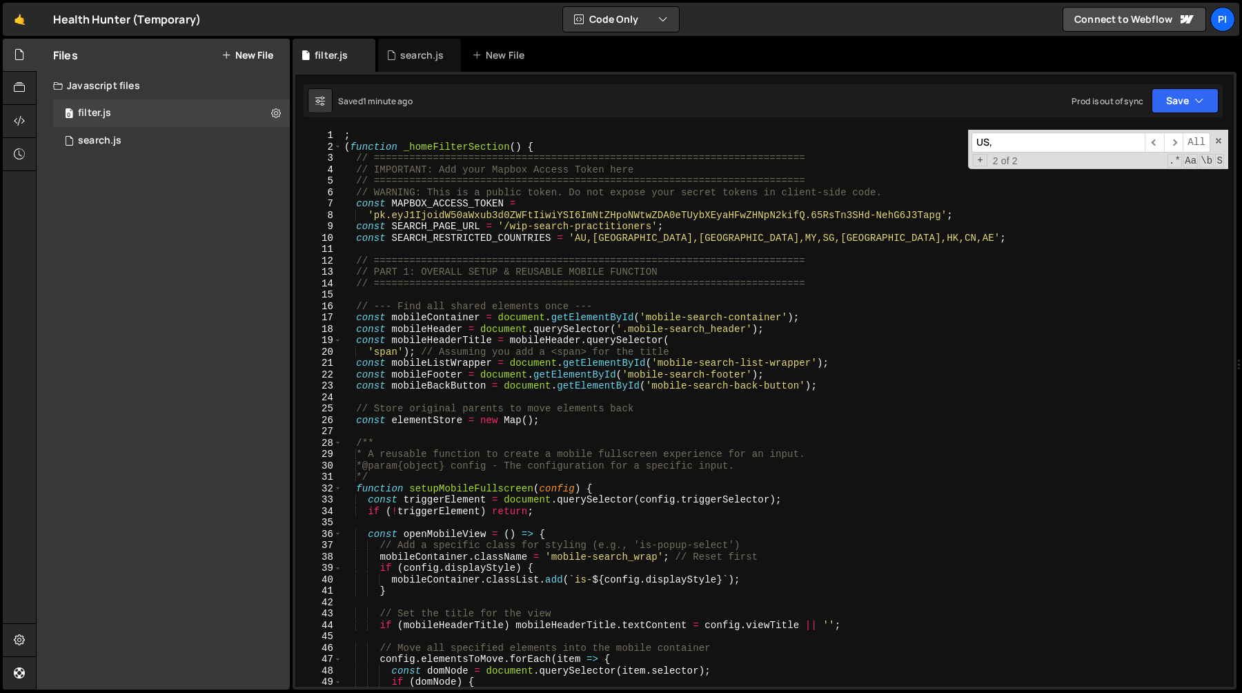
click at [575, 238] on div "; ( function _homeFilterSection ( ) { // ======================================…" at bounding box center [785, 420] width 887 height 580
click at [730, 239] on div "; ( function _homeFilterSection ( ) { // ======================================…" at bounding box center [785, 420] width 887 height 580
click at [799, 234] on div "; ( function _homeFilterSection ( ) { // ======================================…" at bounding box center [785, 420] width 887 height 580
click at [571, 241] on div "; ( function _homeFilterSection ( ) { // ======================================…" at bounding box center [785, 420] width 887 height 580
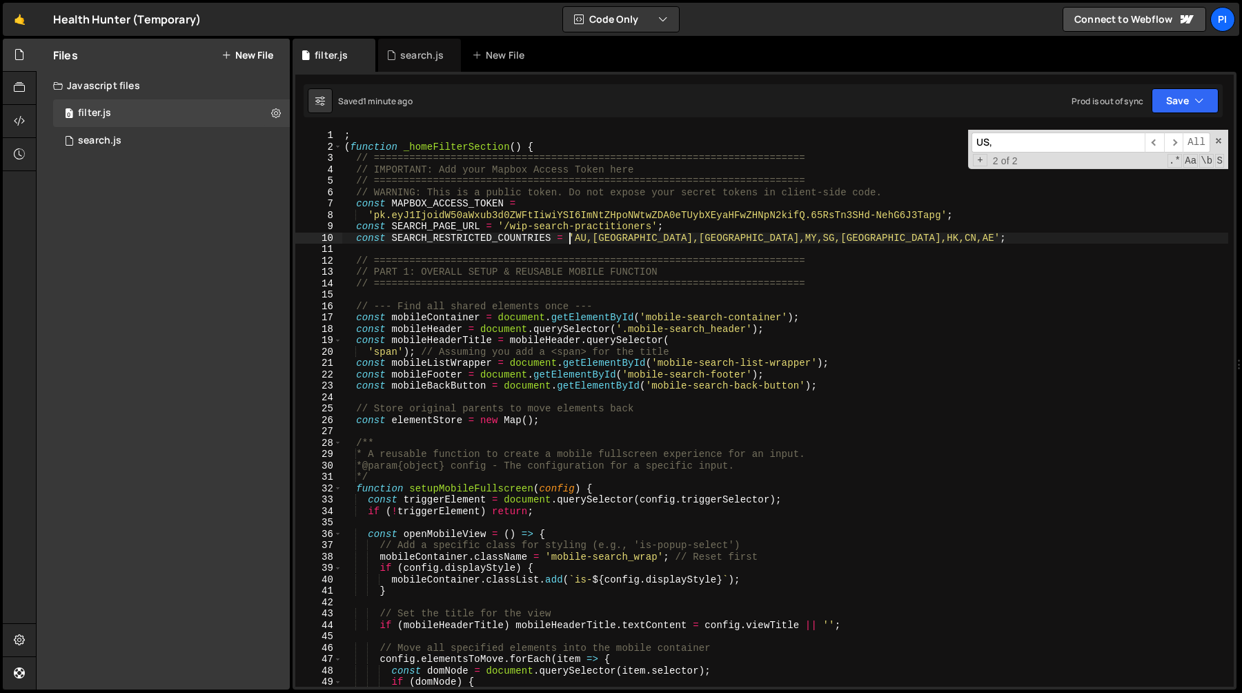
click at [734, 239] on div "; ( function _homeFilterSection ( ) { // ======================================…" at bounding box center [785, 420] width 887 height 580
paste textarea "data-limit-countries"
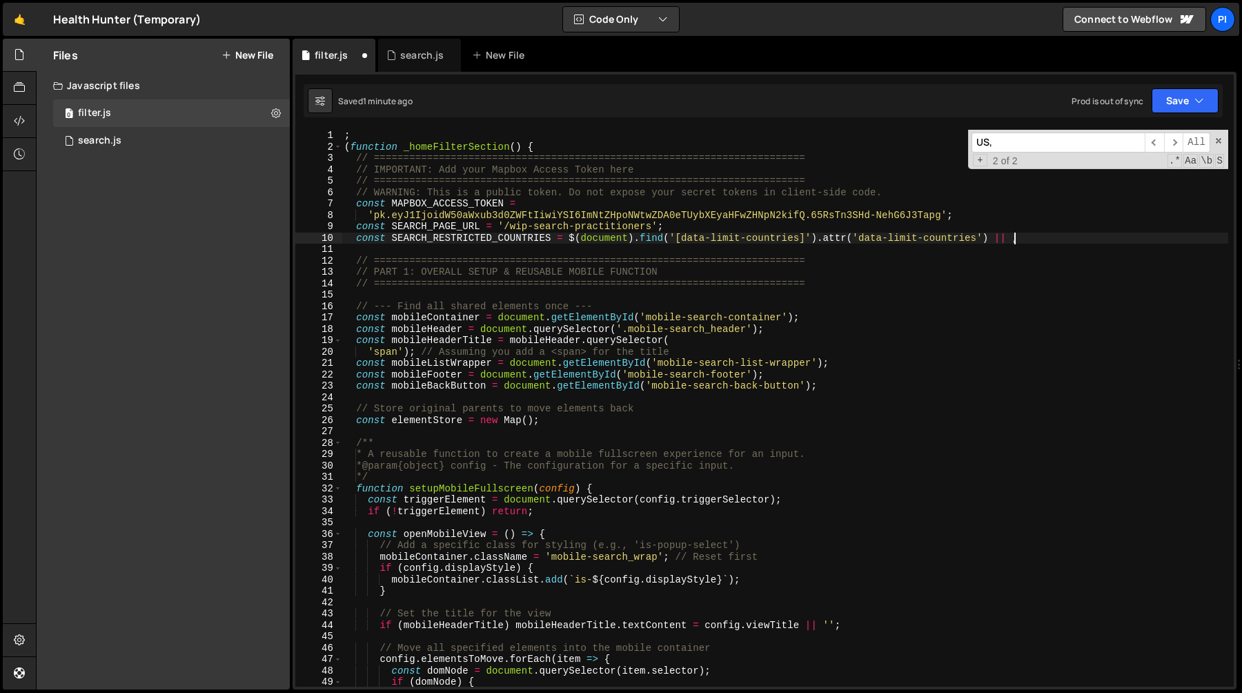
scroll to position [0, 47]
click at [494, 232] on div "; ( function _homeFilterSection ( ) { // ======================================…" at bounding box center [785, 420] width 887 height 580
click at [494, 237] on div "; ( function _homeFilterSection ( ) { // ======================================…" at bounding box center [785, 420] width 887 height 580
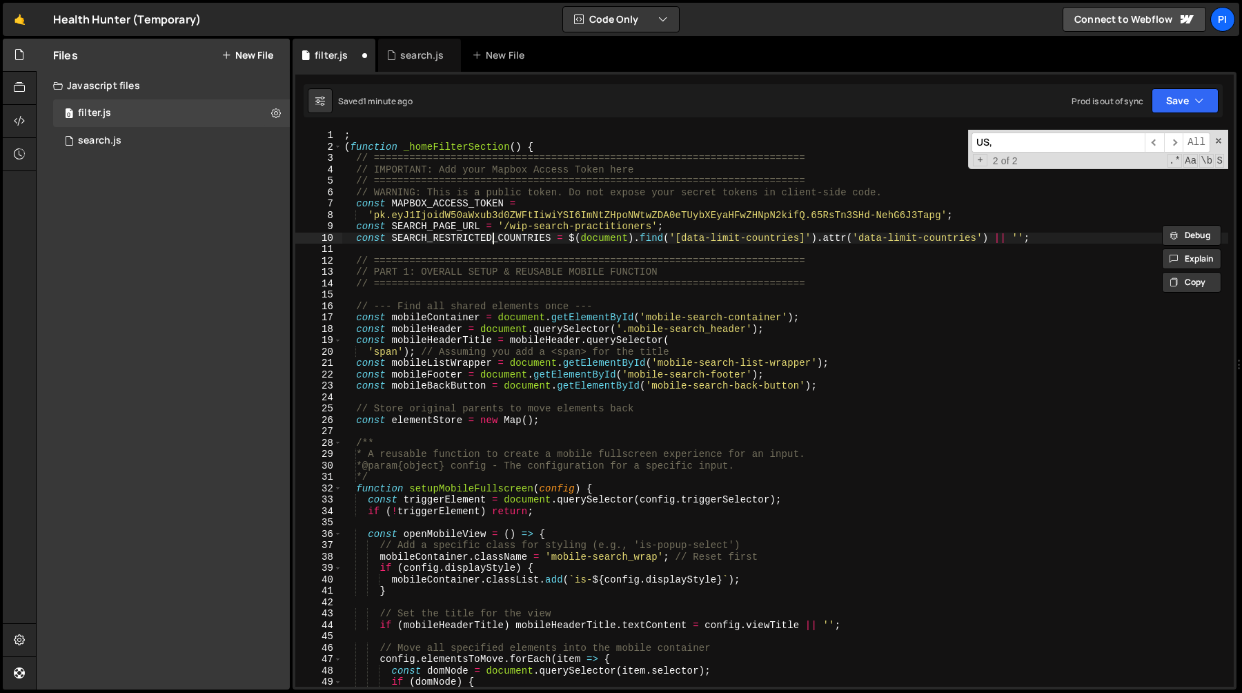
type textarea "const SEARCH_RESTRICTED_COUNTRIES = $(document).find('[data-limit-countries]').…"
click at [494, 237] on div "; ( function _homeFilterSection ( ) { // ======================================…" at bounding box center [785, 420] width 887 height 580
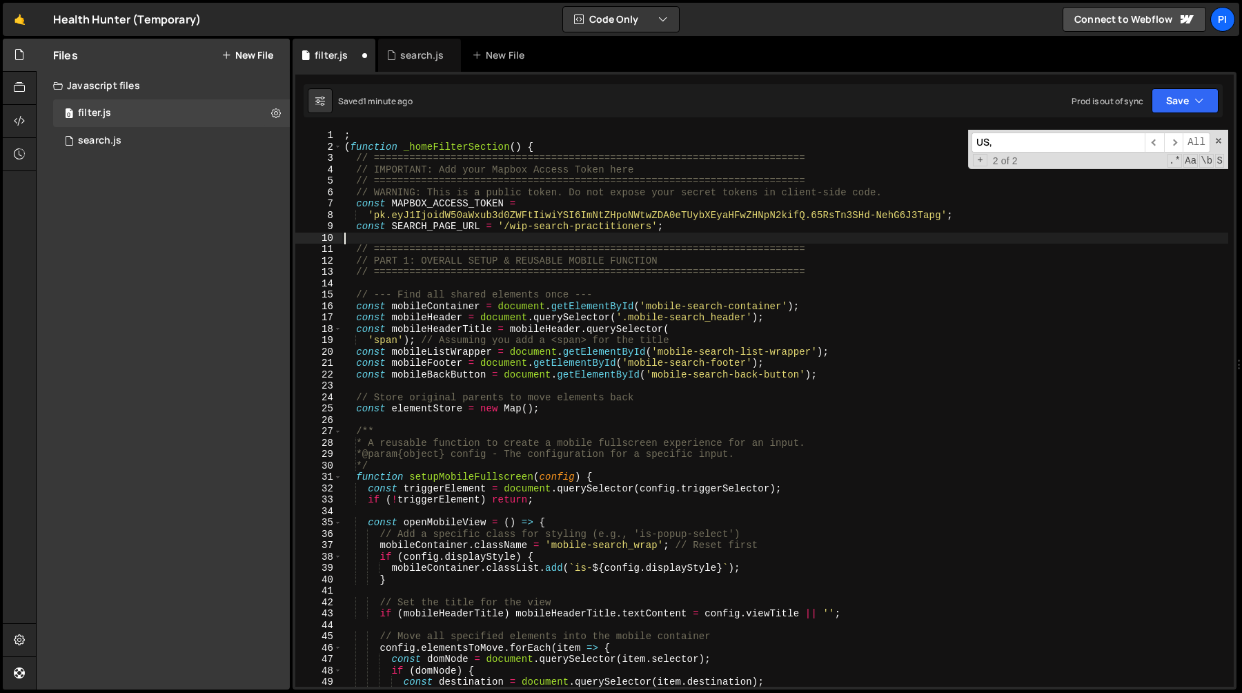
scroll to position [0, 0]
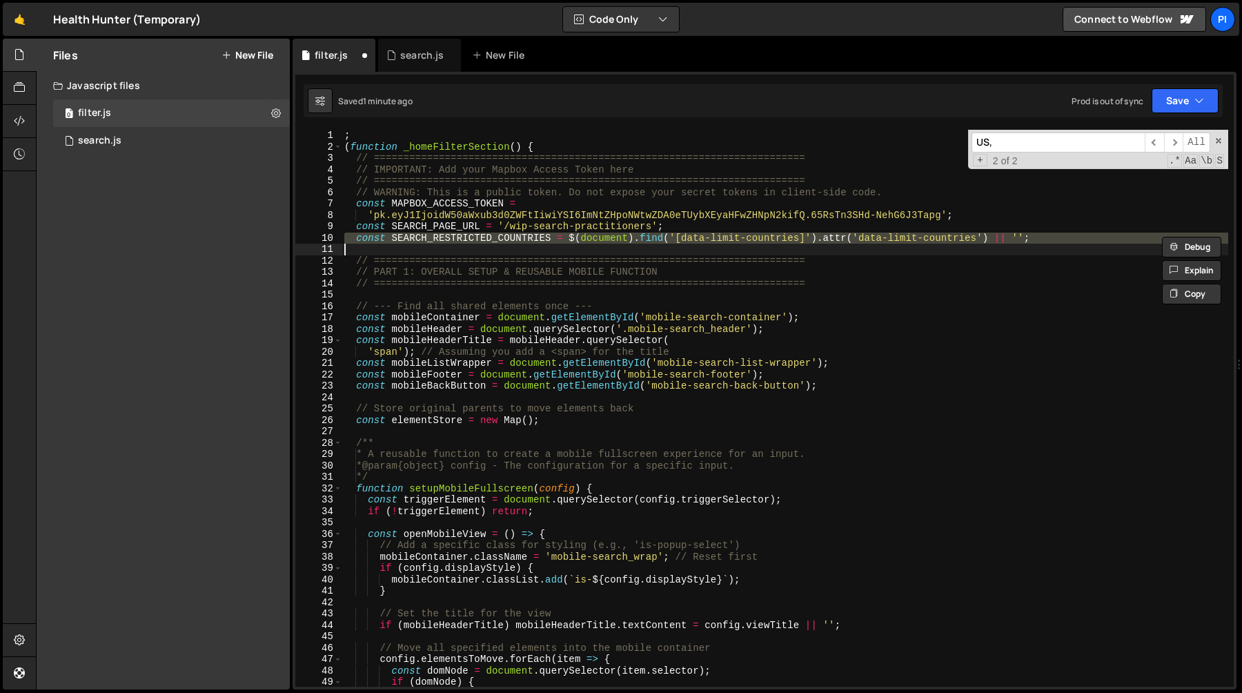
click at [500, 239] on div "; ( function _homeFilterSection ( ) { // ======================================…" at bounding box center [785, 408] width 887 height 557
type textarea "const SEARCH_RESTRICTED_COUNTRIES = $(document).find('[data-limit-countries]').…"
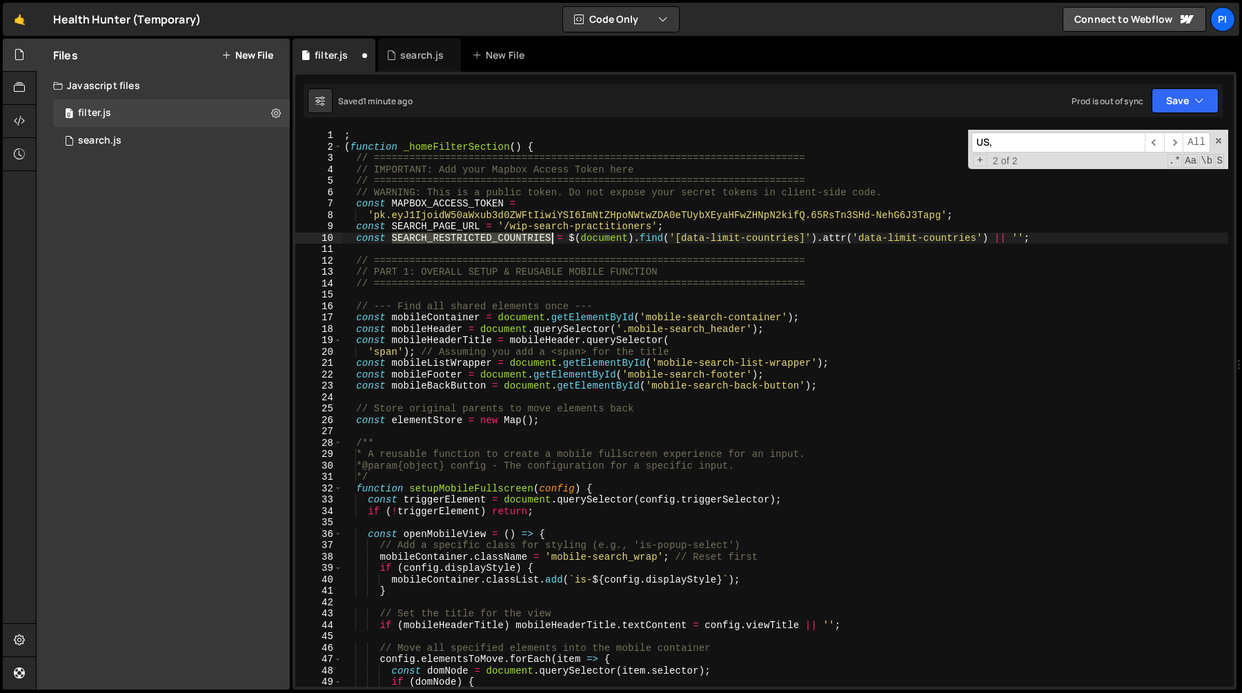
click at [500, 239] on div "; ( function _homeFilterSection ( ) { // ======================================…" at bounding box center [785, 420] width 887 height 580
type input "SEARCH_RESTRICTED_COUNTRIES"
click at [1172, 139] on span "​" at bounding box center [1173, 142] width 19 height 20
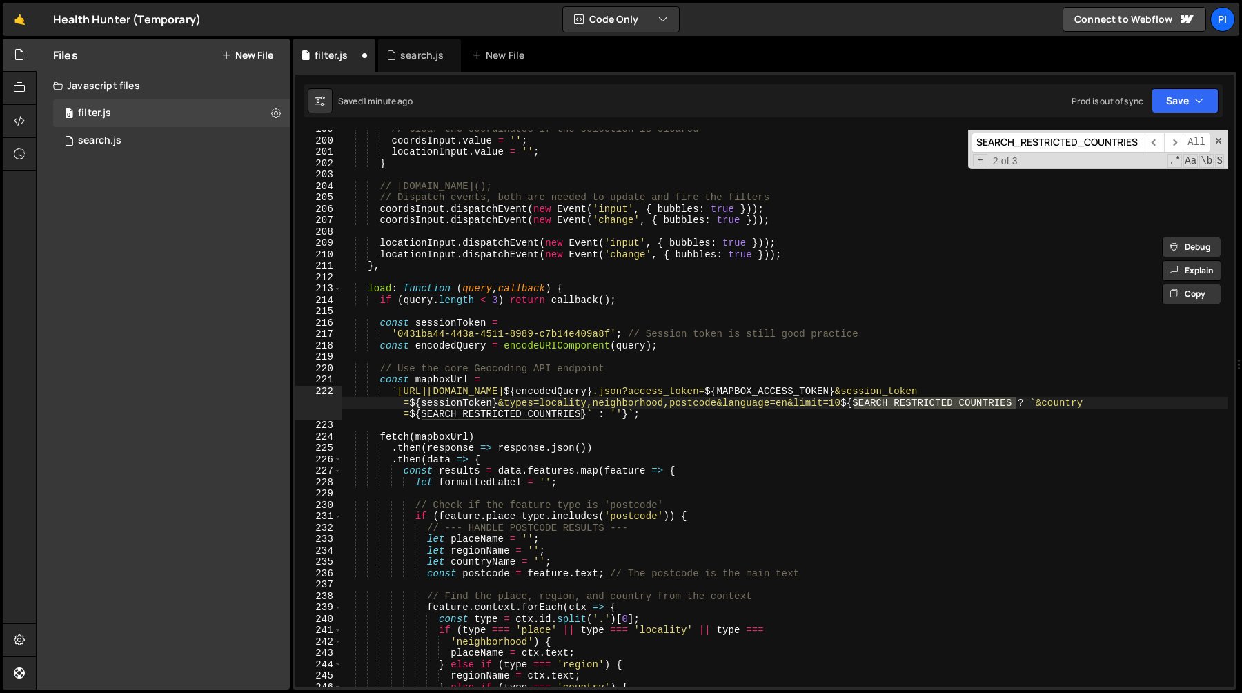
type textarea "locationInput.dispatchEvent(new Event('input', { bubbles: true }));"
click at [965, 248] on div "// Clear the coordinates if the selection is cleared coordsInput . value = '' ;…" at bounding box center [785, 414] width 887 height 580
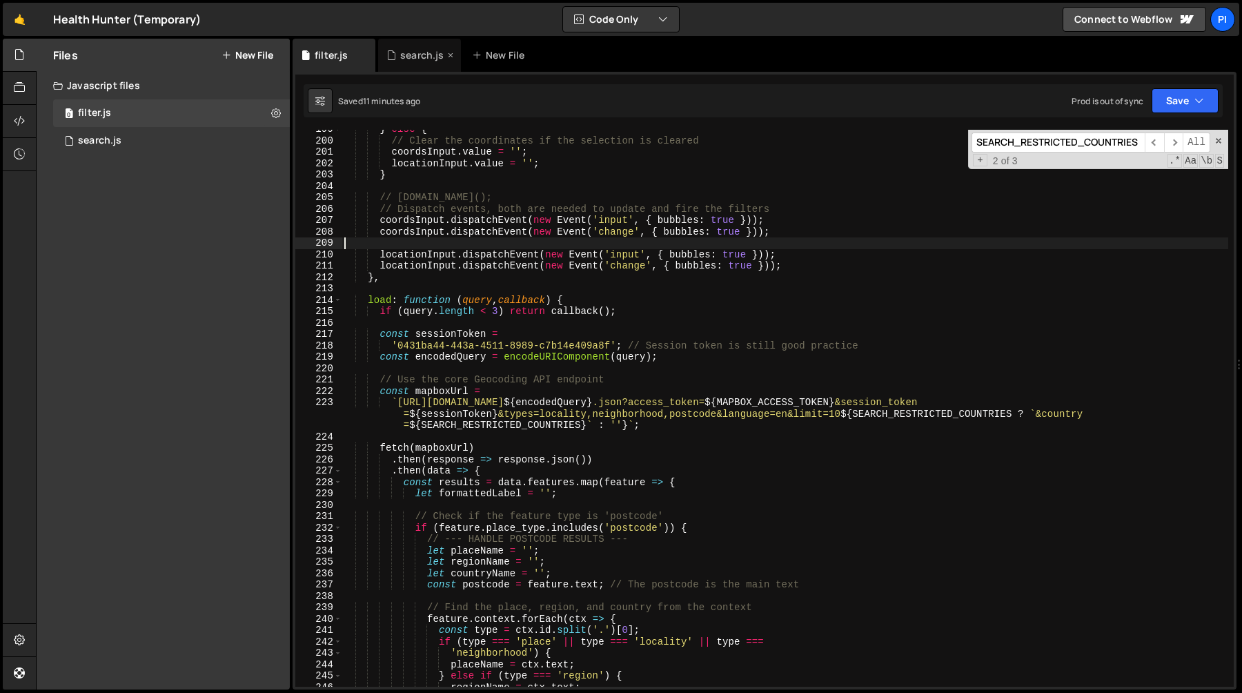
click at [397, 54] on div "search.js" at bounding box center [415, 55] width 58 height 14
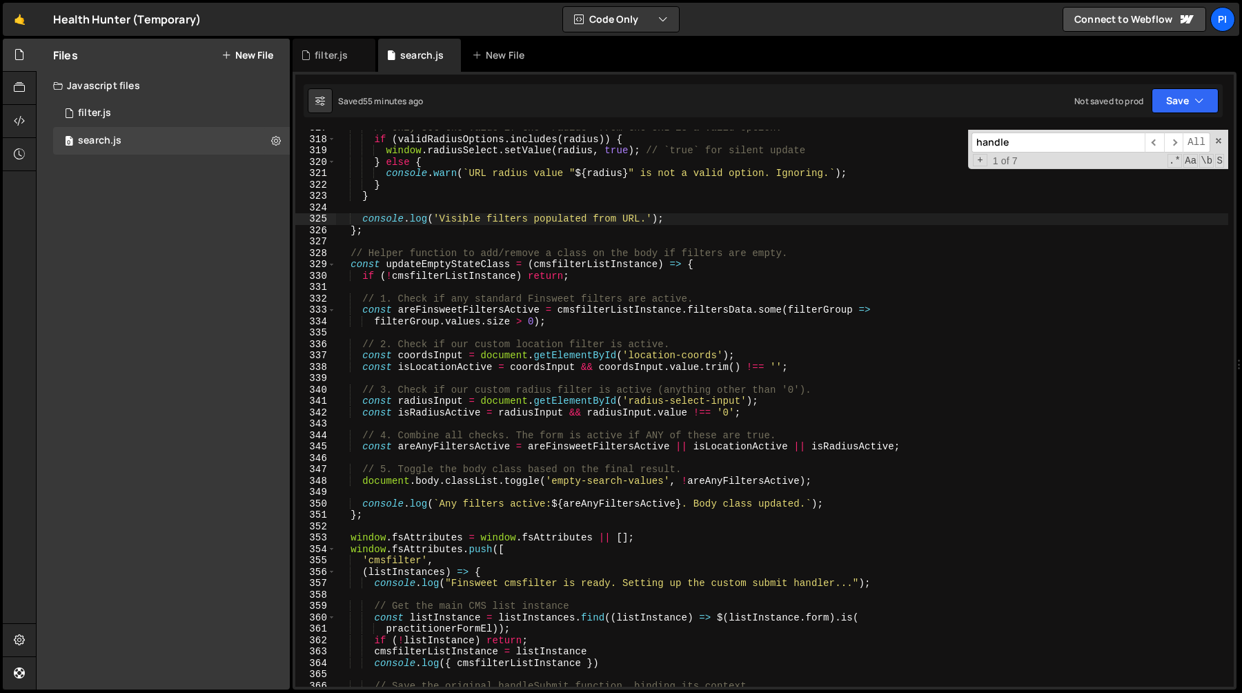
click at [480, 222] on div "// Only set the value if the 'radius' from the URL is a valid option. if ( vali…" at bounding box center [782, 412] width 892 height 580
paste input "practitioner-latlon"
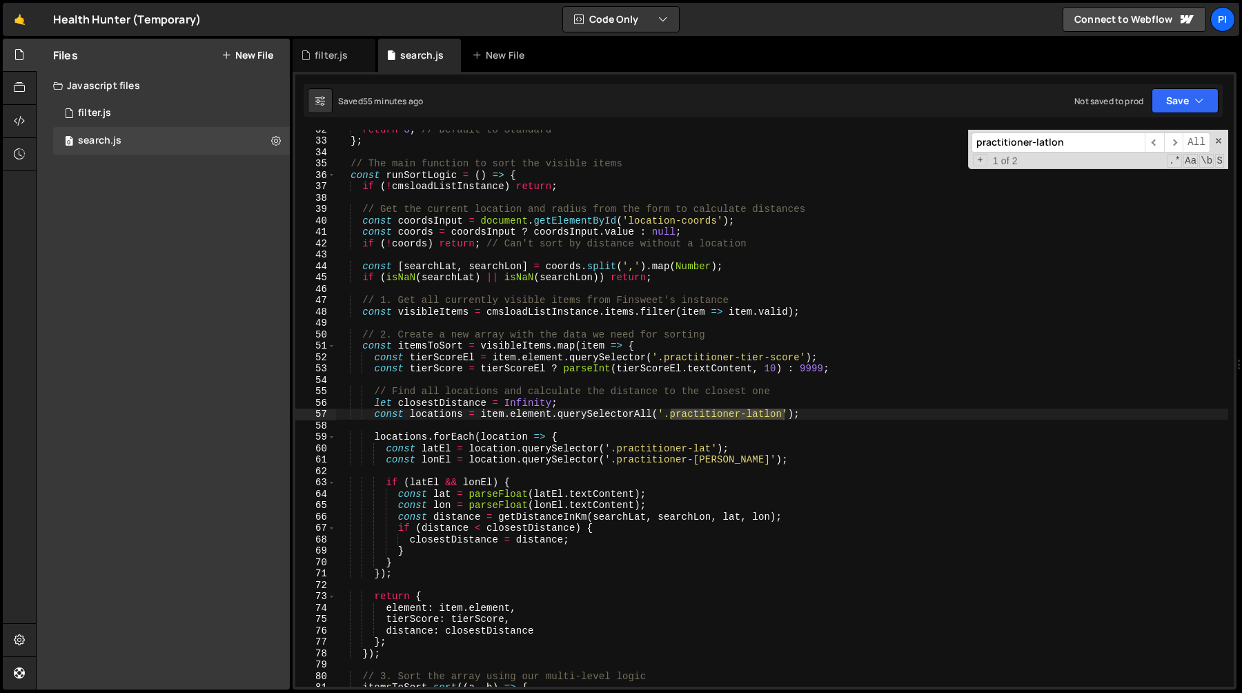
scroll to position [359, 0]
type input "practitioner-latlon"
click at [1177, 139] on span "​" at bounding box center [1173, 142] width 19 height 20
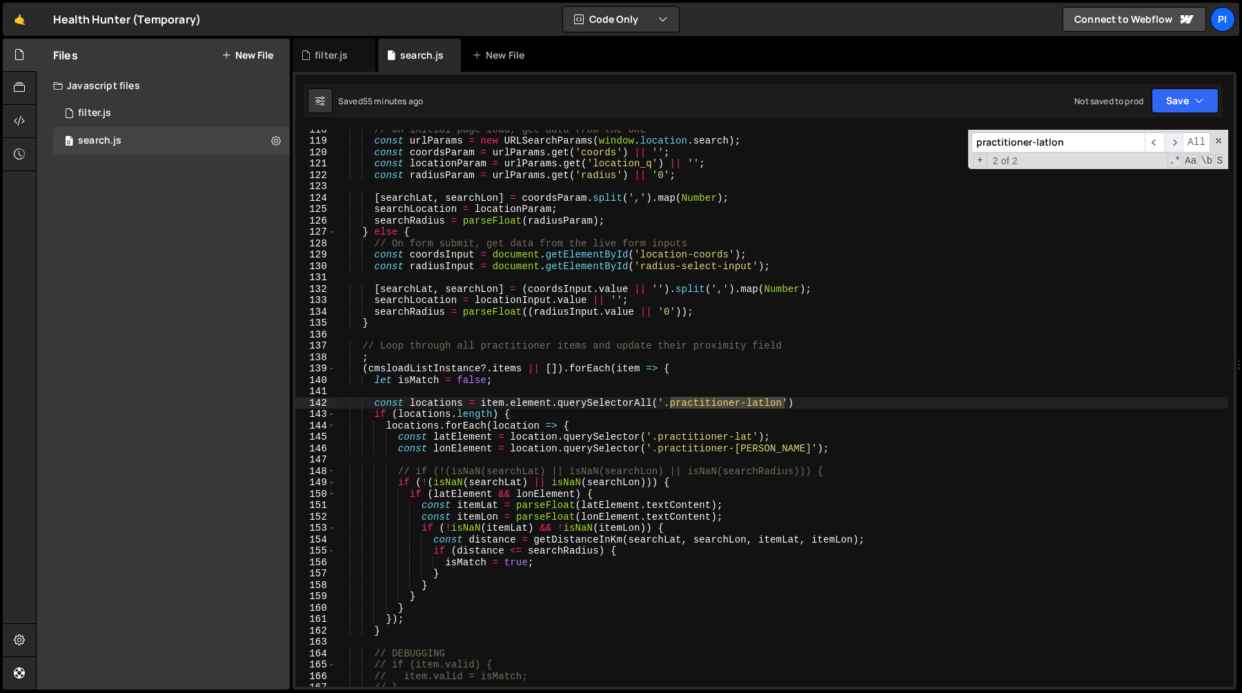
scroll to position [1338, 0]
click at [1177, 139] on span "​" at bounding box center [1173, 142] width 19 height 20
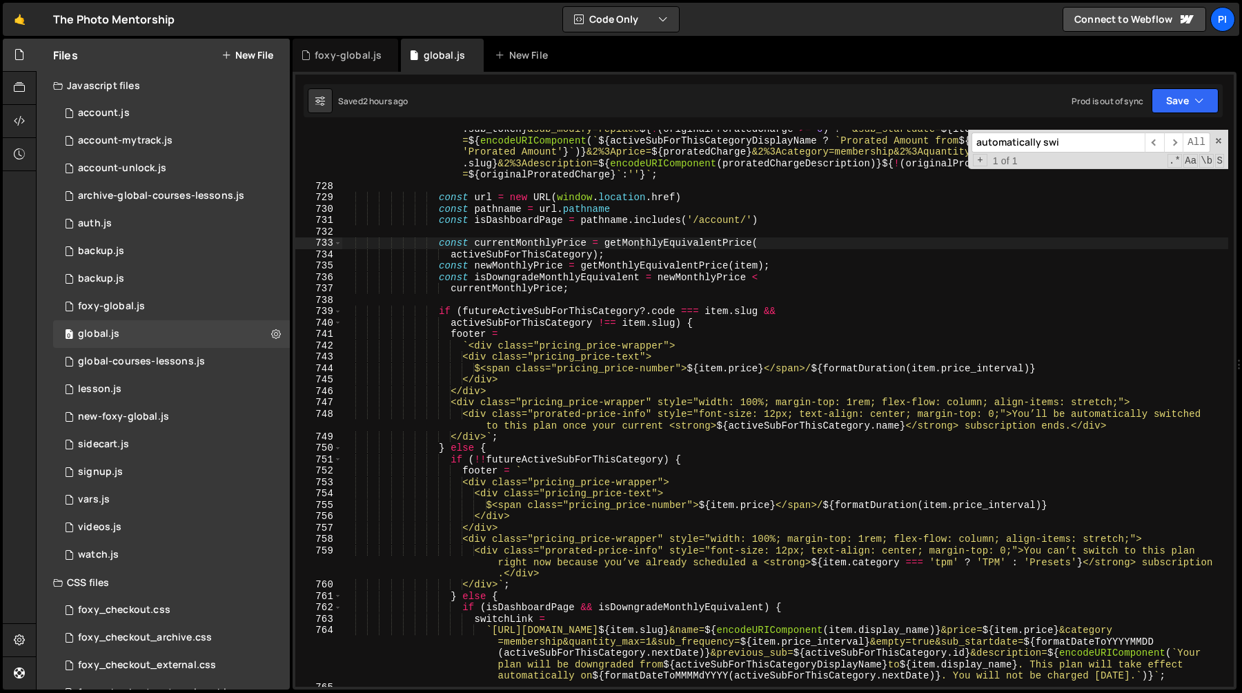
scroll to position [1303, 0]
